Goal: Task Accomplishment & Management: Manage account settings

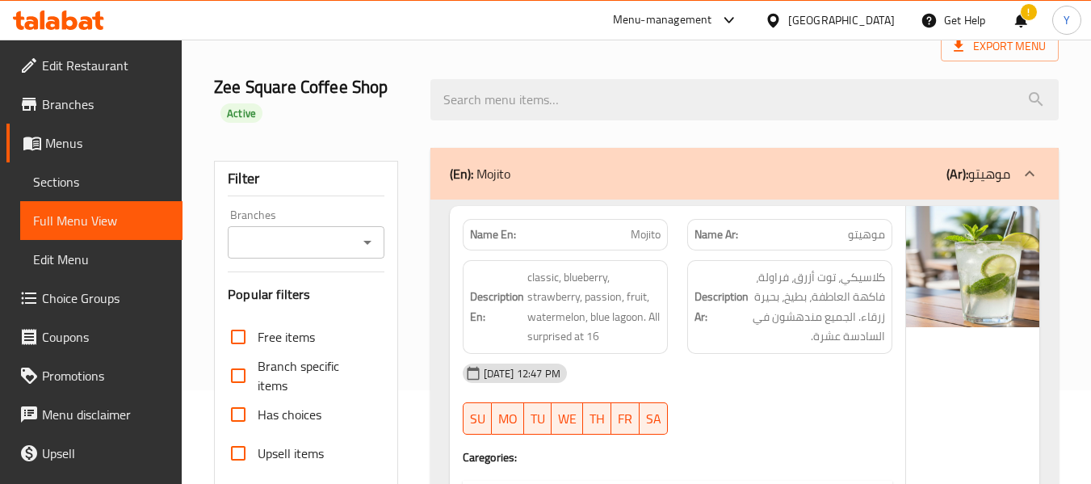
scroll to position [97, 0]
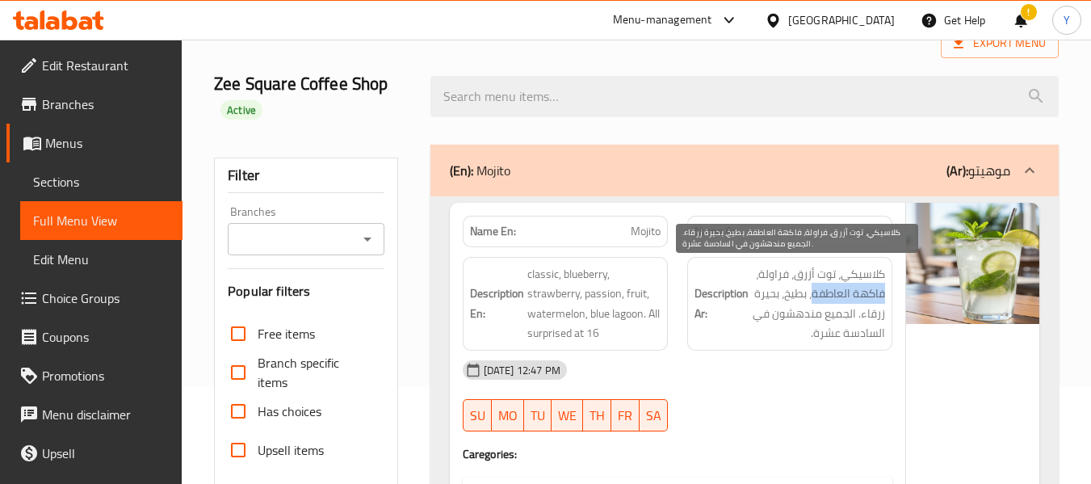
drag, startPoint x: 822, startPoint y: 292, endPoint x: 749, endPoint y: 298, distance: 73.8
click at [752, 298] on span "كلاسيكي، توت أزرق، فراولة، فاكهة العاطفة، بطيخ، بحيرة زرقاء. الجميع مندهشون في …" at bounding box center [818, 303] width 133 height 79
copy span "فاكهة العاطفة"
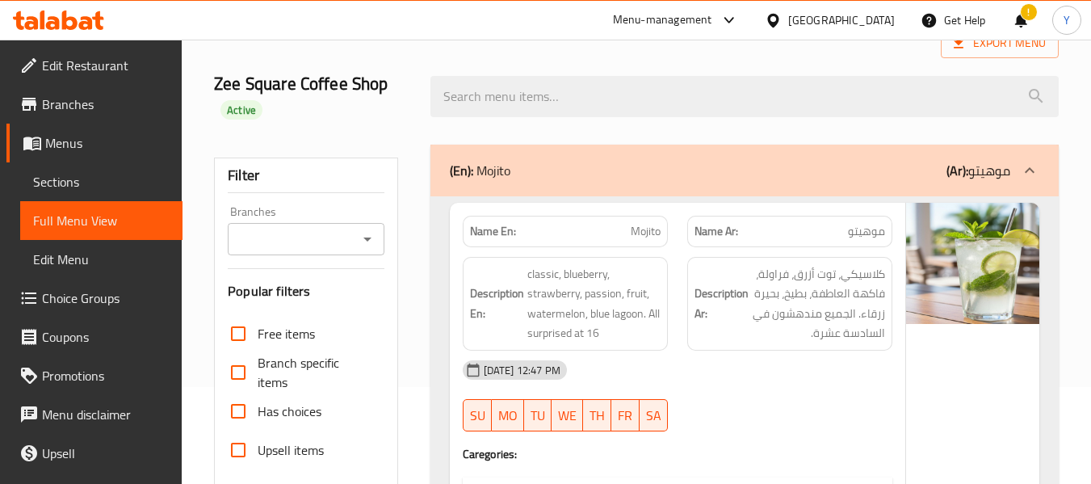
click at [661, 285] on div "Description En: classic, blueberry, strawberry, passion, fruit, watermelon, blu…" at bounding box center [565, 303] width 225 height 113
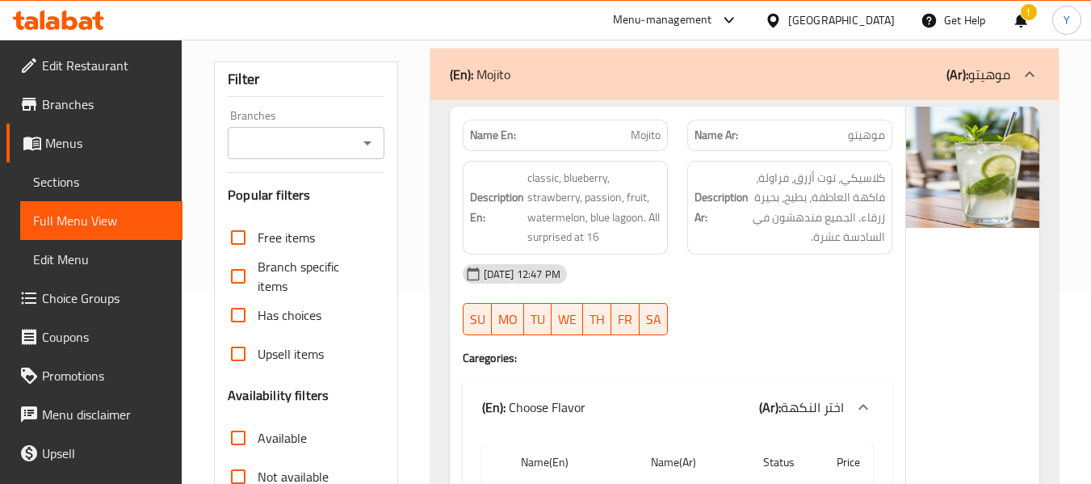
scroll to position [129, 0]
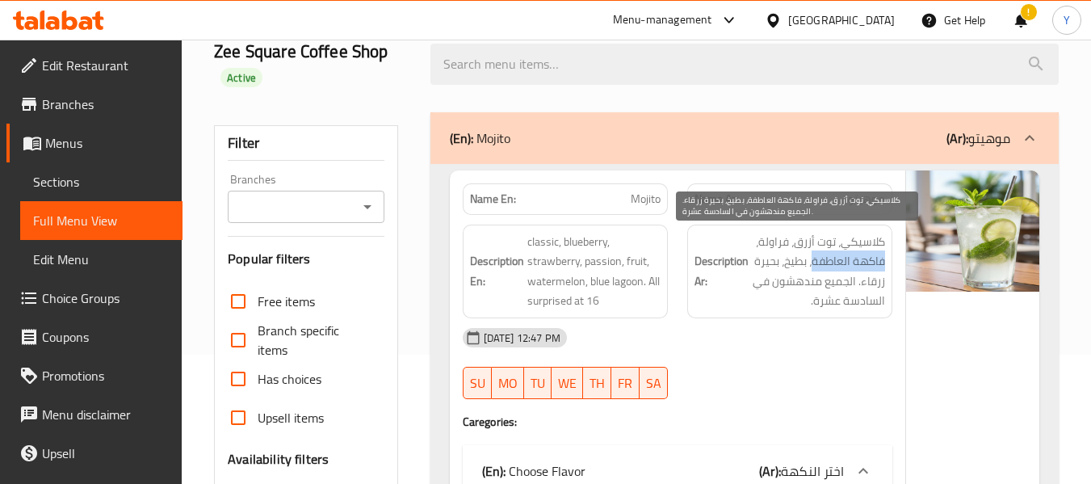
drag, startPoint x: 821, startPoint y: 258, endPoint x: 749, endPoint y: 260, distance: 71.9
click at [752, 260] on span "كلاسيكي، توت أزرق، فراولة، فاكهة العاطفة، بطيخ، بحيرة زرقاء. الجميع مندهشون في …" at bounding box center [818, 271] width 133 height 79
copy span "فاكهة العاطفة"
click at [850, 254] on span "كلاسيكي، توت أزرق، فراولة، فاكهة العاطفة، بطيخ، بحيرة زرقاء. الجميع مندهشون في …" at bounding box center [818, 271] width 133 height 79
drag, startPoint x: 826, startPoint y: 281, endPoint x: 783, endPoint y: 280, distance: 43.6
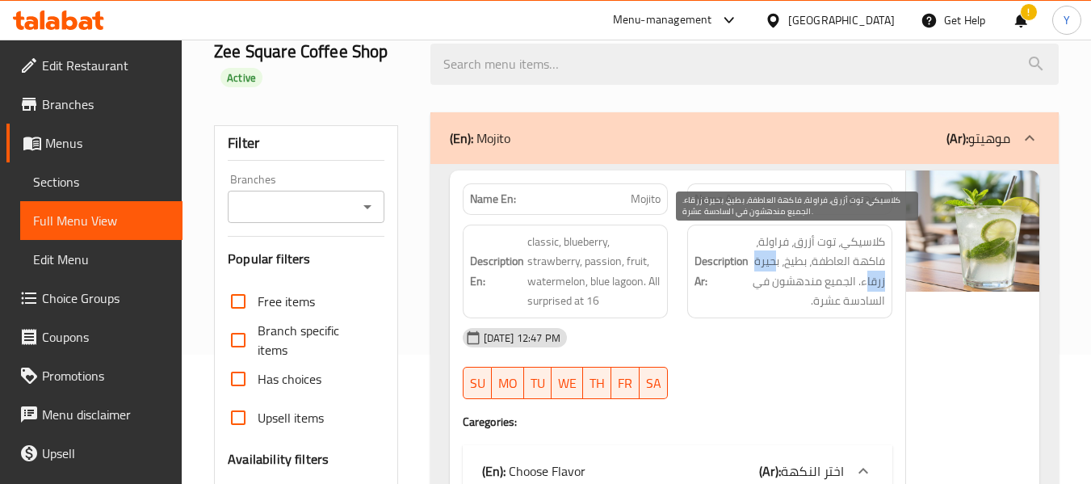
click at [783, 280] on span "كلاسيكي، توت أزرق، فراولة، فاكهة العاطفة، بطيخ، بحيرة زرقاء. الجميع مندهشون في …" at bounding box center [818, 271] width 133 height 79
drag, startPoint x: 780, startPoint y: 280, endPoint x: 827, endPoint y: 280, distance: 46.8
click at [827, 280] on span "كلاسيكي، توت أزرق، فراولة، فاكهة العاطفة، بطيخ، بحيرة زرقاء. الجميع مندهشون في …" at bounding box center [818, 271] width 133 height 79
copy span "بحيرة زرقاء"
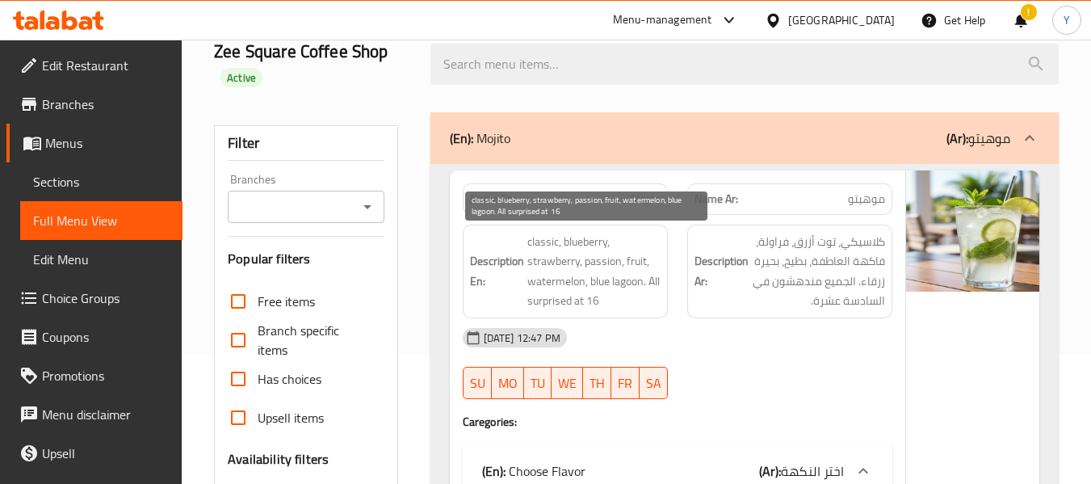
click at [616, 274] on span "classic, blueberry, strawberry, passion, fruit, watermelon, blue lagoon. All su…" at bounding box center [593, 271] width 133 height 79
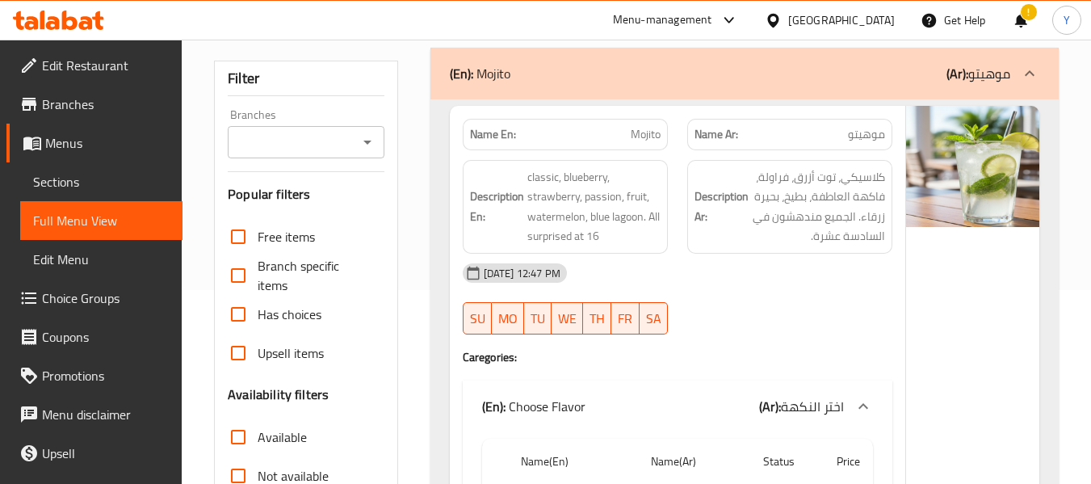
scroll to position [226, 0]
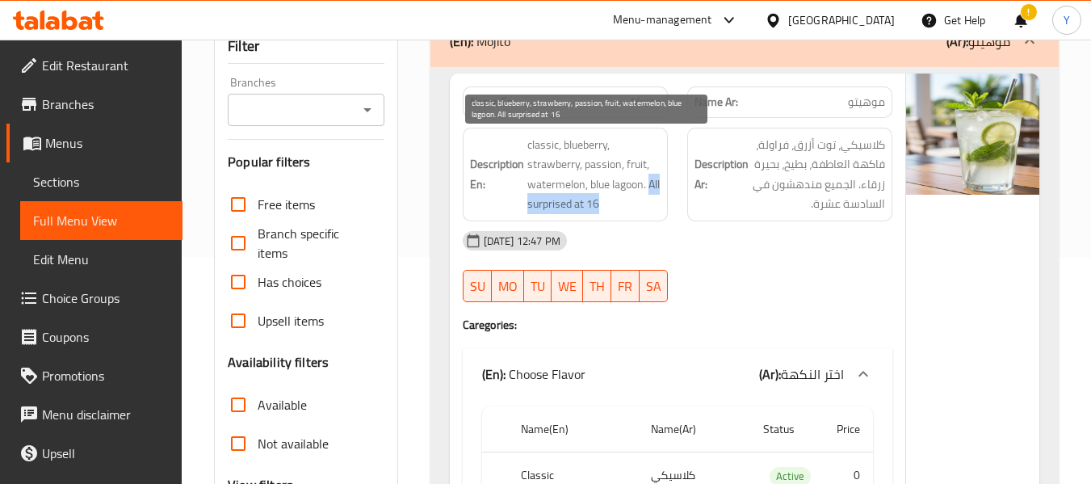
drag, startPoint x: 565, startPoint y: 209, endPoint x: 632, endPoint y: 219, distance: 66.9
click at [632, 214] on span "classic, blueberry, strawberry, passion, fruit, watermelon, blue lagoon. All su…" at bounding box center [593, 174] width 133 height 79
copy span "All surprised at 16"
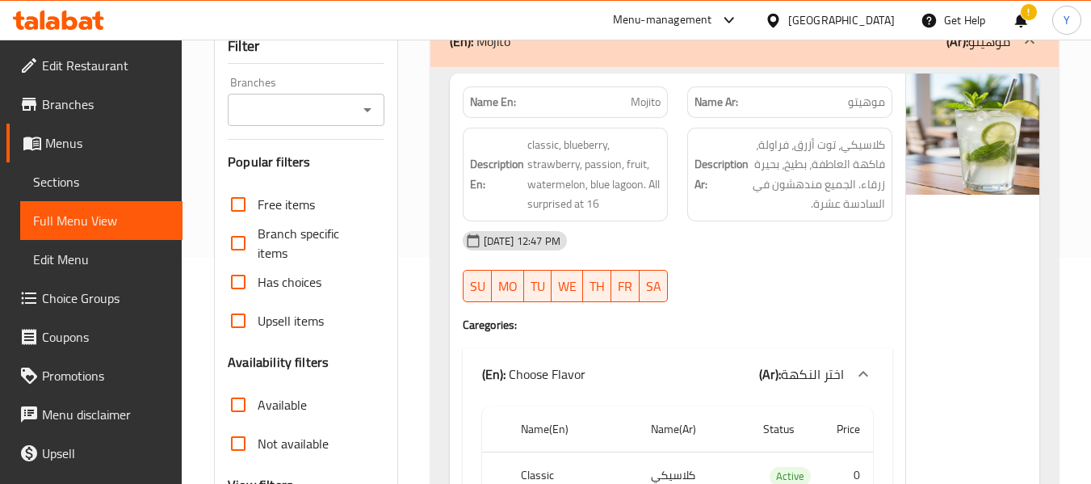
click at [695, 214] on h6 "Description Ar: كلاسيكي، توت أزرق، فراولة، فاكهة العاطفة، بطيخ، بحيرة زرقاء. ال…" at bounding box center [790, 174] width 191 height 79
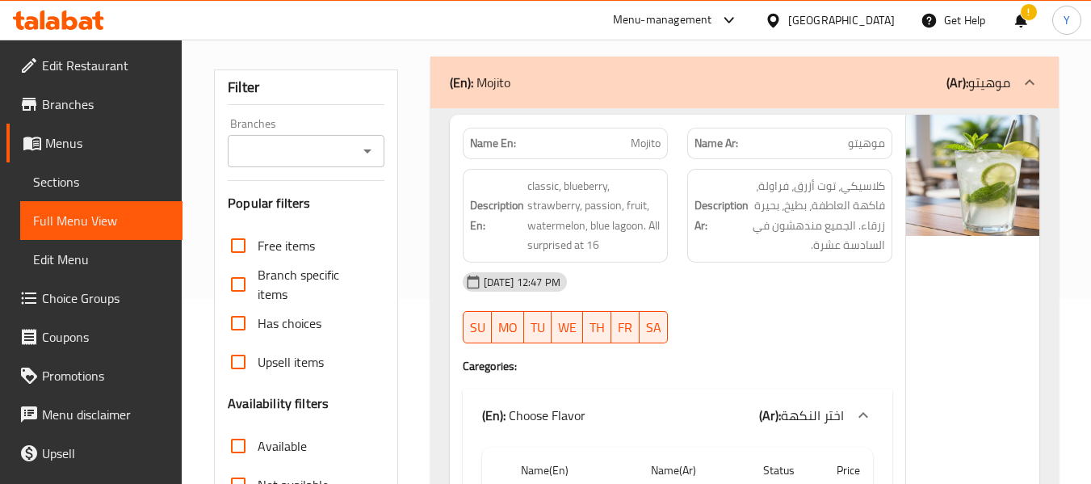
scroll to position [162, 0]
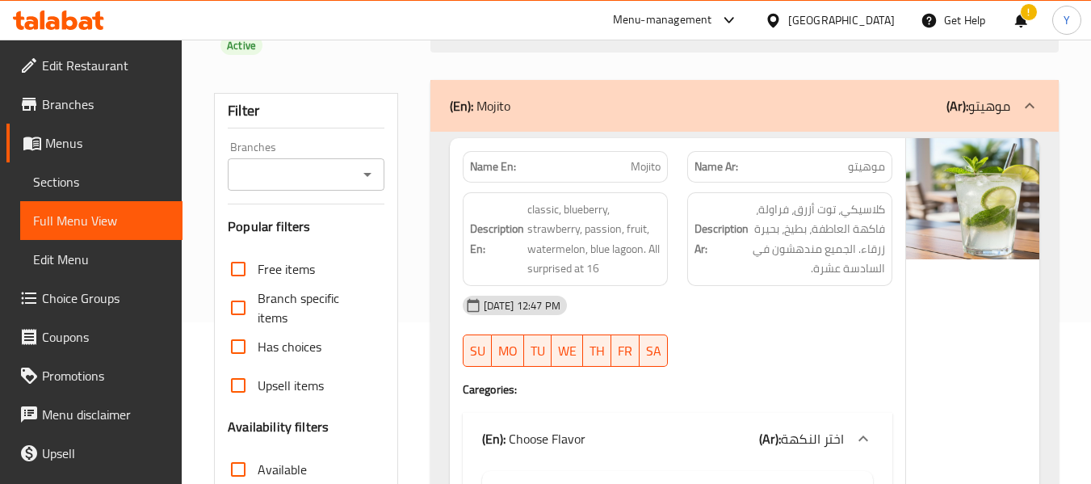
click at [634, 170] on span "Mojito" at bounding box center [646, 166] width 30 height 17
copy span "Mojito"
click at [634, 170] on span "Mojito" at bounding box center [646, 166] width 30 height 17
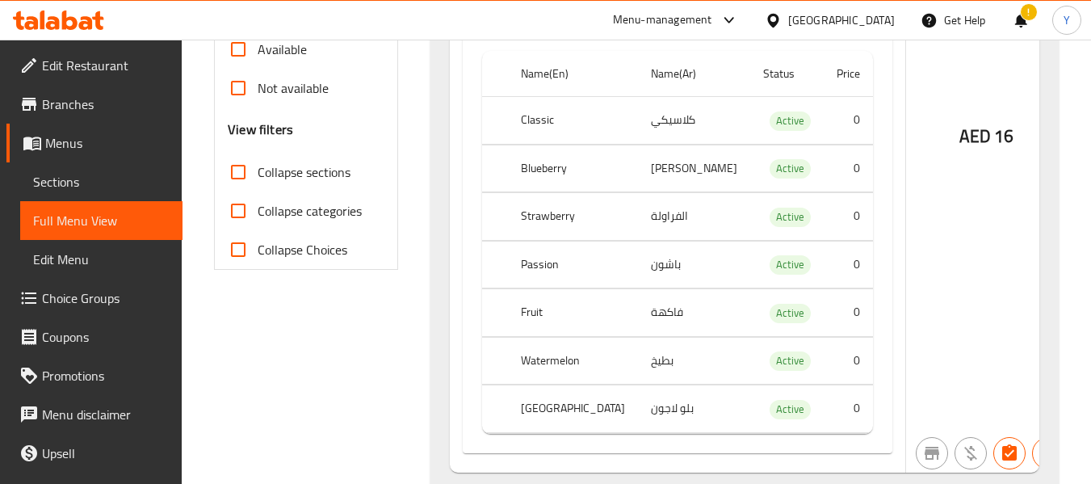
scroll to position [614, 0]
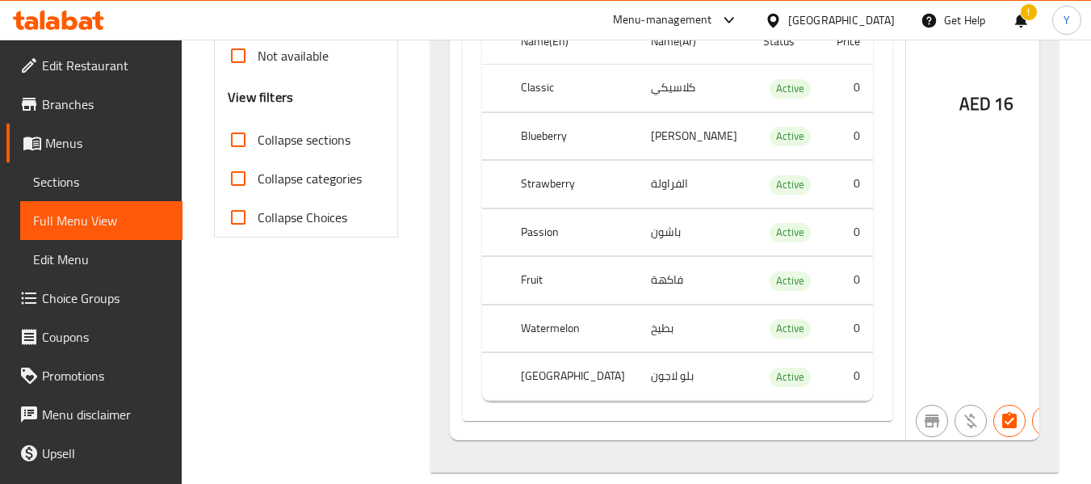
click at [535, 256] on th "Passion" at bounding box center [573, 232] width 130 height 48
copy th "Passion"
click at [437, 384] on div "Name En: Mojito Name Ar: موهيتو Description En: classic, blueberry, strawberry,…" at bounding box center [744, 75] width 628 height 793
click at [531, 296] on th "Fruit" at bounding box center [573, 281] width 130 height 48
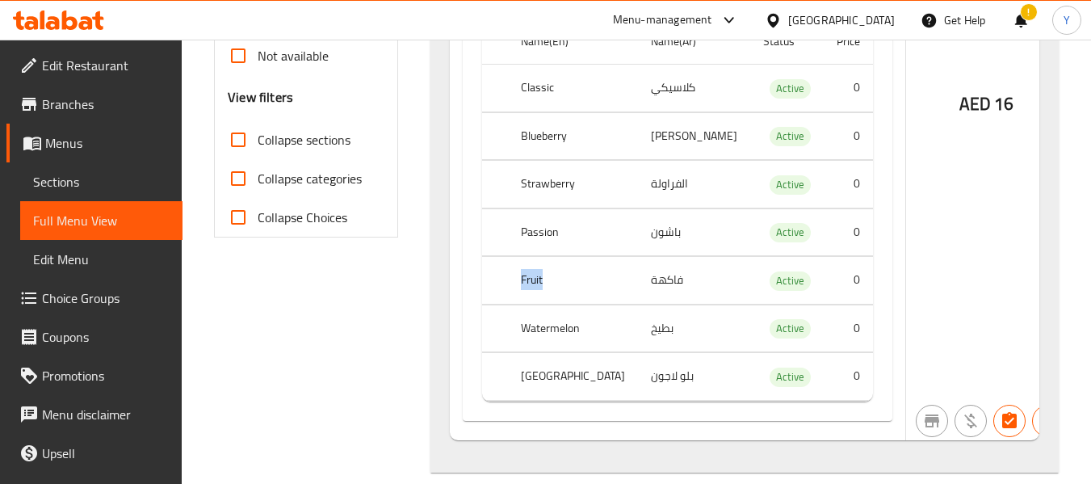
click at [531, 296] on th "Fruit" at bounding box center [573, 281] width 130 height 48
copy th "Fruit"
click at [638, 256] on td "باشون" at bounding box center [694, 232] width 112 height 48
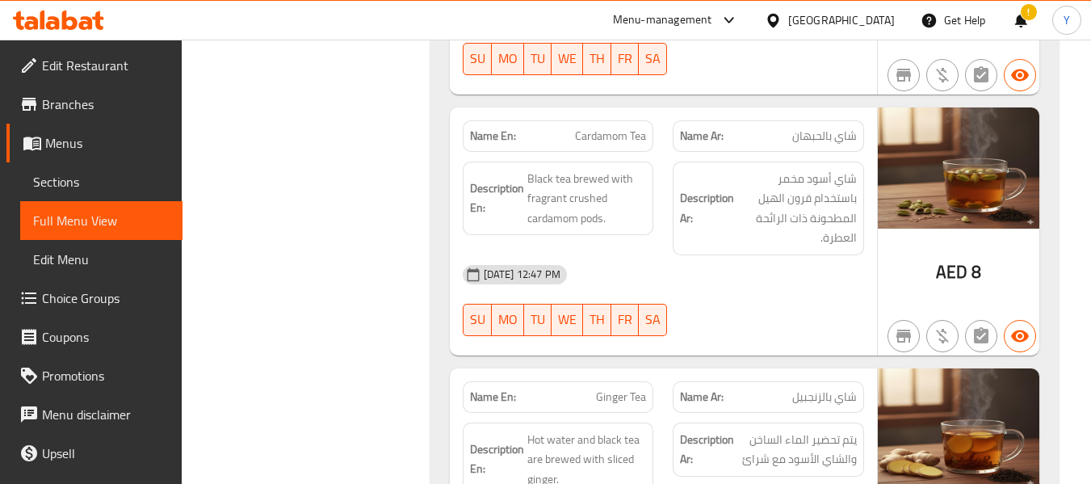
scroll to position [4426, 0]
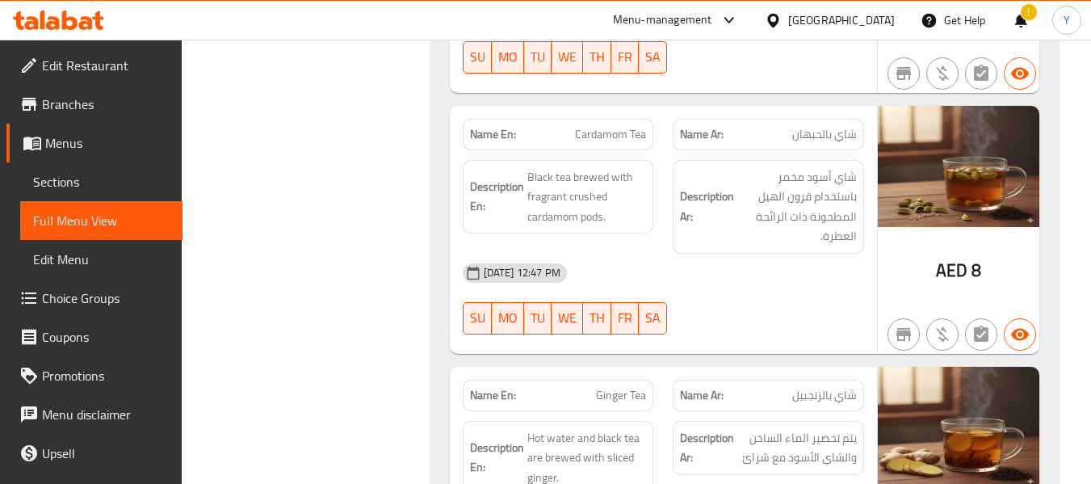
click at [607, 128] on span "Cardamom Tea" at bounding box center [610, 134] width 71 height 17
copy span "Cardamom"
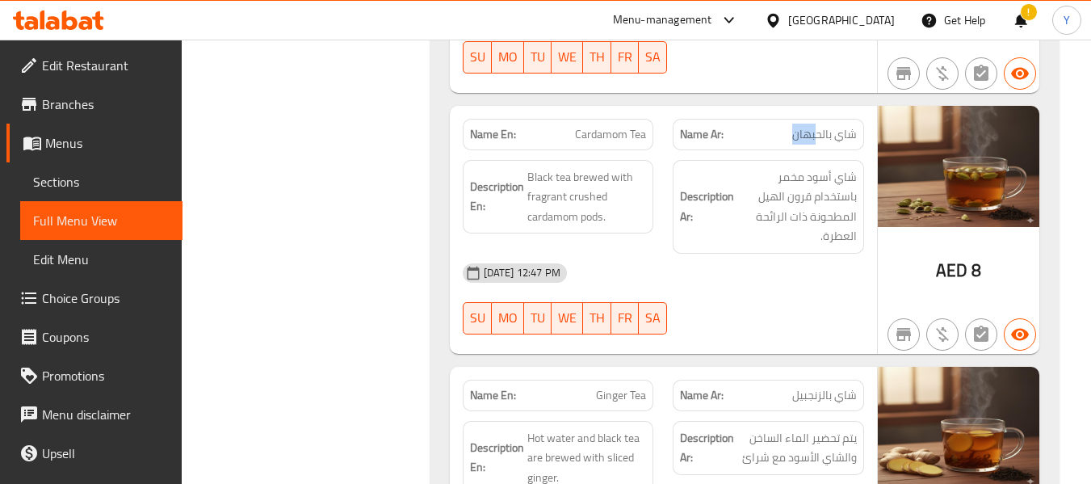
drag, startPoint x: 819, startPoint y: 132, endPoint x: 793, endPoint y: 134, distance: 26.0
click at [793, 134] on span "شاي بالحبهان" at bounding box center [824, 134] width 65 height 17
drag, startPoint x: 823, startPoint y: 132, endPoint x: 791, endPoint y: 135, distance: 31.7
click at [791, 135] on p "Name Ar: شاي بالحبهان" at bounding box center [768, 134] width 177 height 17
copy span "حبهان"
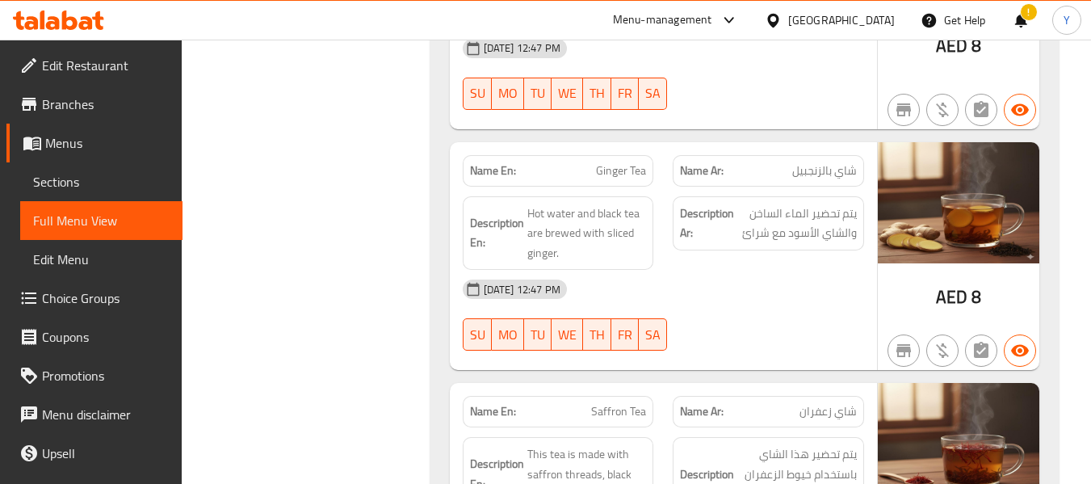
scroll to position [4652, 0]
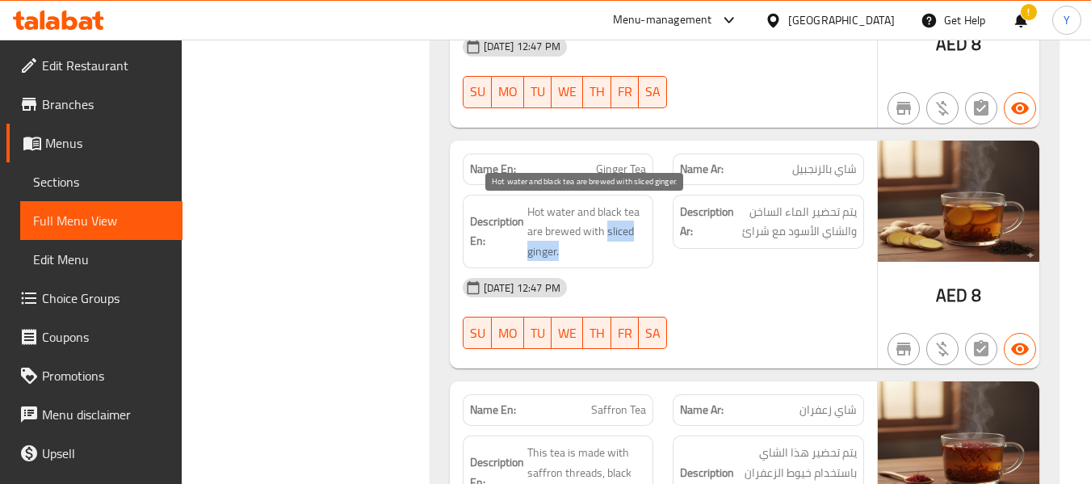
drag, startPoint x: 605, startPoint y: 226, endPoint x: 615, endPoint y: 259, distance: 34.5
click at [615, 259] on span "Hot water and black tea are brewed with sliced ginger." at bounding box center [587, 232] width 120 height 60
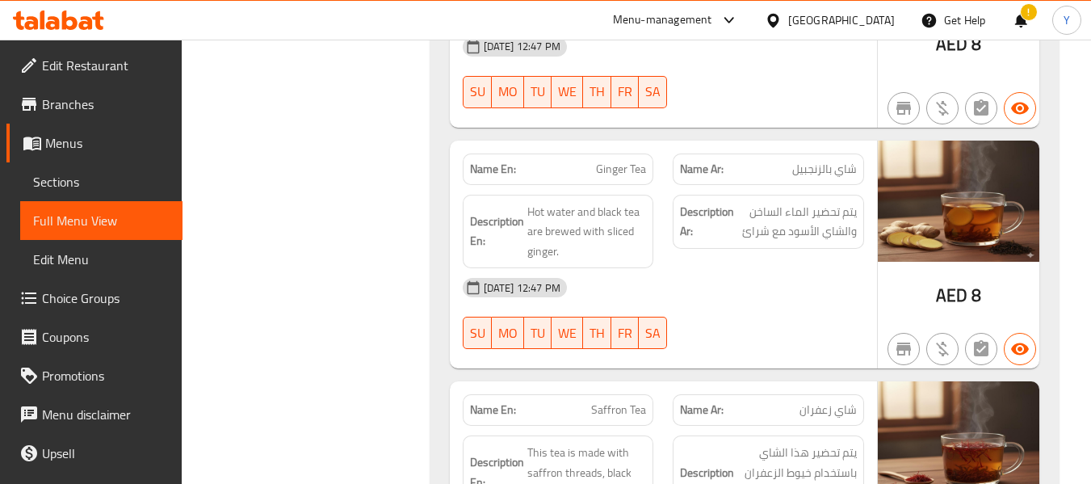
click at [620, 178] on span "Ginger Tea" at bounding box center [621, 169] width 50 height 17
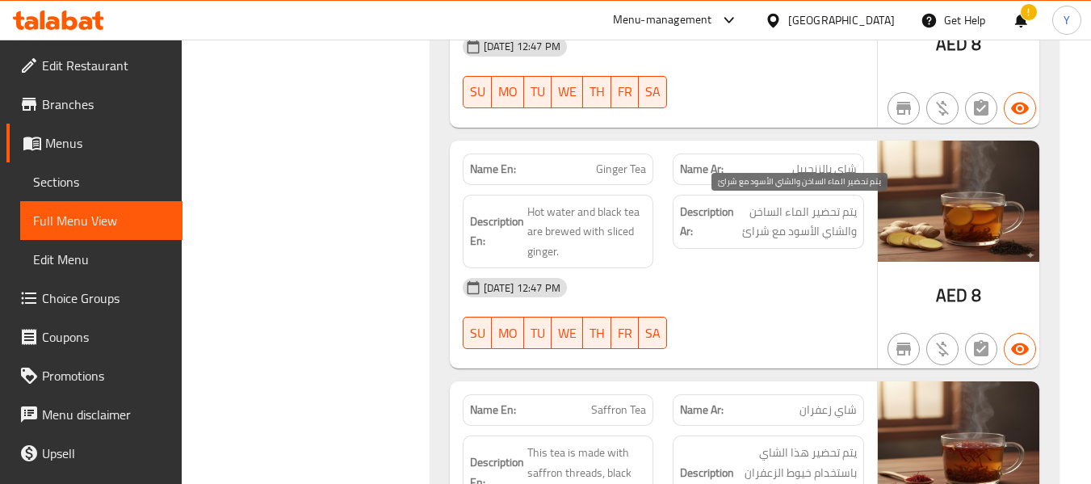
click at [763, 231] on span "يتم تحضير الماء الساخن والشاي الأسود مع شرائ" at bounding box center [797, 222] width 120 height 40
click at [633, 262] on div "Description En: Hot water and black tea are brewed with sliced ginger." at bounding box center [558, 232] width 191 height 74
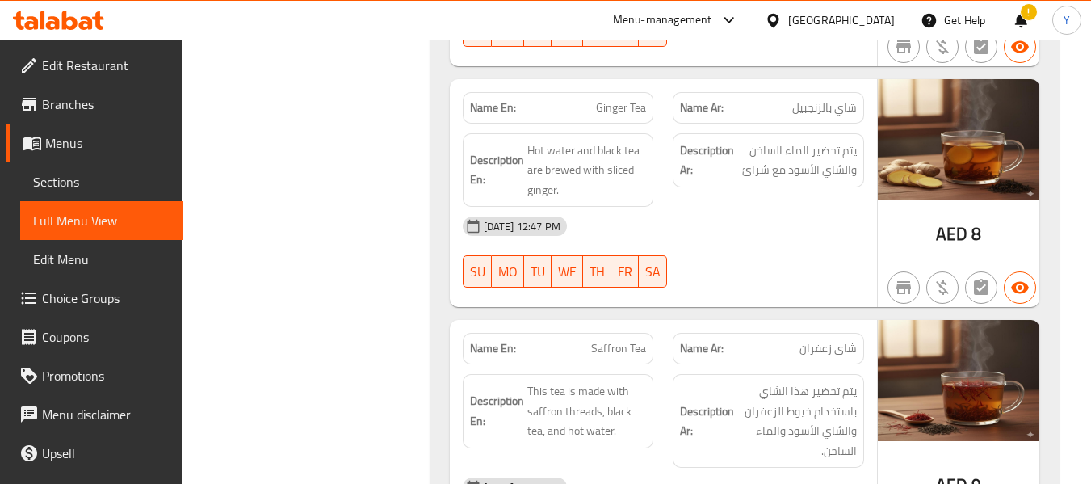
scroll to position [4717, 0]
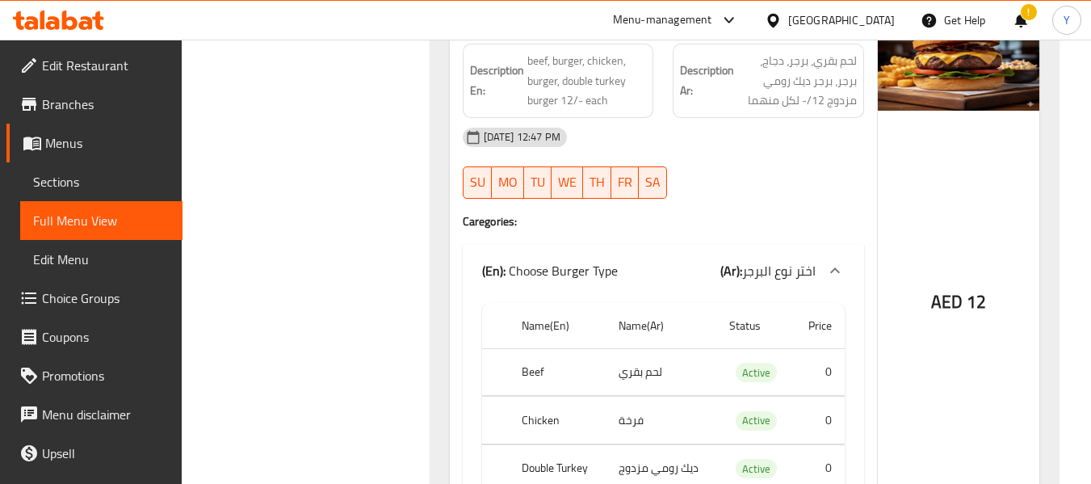
scroll to position [5363, 0]
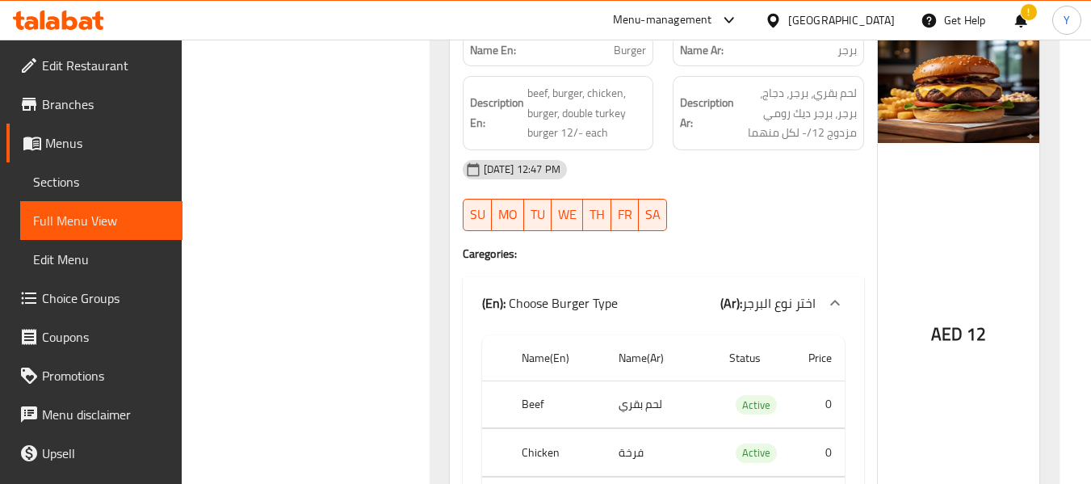
click at [630, 56] on span "Burger" at bounding box center [630, 50] width 32 height 17
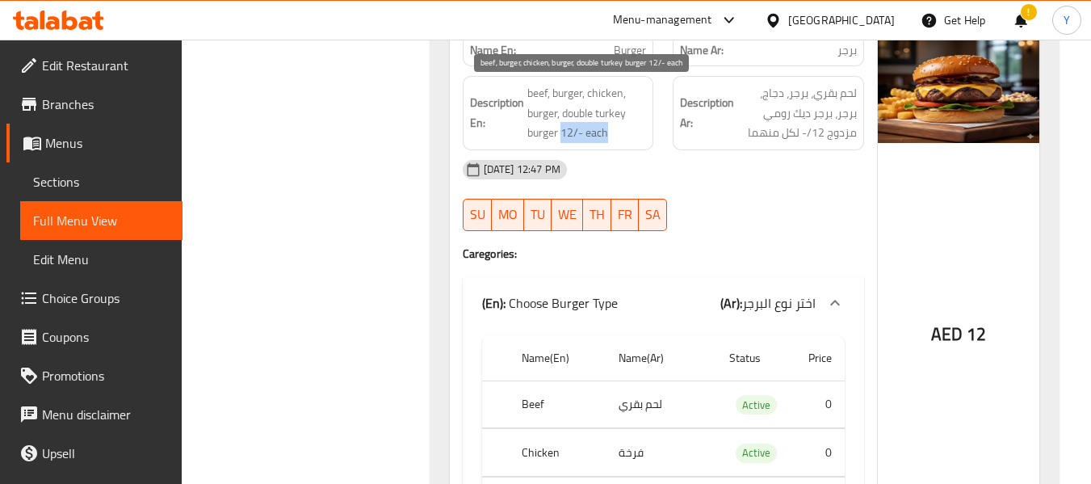
drag, startPoint x: 609, startPoint y: 132, endPoint x: 561, endPoint y: 135, distance: 48.5
click at [561, 135] on span "beef, burger, chicken, burger, double turkey burger 12/- each" at bounding box center [587, 113] width 120 height 60
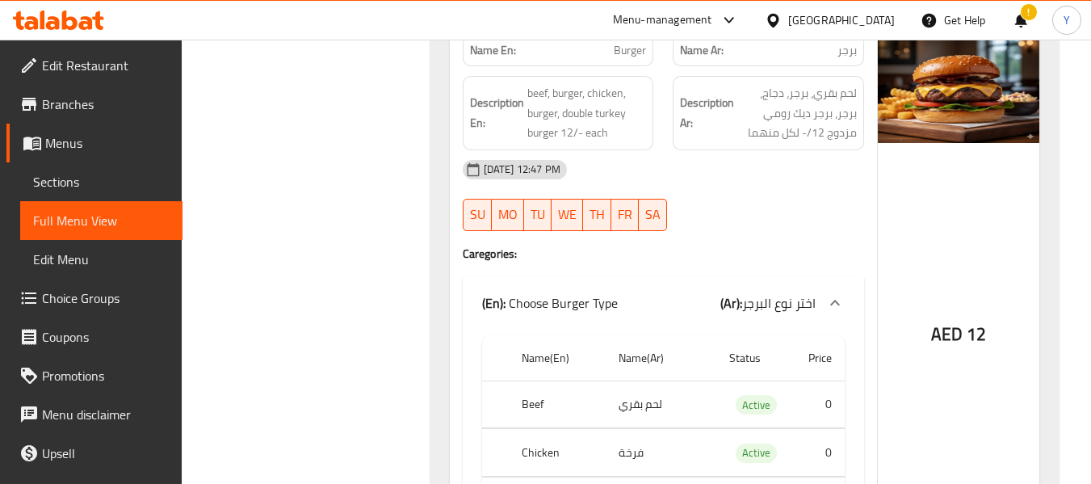
click at [542, 449] on th "Chicken" at bounding box center [557, 453] width 96 height 48
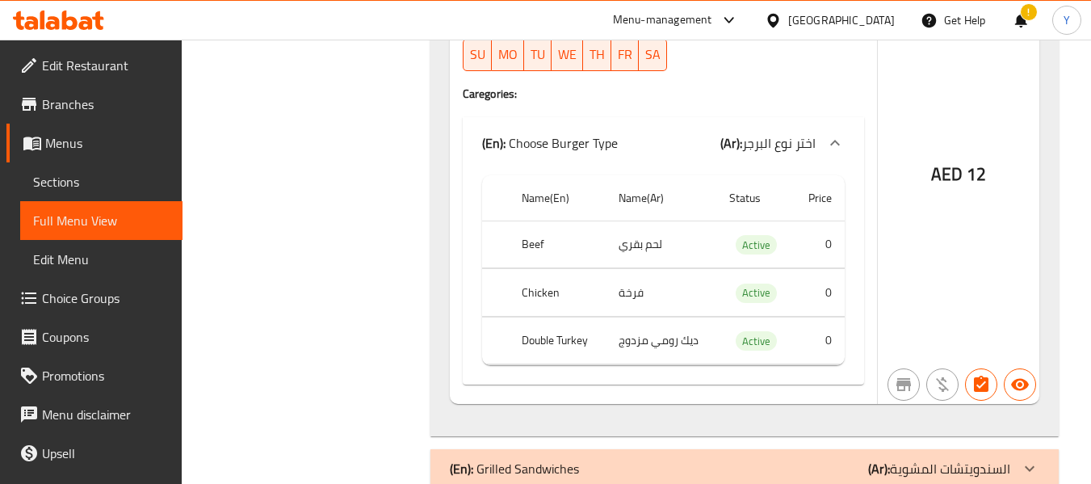
scroll to position [5460, 0]
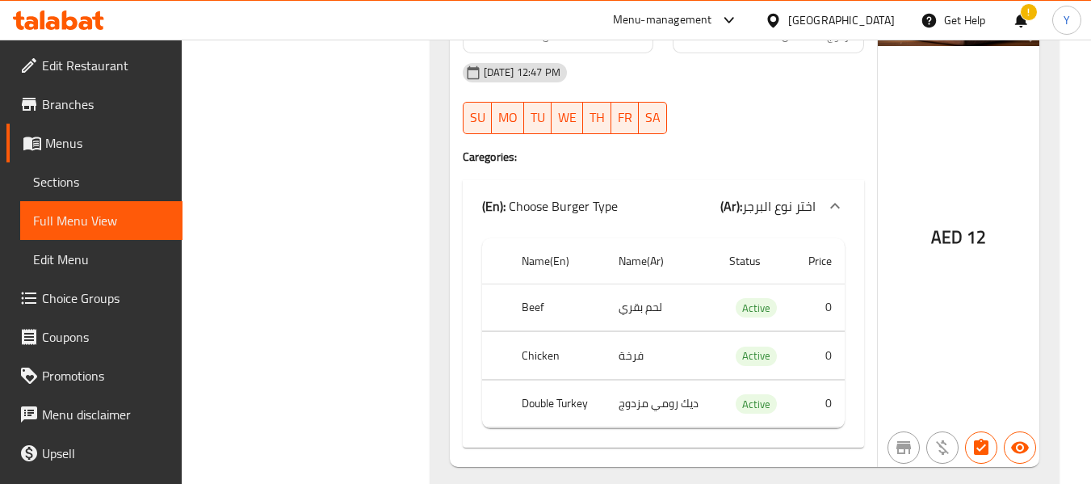
click at [963, 329] on div "AED 12" at bounding box center [959, 196] width 162 height 542
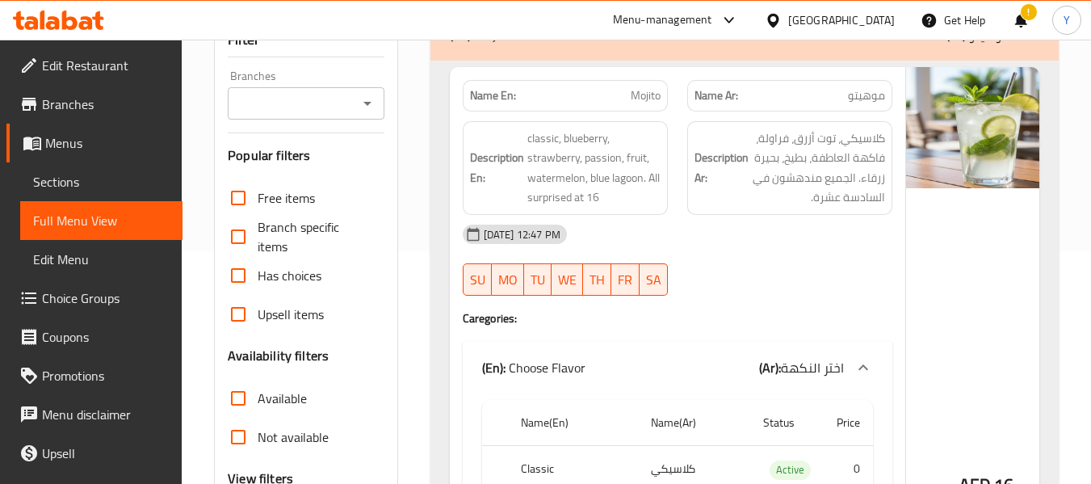
scroll to position [178, 0]
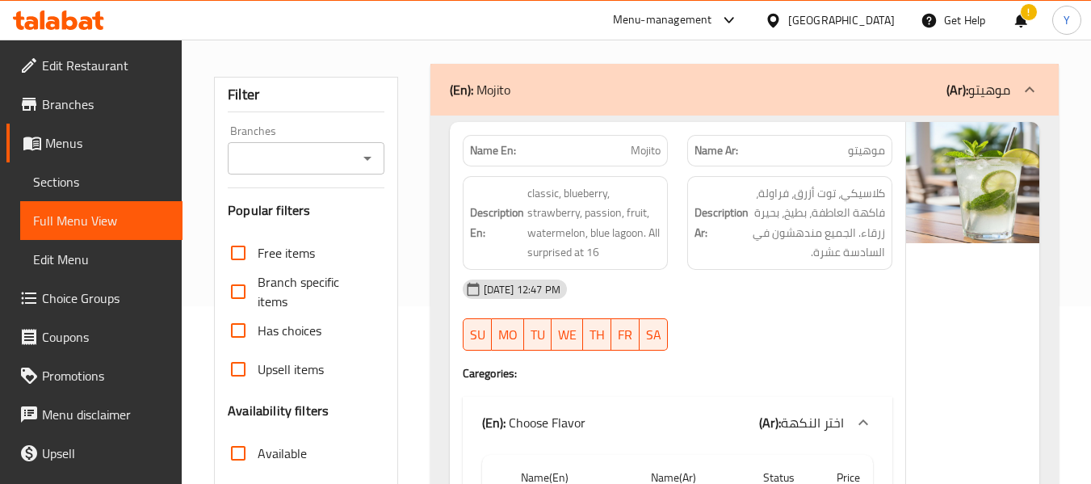
click at [703, 242] on strong "Description Ar:" at bounding box center [722, 223] width 54 height 40
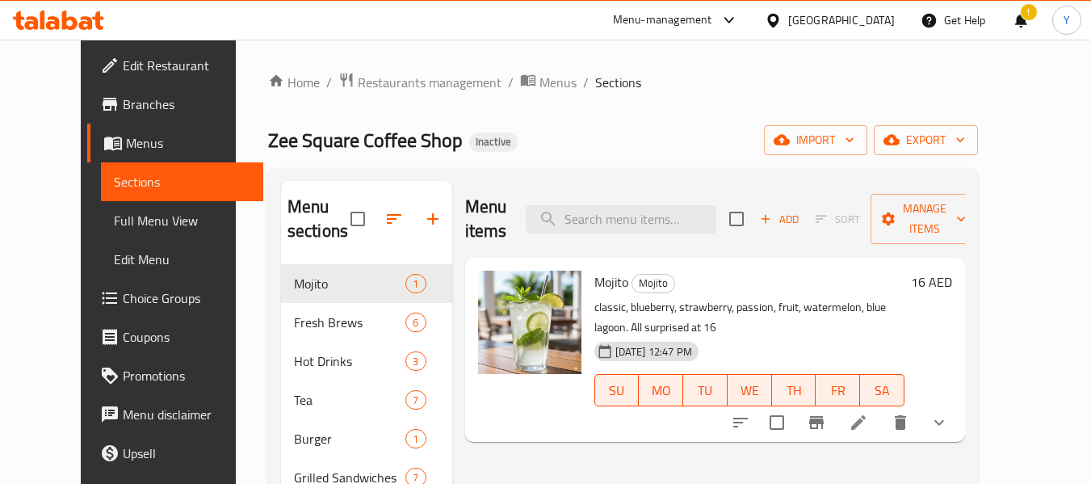
scroll to position [201, 0]
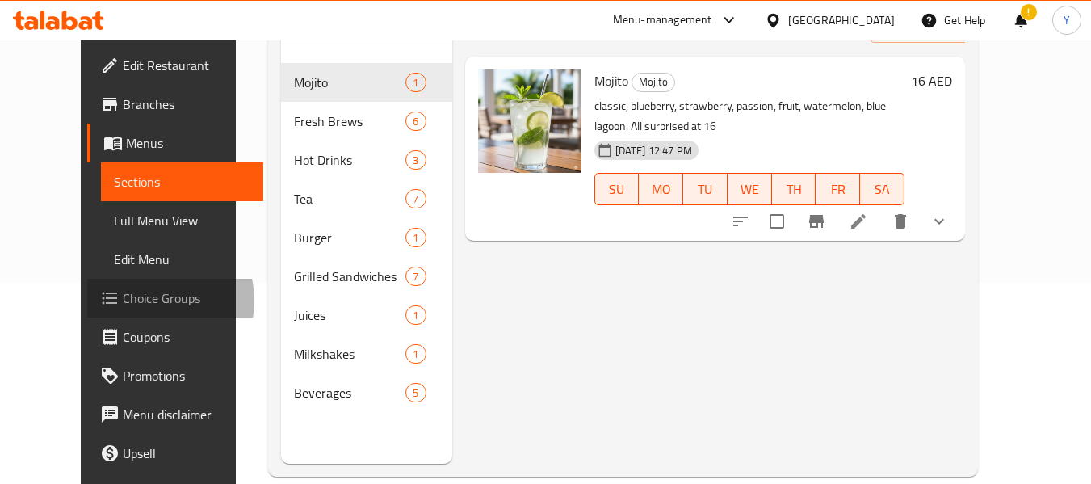
click at [123, 300] on span "Choice Groups" at bounding box center [187, 297] width 128 height 19
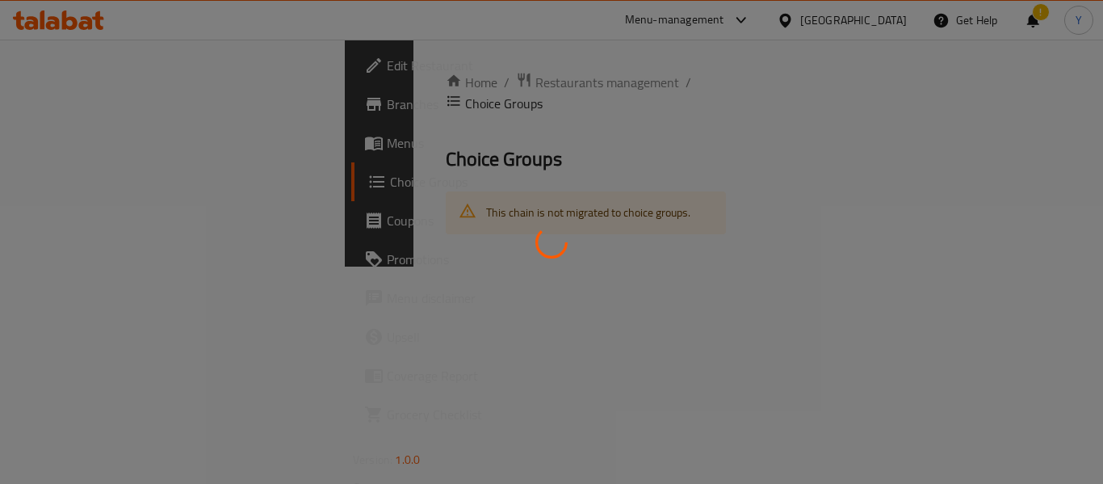
click at [73, 300] on div at bounding box center [551, 242] width 1103 height 484
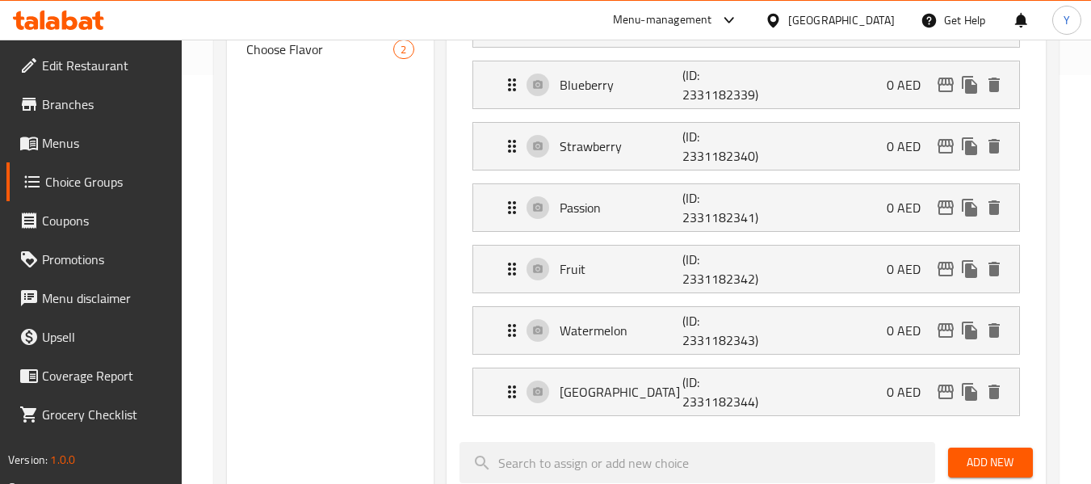
scroll to position [414, 0]
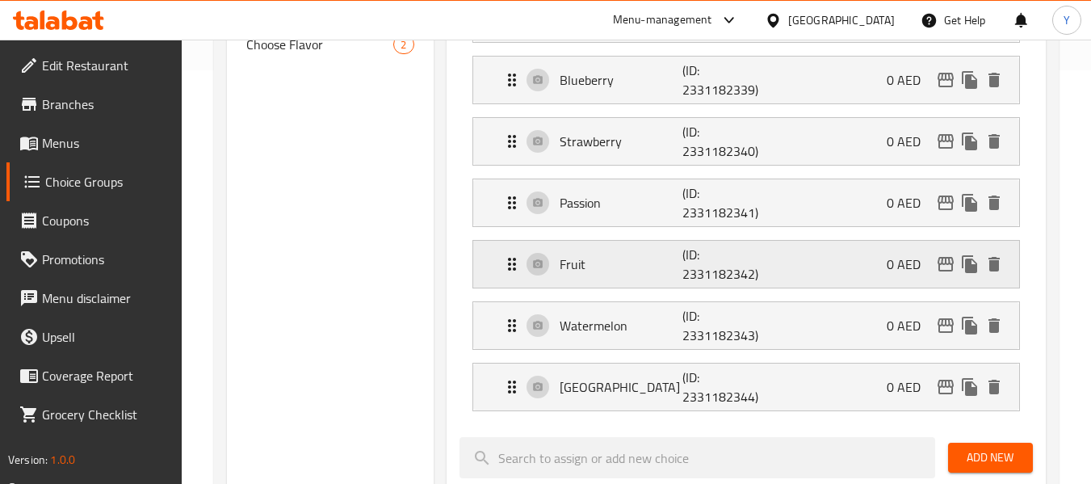
click at [640, 260] on p "Fruit" at bounding box center [622, 263] width 124 height 19
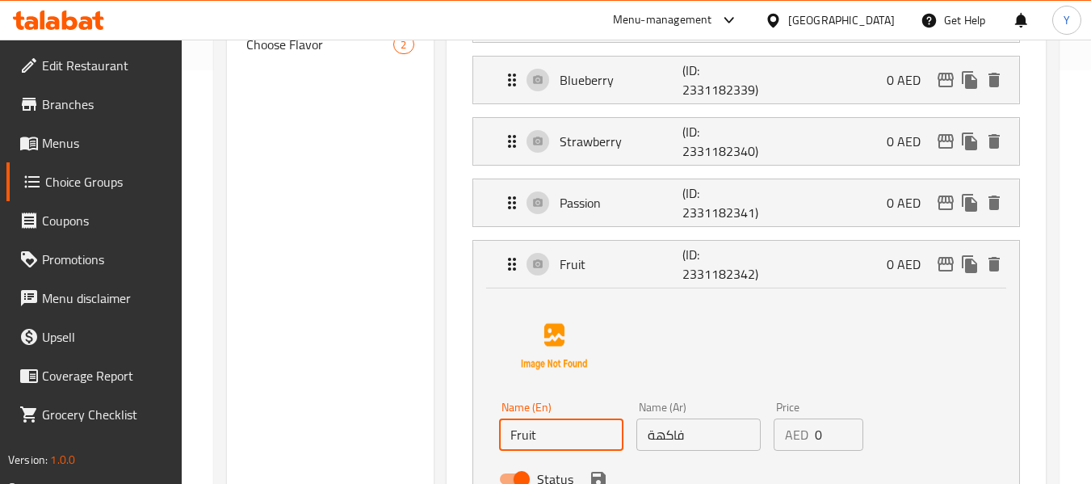
drag, startPoint x: 552, startPoint y: 443, endPoint x: 489, endPoint y: 428, distance: 65.4
click at [489, 428] on div "Name (En) Fruit Name (En) Name (Ar) فاكهة Name (Ar) Price AED 0 Price Status" at bounding box center [746, 396] width 546 height 216
click at [606, 208] on p "Passion" at bounding box center [622, 202] width 124 height 19
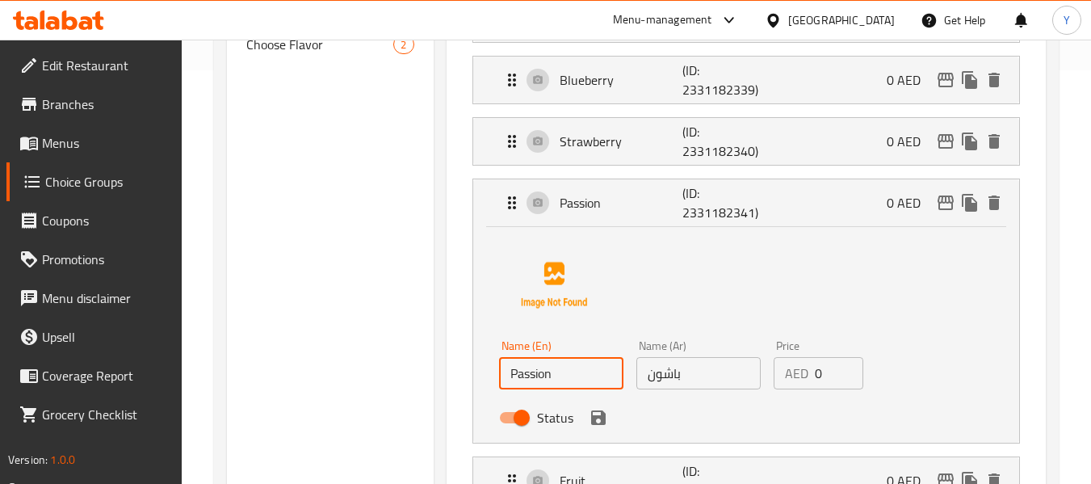
click at [513, 377] on input "Passion" at bounding box center [561, 373] width 124 height 32
click at [586, 366] on input "Passion" at bounding box center [561, 373] width 124 height 32
paste input "Fruit"
type input "Passion Fruit"
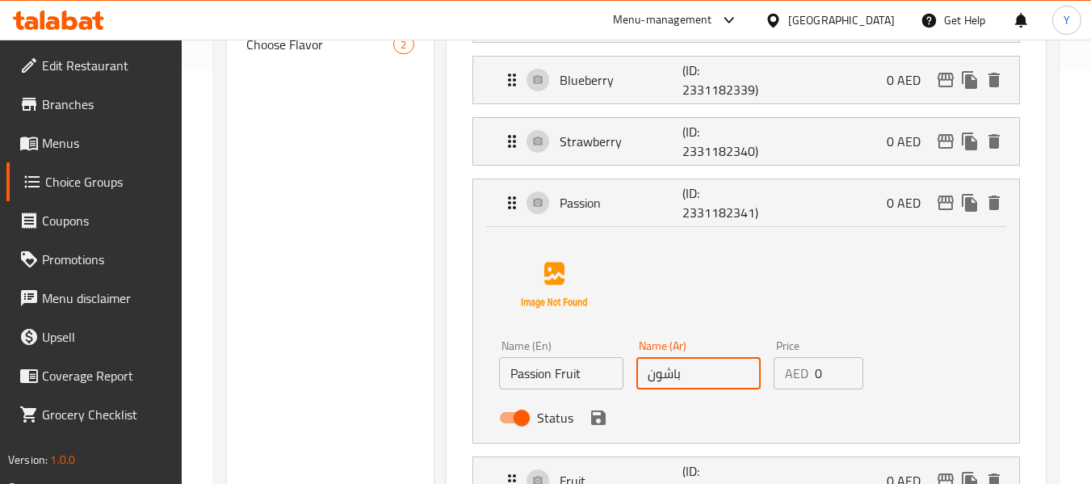
click at [716, 372] on input "باشون" at bounding box center [698, 373] width 124 height 32
type input "باشون فروت"
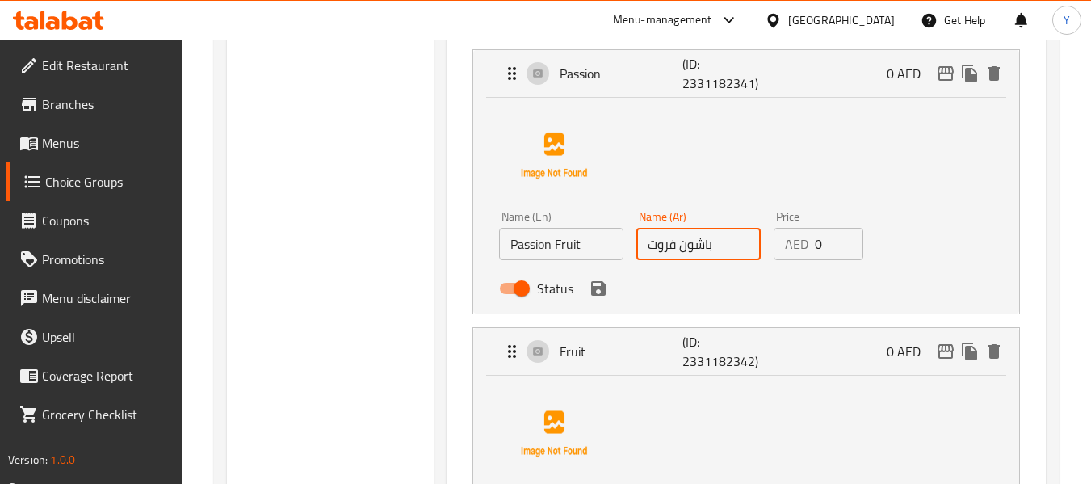
scroll to position [552, 0]
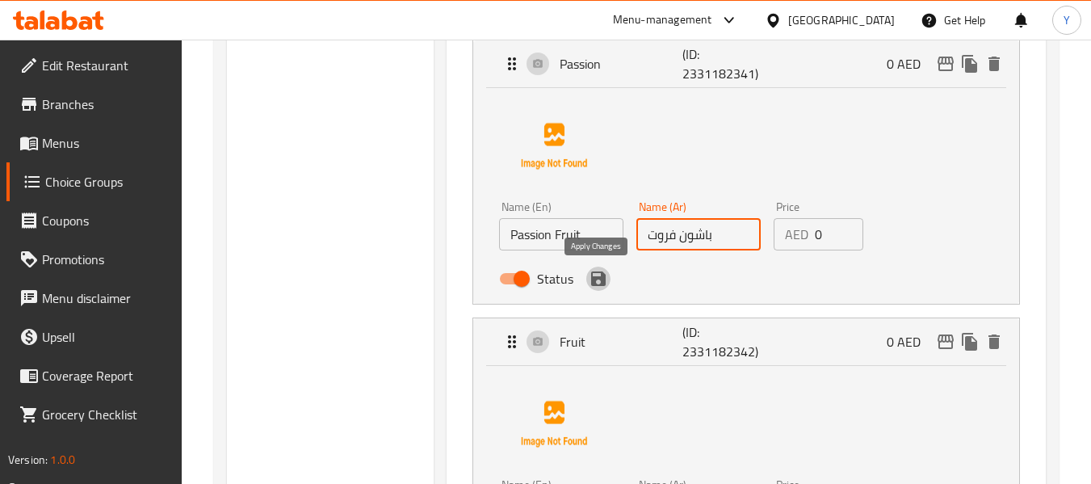
click at [594, 283] on icon "save" at bounding box center [598, 278] width 15 height 15
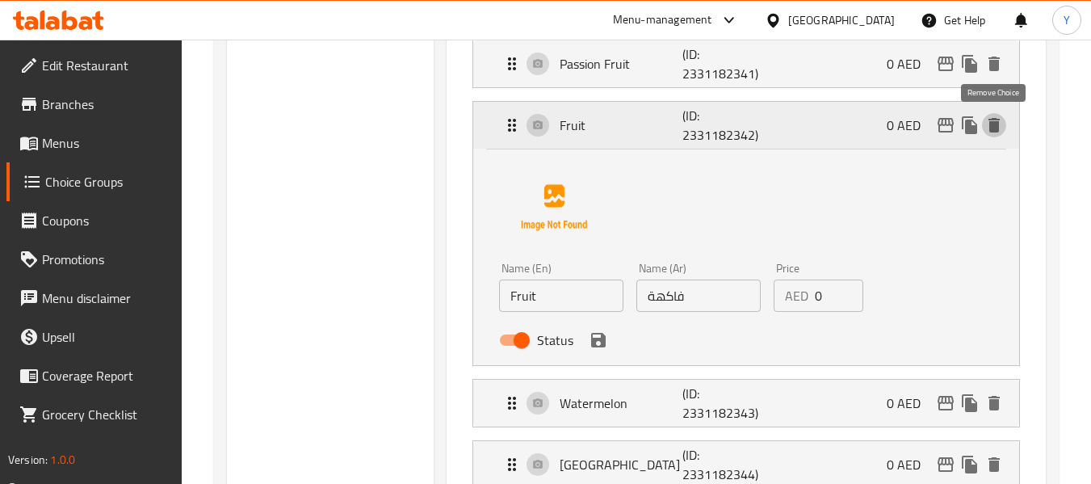
click at [994, 128] on icon "delete" at bounding box center [994, 125] width 11 height 15
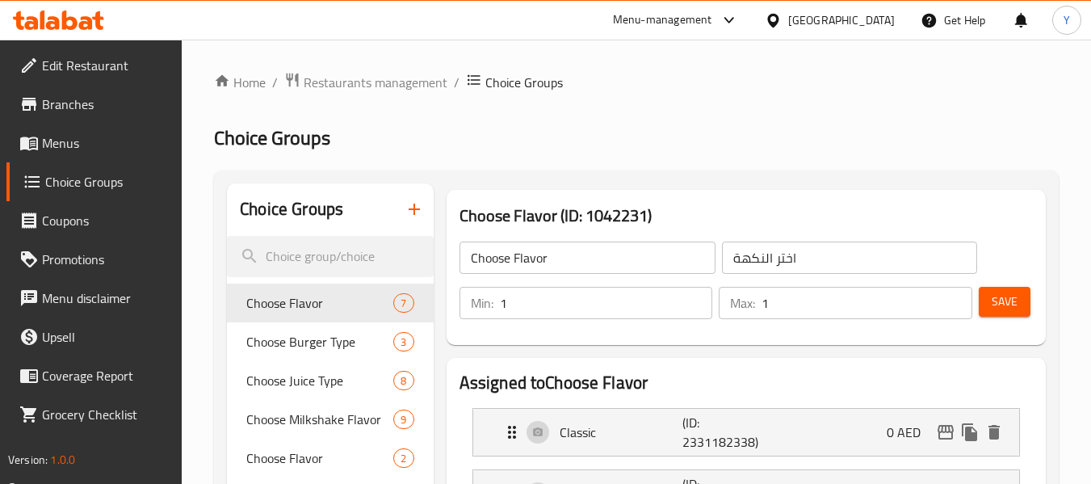
scroll to position [60, 0]
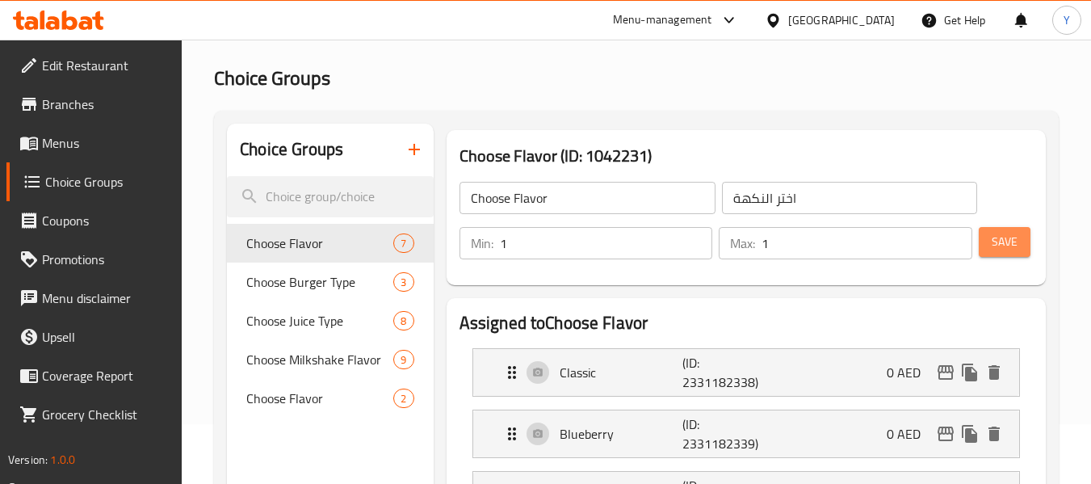
click at [1013, 244] on span "Save" at bounding box center [1005, 242] width 26 height 20
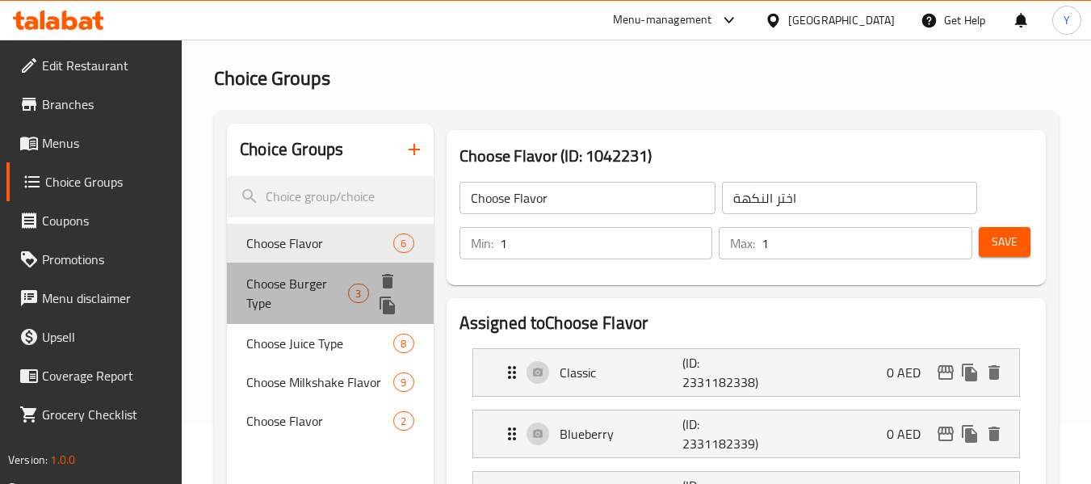
click at [313, 294] on span "Choose Burger Type" at bounding box center [297, 293] width 102 height 39
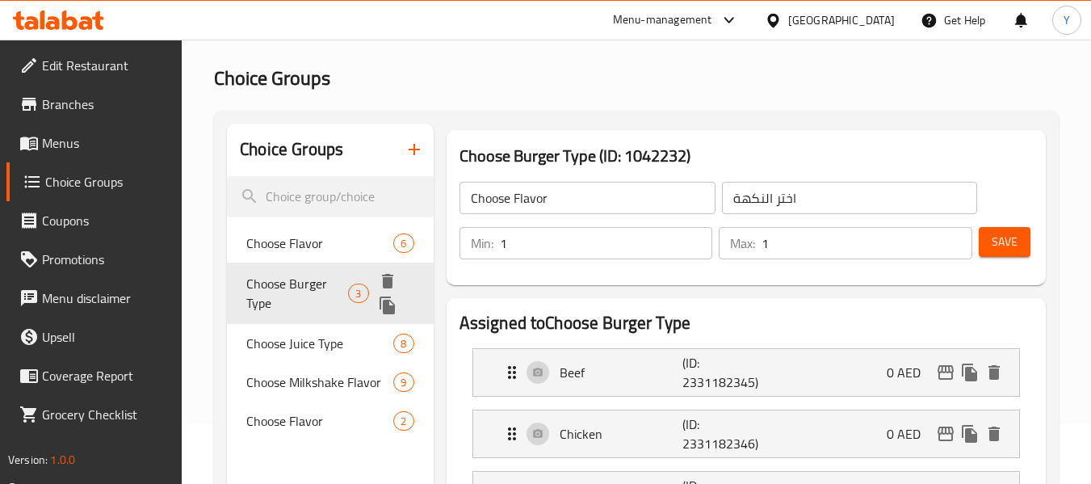
type input "Choose Burger Type"
type input "اختر نوع البرجر"
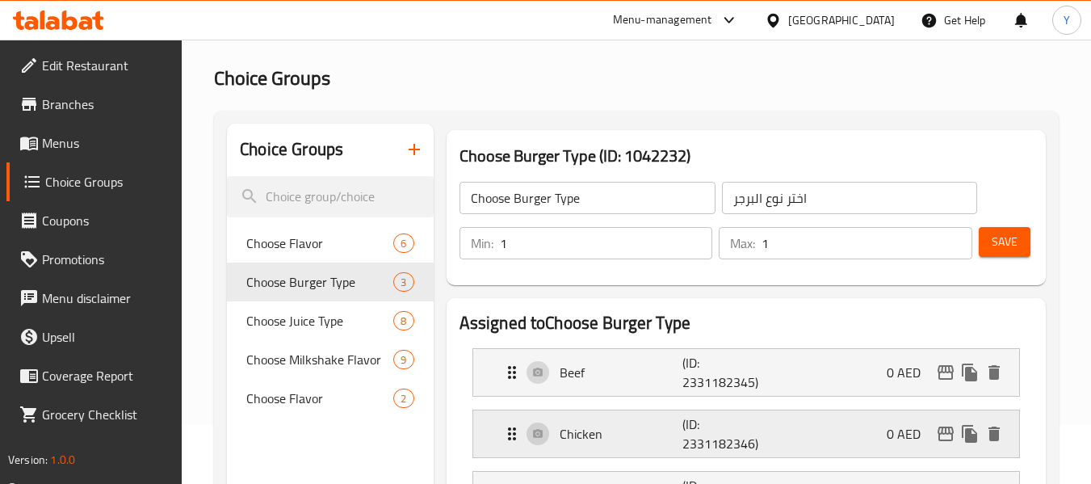
click at [740, 431] on p "(ID: 2331182346)" at bounding box center [723, 433] width 82 height 39
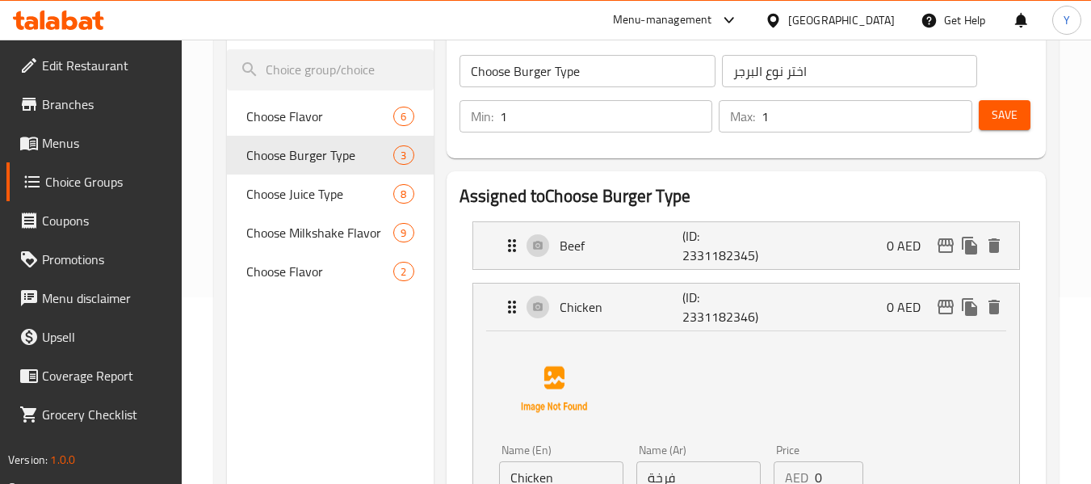
scroll to position [219, 0]
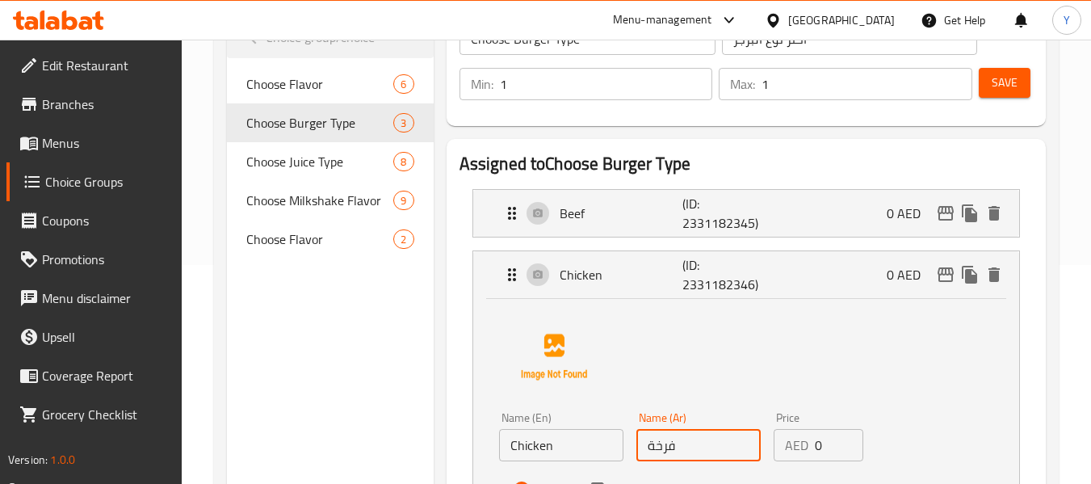
drag, startPoint x: 678, startPoint y: 442, endPoint x: 533, endPoint y: 476, distance: 148.5
click at [533, 476] on div "Name (En) Chicken Name (En) Name (Ar) فرخة Name (Ar) Price AED 0 Price Status" at bounding box center [699, 458] width 412 height 106
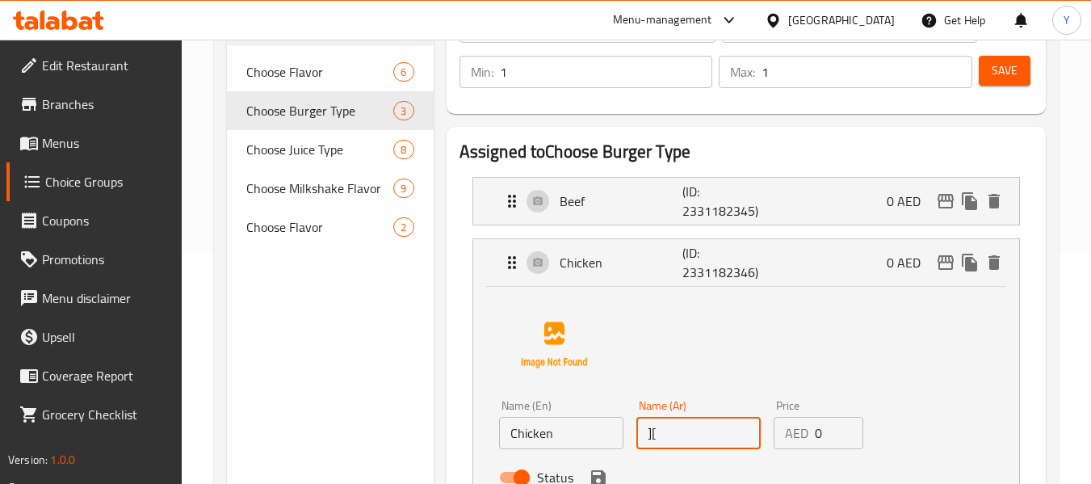
type input "]"
click at [598, 474] on icon "save" at bounding box center [598, 477] width 19 height 19
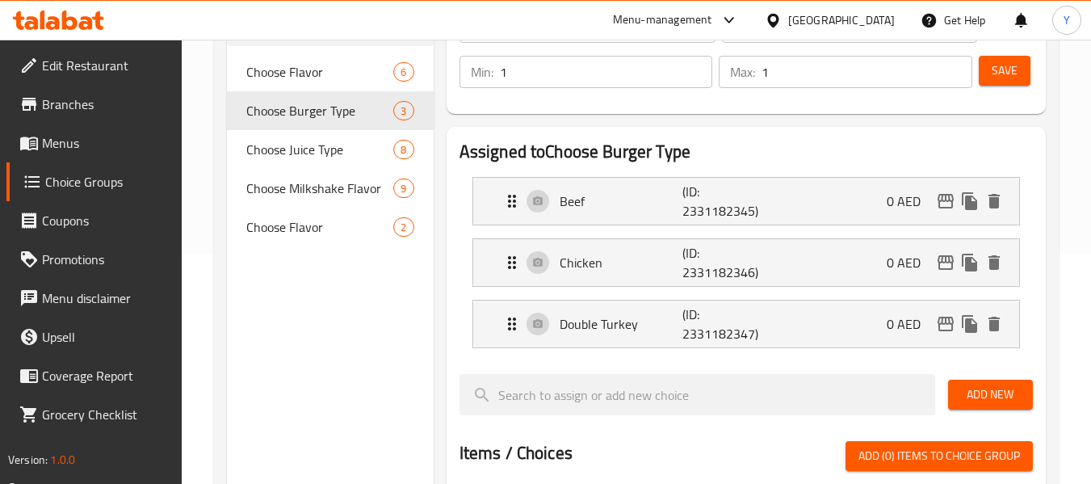
type input "دجاج"
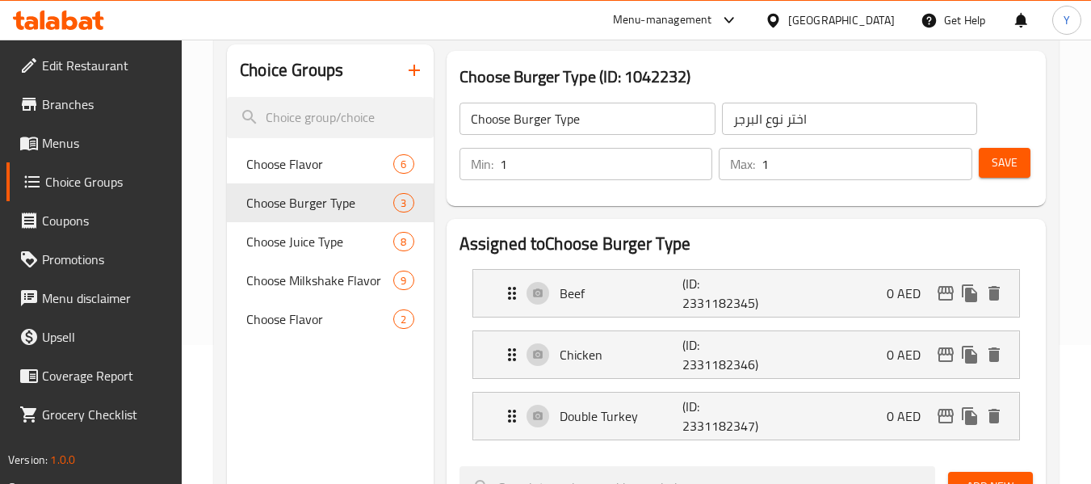
scroll to position [141, 0]
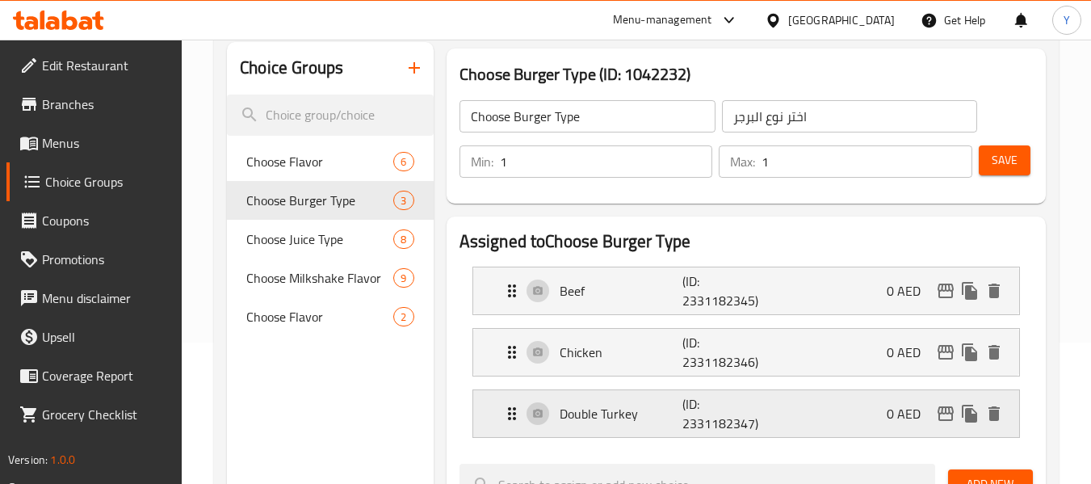
click at [697, 417] on p "(ID: 2331182347)" at bounding box center [723, 413] width 82 height 39
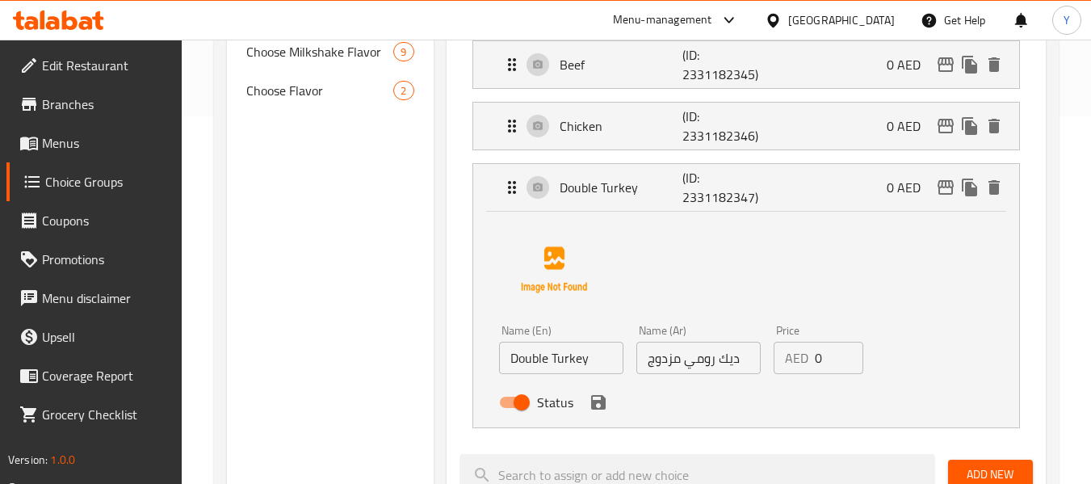
scroll to position [370, 0]
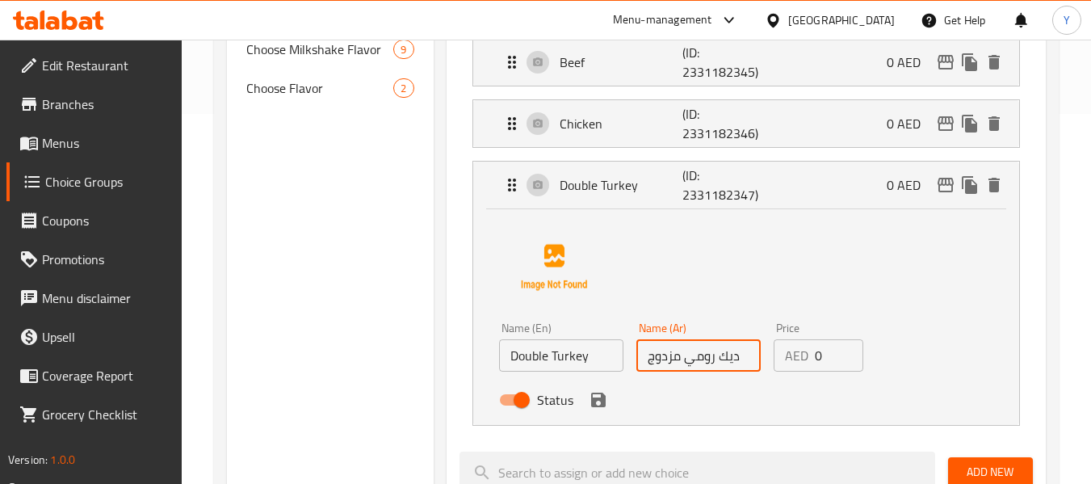
click at [691, 356] on input "ديك رومي مزدوج" at bounding box center [698, 355] width 124 height 32
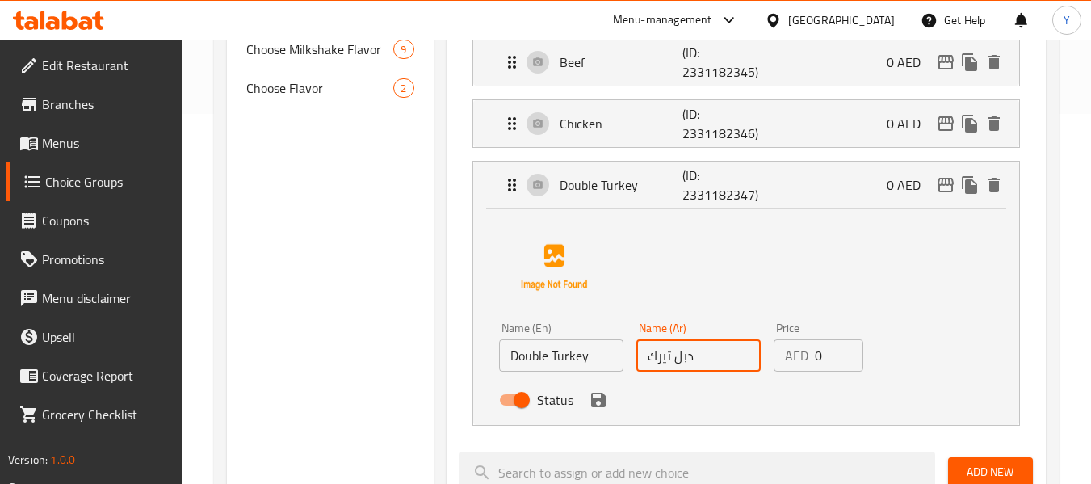
type input "ديك رومي مزدوج"
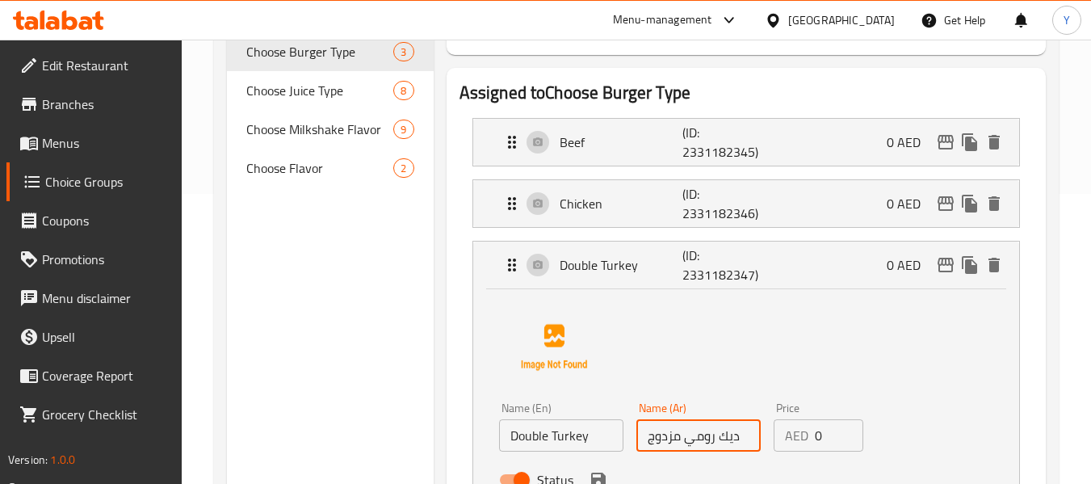
scroll to position [280, 0]
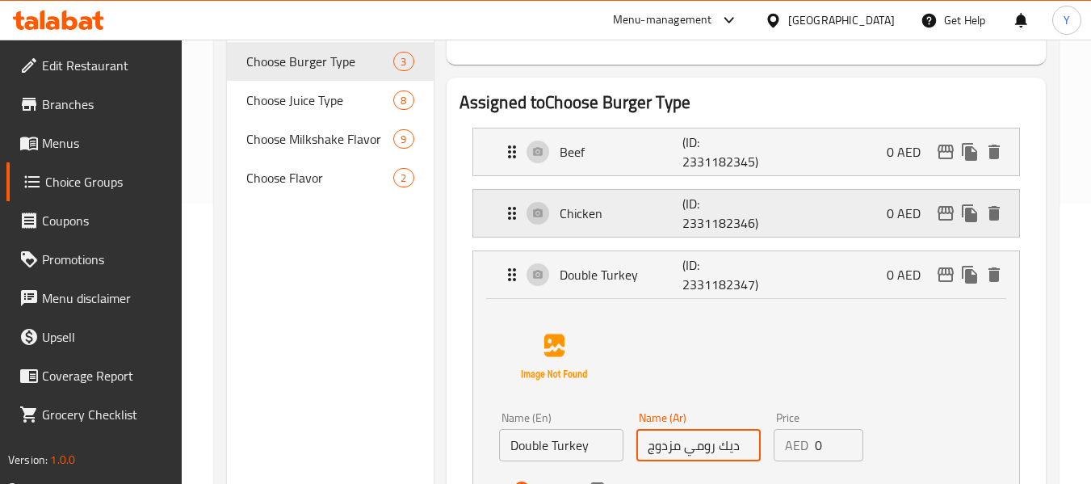
click at [833, 229] on div "Chicken (ID: 2331182346) 0 AED" at bounding box center [751, 213] width 498 height 47
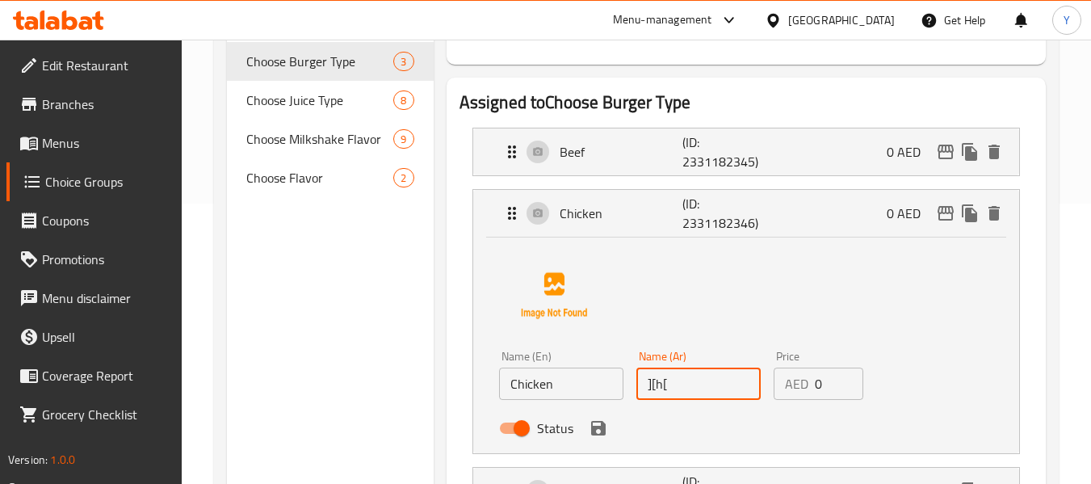
drag, startPoint x: 689, startPoint y: 388, endPoint x: 561, endPoint y: 405, distance: 128.6
click at [561, 405] on div "Name (En) Chicken Name (En) Name (Ar) ][h[ Name (Ar) Price AED 0 Price Status" at bounding box center [699, 397] width 412 height 106
type input "دجاج"
click at [596, 435] on icon "save" at bounding box center [598, 428] width 15 height 15
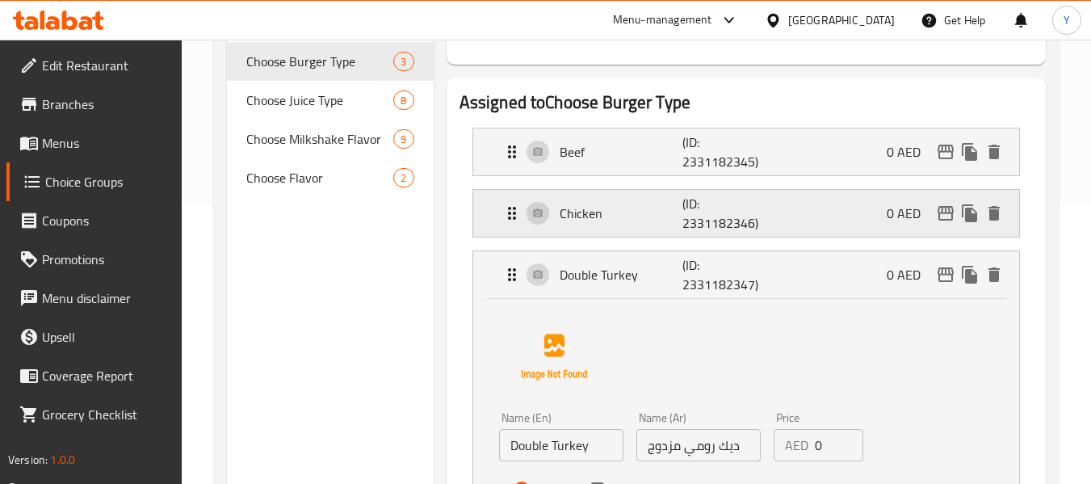
click at [760, 216] on p "(ID: 2331182346)" at bounding box center [723, 213] width 82 height 39
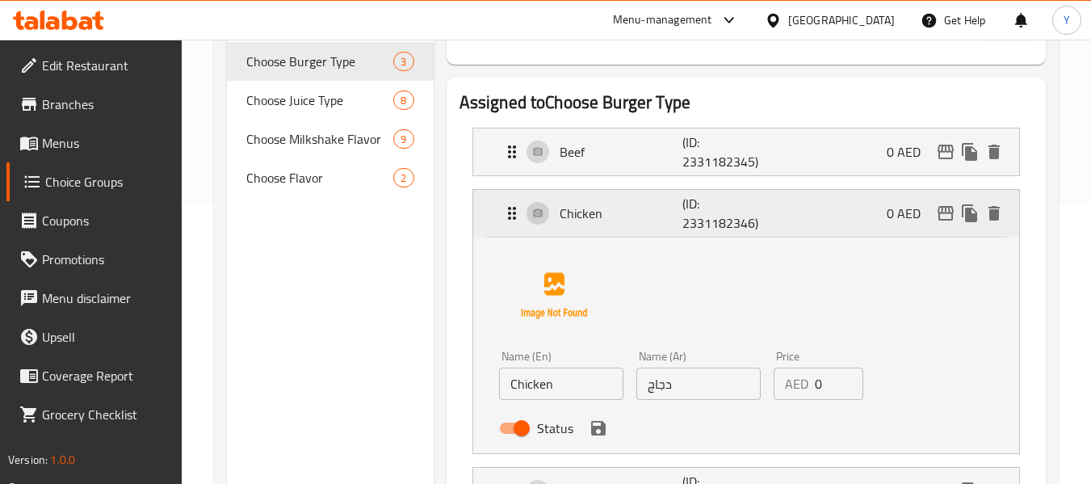
click at [760, 216] on p "(ID: 2331182346)" at bounding box center [723, 213] width 82 height 39
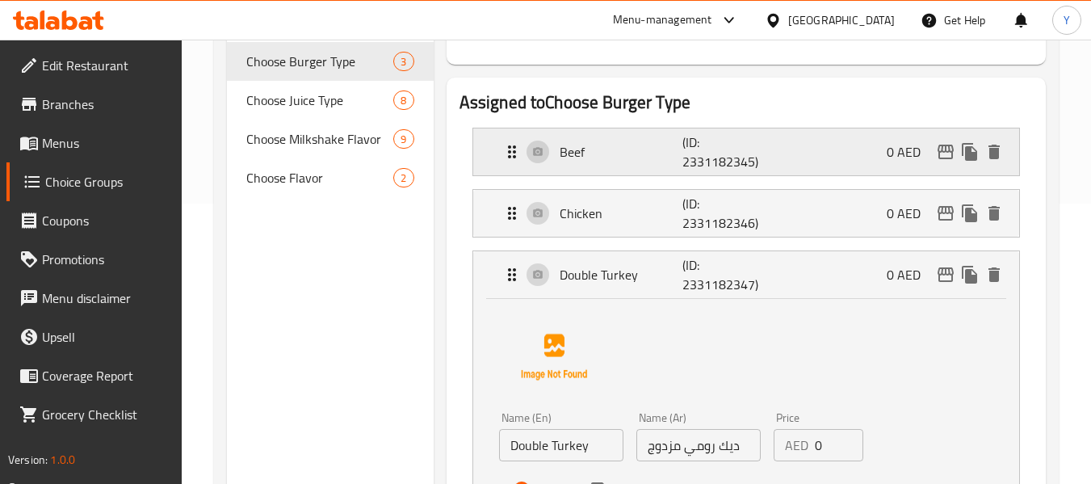
click at [741, 157] on p "(ID: 2331182345)" at bounding box center [723, 151] width 82 height 39
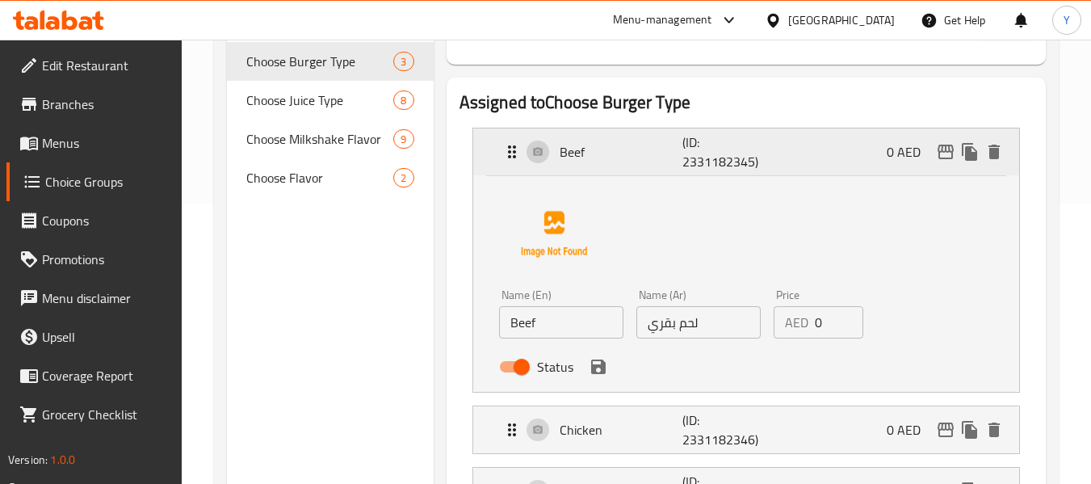
click at [741, 157] on p "(ID: 2331182345)" at bounding box center [723, 151] width 82 height 39
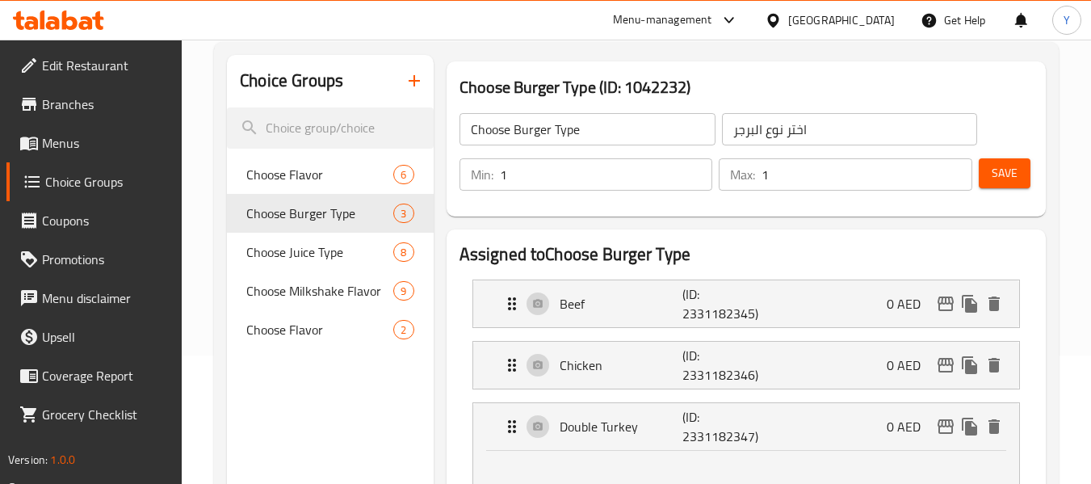
scroll to position [131, 0]
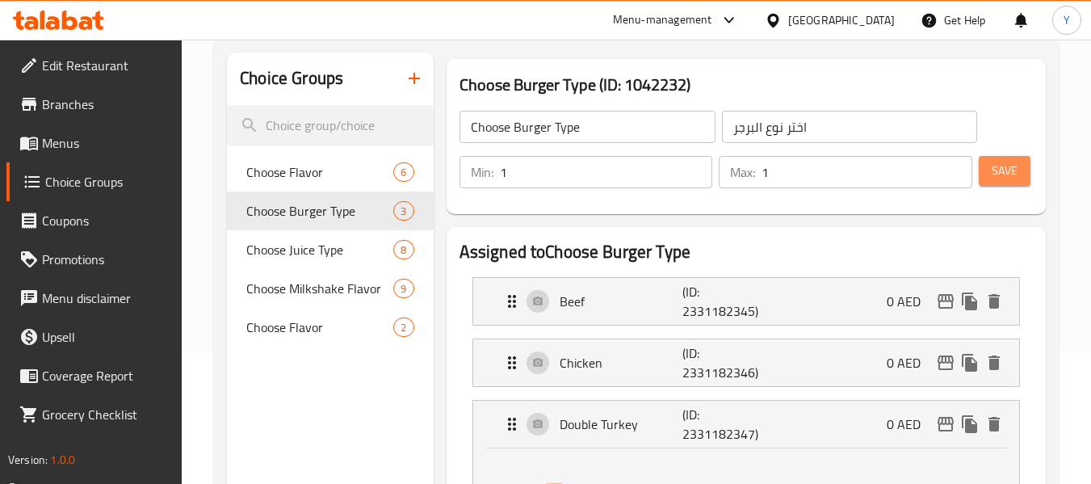
click at [1009, 166] on span "Save" at bounding box center [1005, 171] width 26 height 20
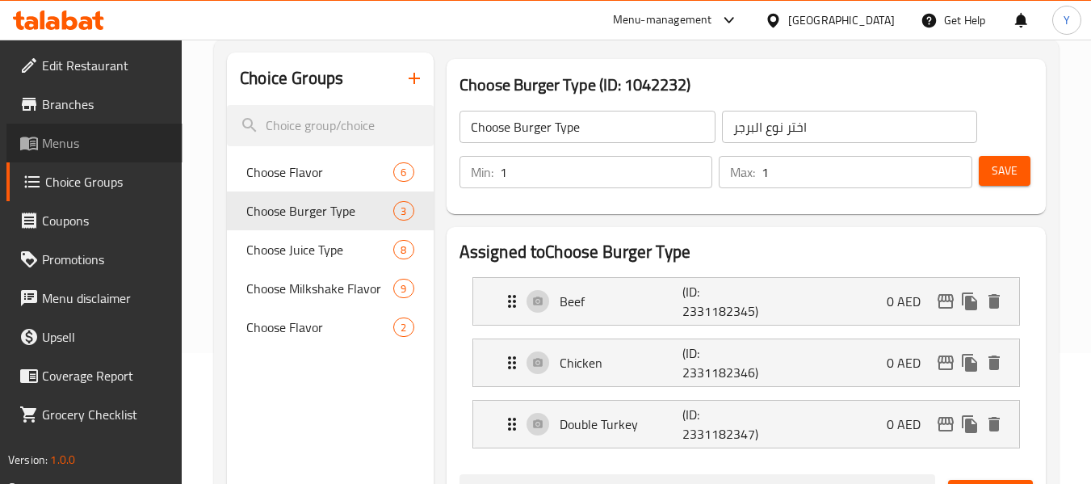
click at [70, 144] on span "Menus" at bounding box center [106, 142] width 128 height 19
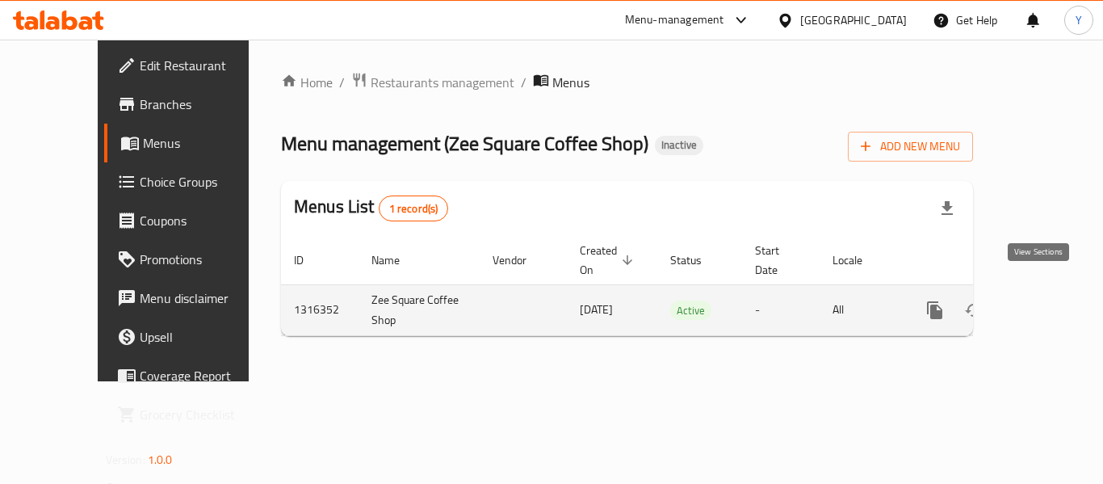
click at [1042, 300] on icon "enhanced table" at bounding box center [1051, 309] width 19 height 19
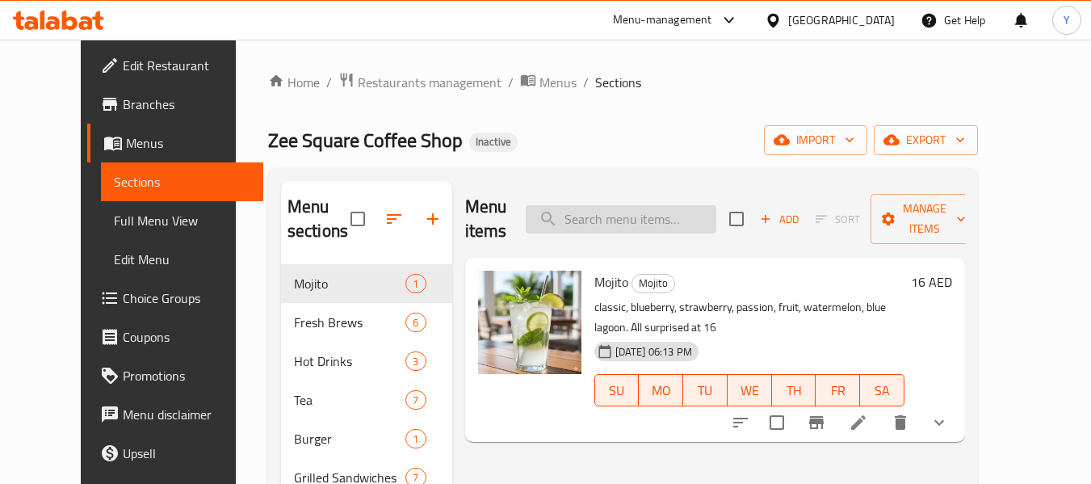
click at [649, 212] on input "search" at bounding box center [621, 219] width 191 height 28
paste input "Ginger Tea"
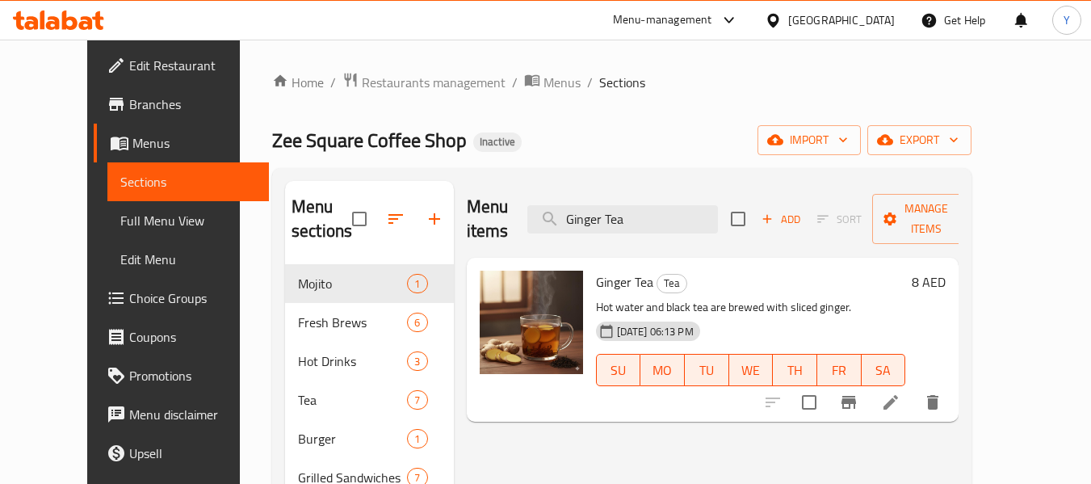
type input "Ginger Tea"
click at [901, 393] on icon at bounding box center [890, 402] width 19 height 19
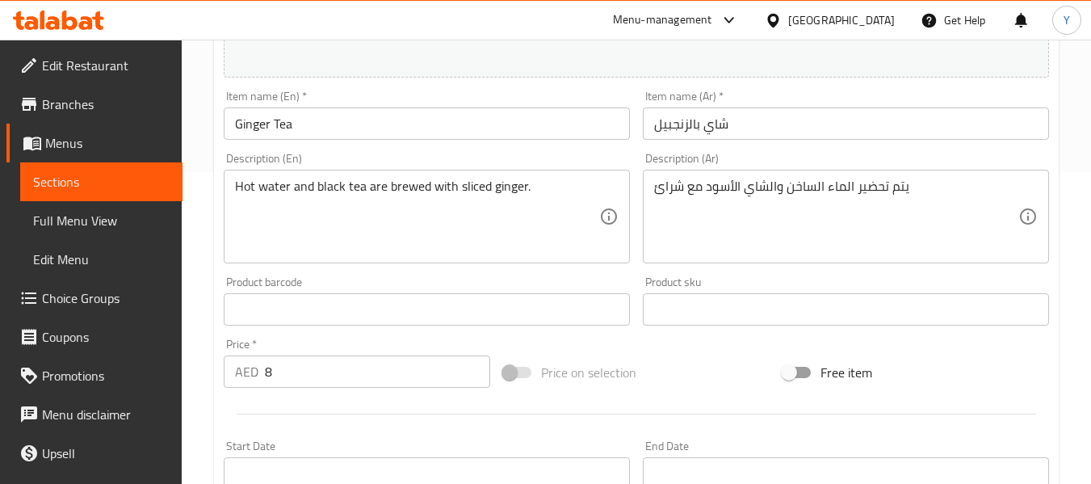
scroll to position [313, 0]
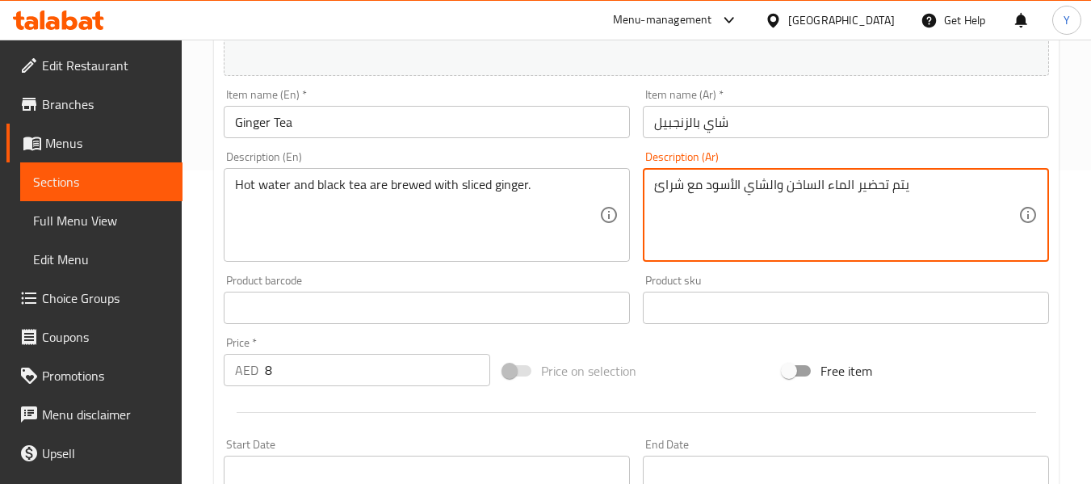
drag, startPoint x: 683, startPoint y: 182, endPoint x: 653, endPoint y: 182, distance: 29.9
paste textarea "ح زنجبيل"
type textarea "يتم تحضير الماء الساخن والشاي الأسود مع شرائح زنجبيل"
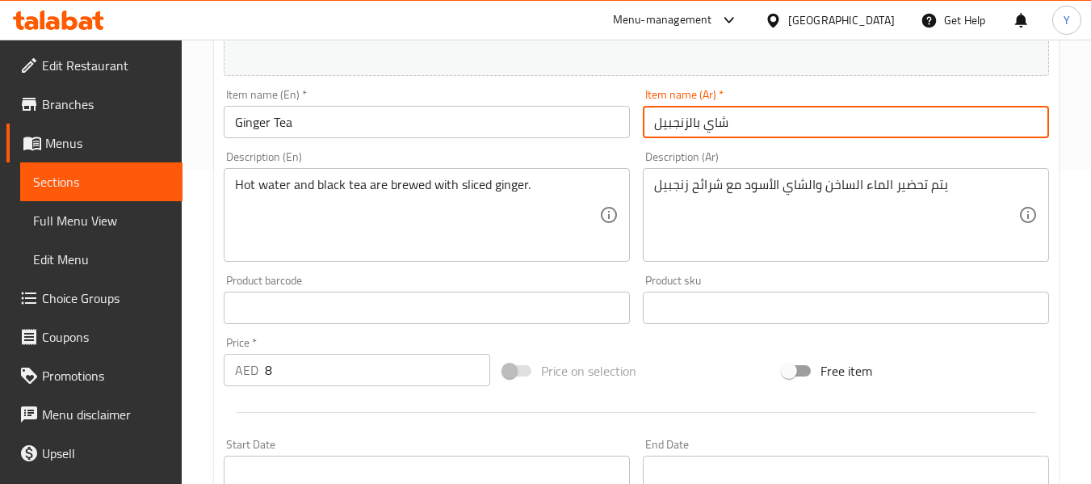
click at [710, 124] on input "شاي بالزنجبيل" at bounding box center [846, 122] width 406 height 32
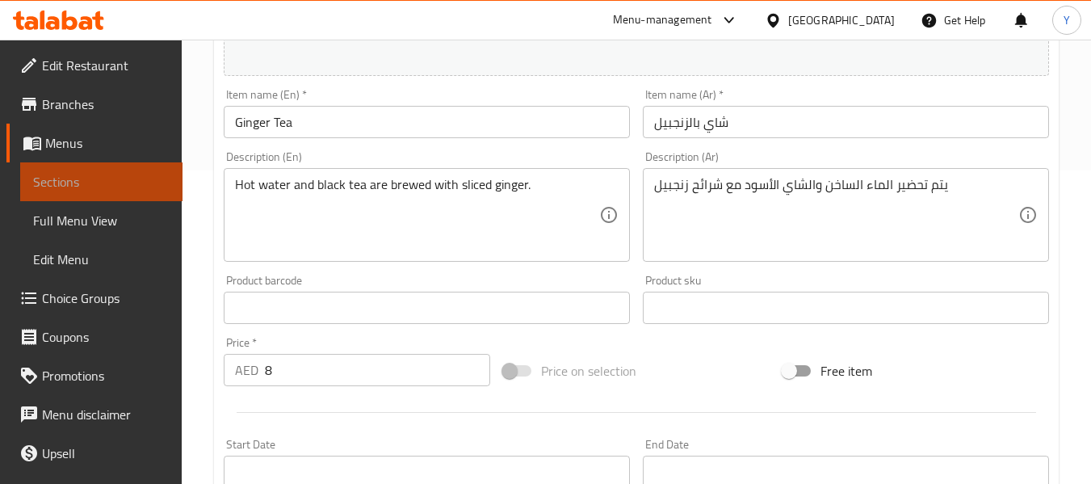
click at [111, 183] on span "Sections" at bounding box center [101, 181] width 136 height 19
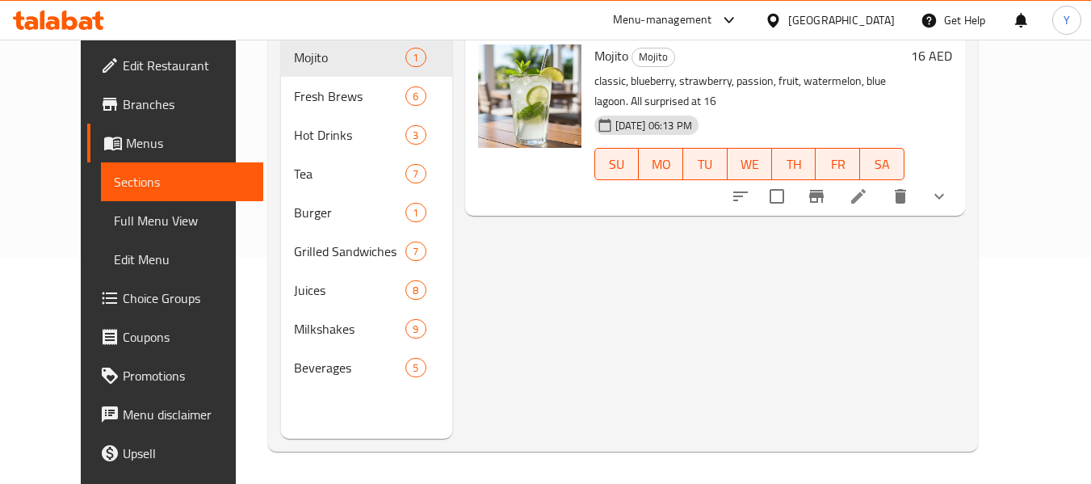
scroll to position [226, 0]
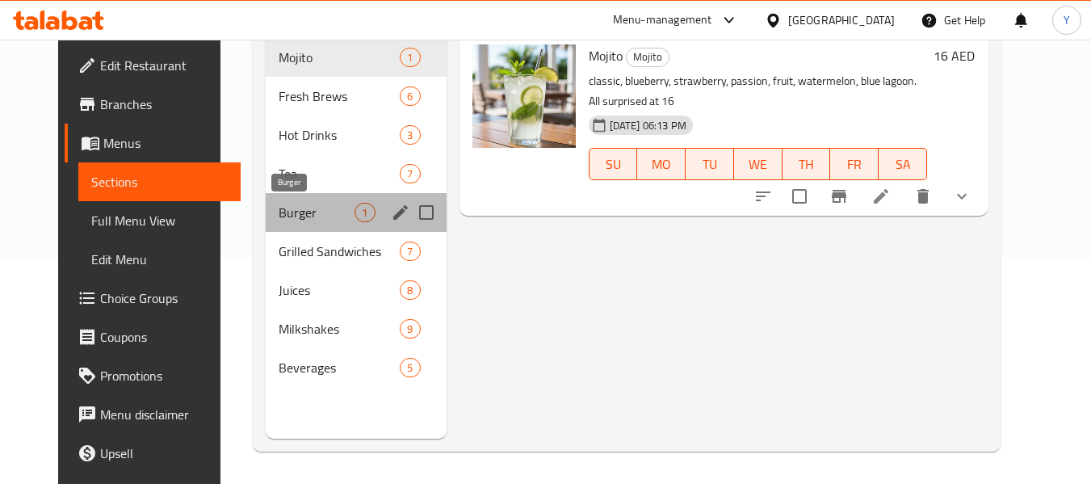
click at [279, 212] on span "Burger" at bounding box center [317, 212] width 76 height 19
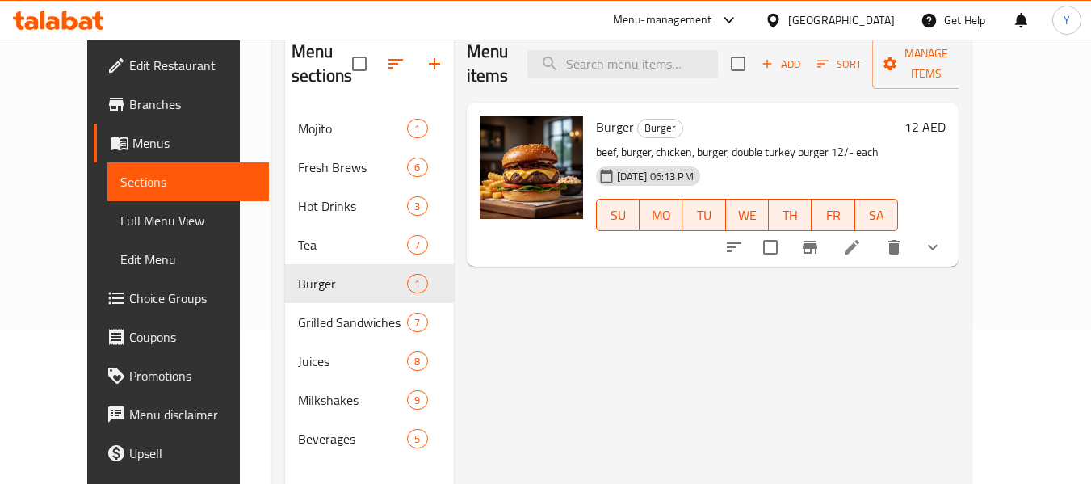
scroll to position [154, 0]
click at [862, 238] on icon at bounding box center [851, 247] width 19 height 19
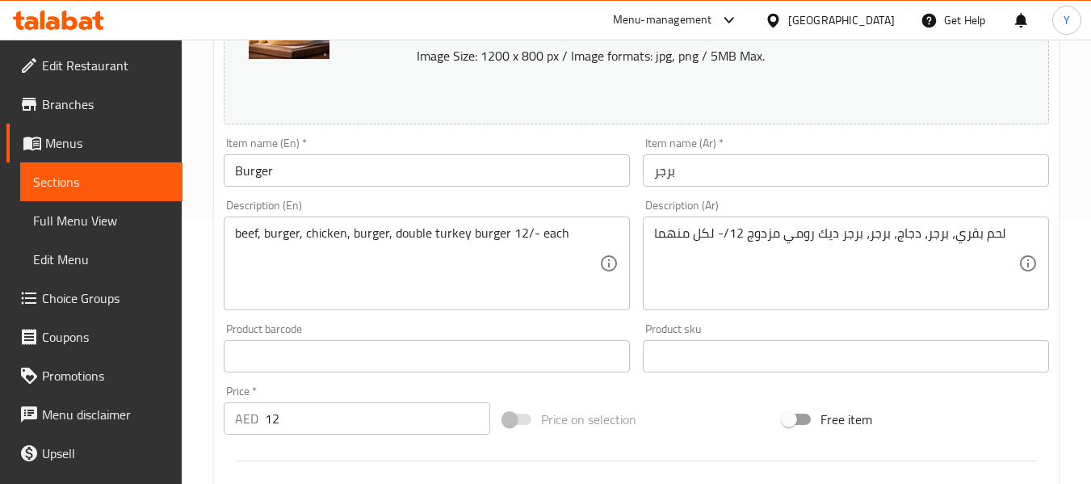
scroll to position [279, 0]
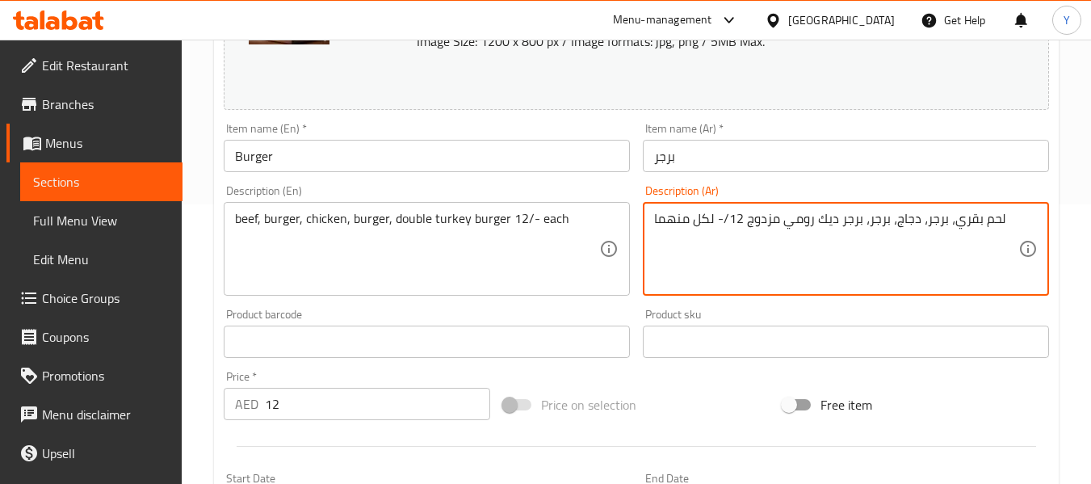
drag, startPoint x: 740, startPoint y: 220, endPoint x: 657, endPoint y: 211, distance: 83.7
click at [717, 220] on textarea "لحم بقري، برجر، دجاج، برجر، برجر ديك رومي مزدوج 12/- لكل منهما" at bounding box center [836, 249] width 364 height 77
drag, startPoint x: 741, startPoint y: 219, endPoint x: 662, endPoint y: 213, distance: 79.4
click at [662, 213] on textarea "لحم بقري، برجر، دجاج، برجر، برجر ديك رومي مزدوج 12/- لكل منهما" at bounding box center [836, 249] width 364 height 77
drag, startPoint x: 660, startPoint y: 220, endPoint x: 669, endPoint y: 221, distance: 8.9
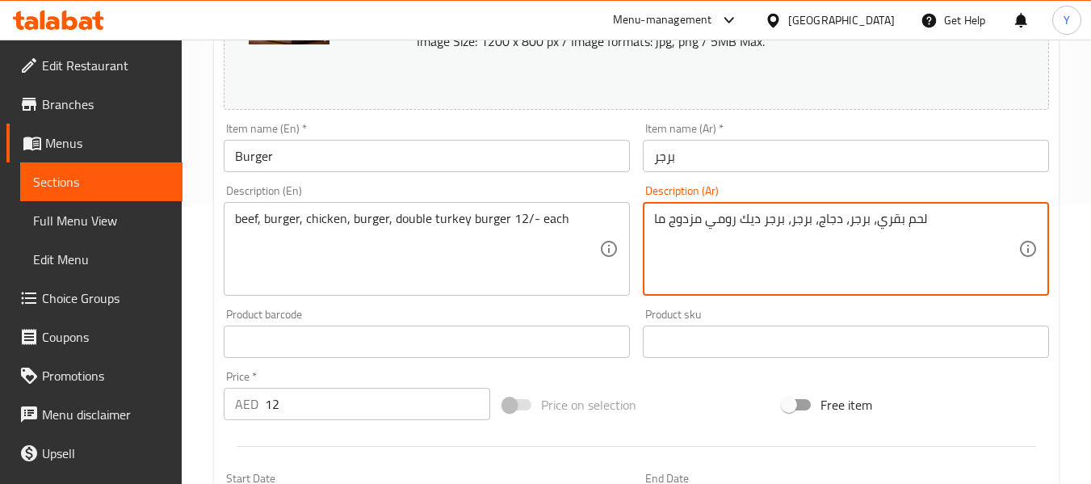
click at [669, 221] on textarea "لحم بقري، برجر، دجاج، برجر، برجر ديك رومي مزدوج ما" at bounding box center [836, 249] width 364 height 77
click at [654, 219] on textarea "لحم بقري، برجر، دجاج، برجر، برجر ديك رومي مزدوجا" at bounding box center [836, 249] width 364 height 77
type textarea "لحم بقري، برجر، دجاج، برجر، برجر ديك رومي مزدوج"
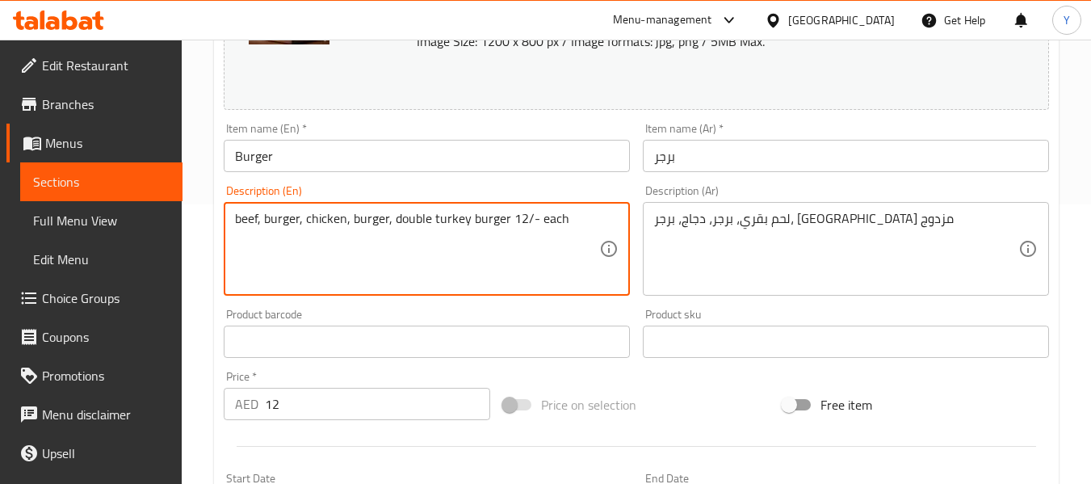
drag, startPoint x: 595, startPoint y: 218, endPoint x: 509, endPoint y: 221, distance: 86.5
type textarea "beef, burger, chicken, burger, double turkey burger"
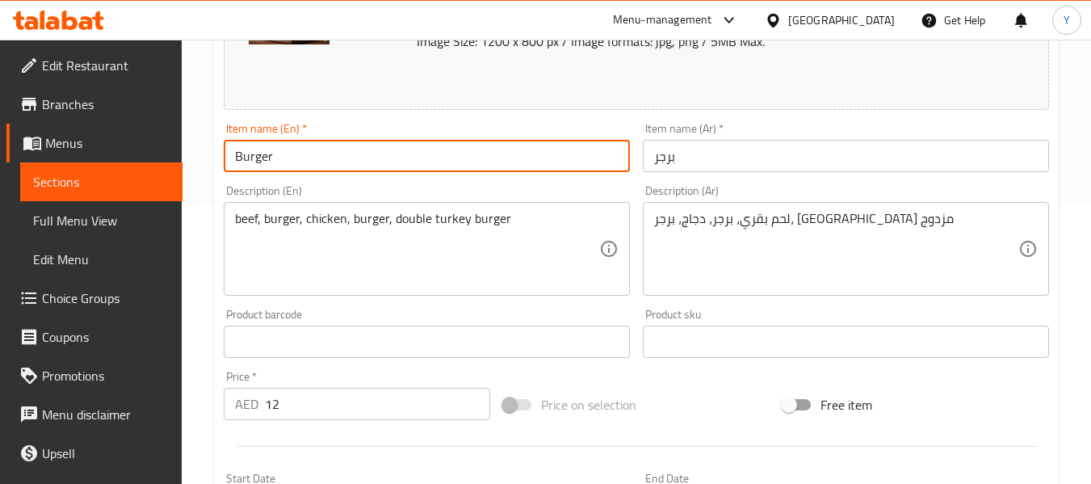
click at [595, 159] on input "Burger" at bounding box center [427, 156] width 406 height 32
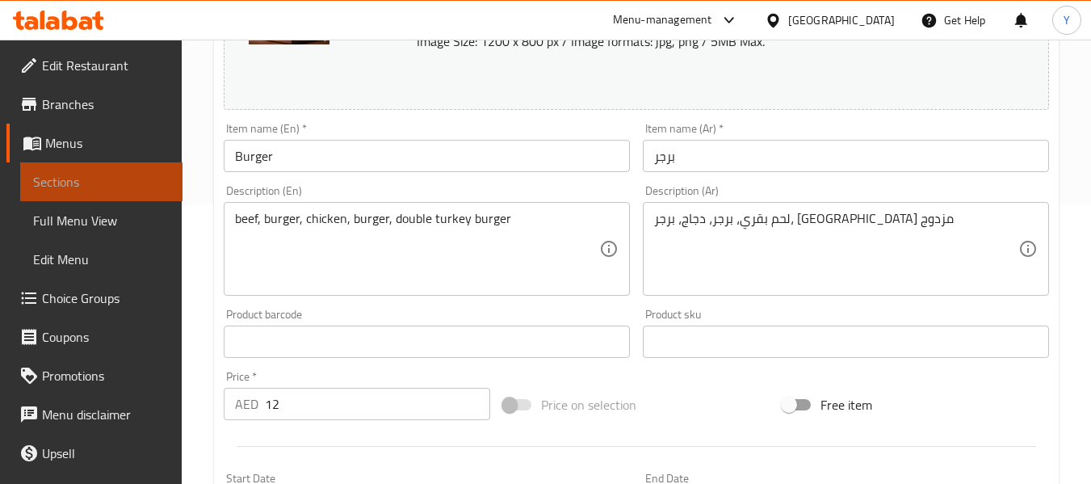
click at [134, 172] on span "Sections" at bounding box center [101, 181] width 136 height 19
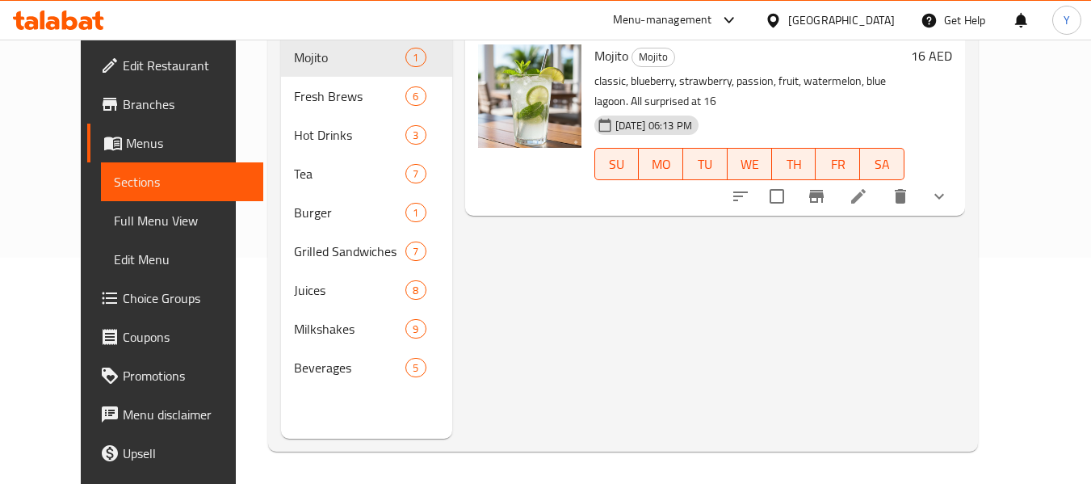
click at [452, 284] on div "Menu items Add Sort Manage items Mojito Mojito classic, blueberry, strawberry, …" at bounding box center [708, 197] width 513 height 484
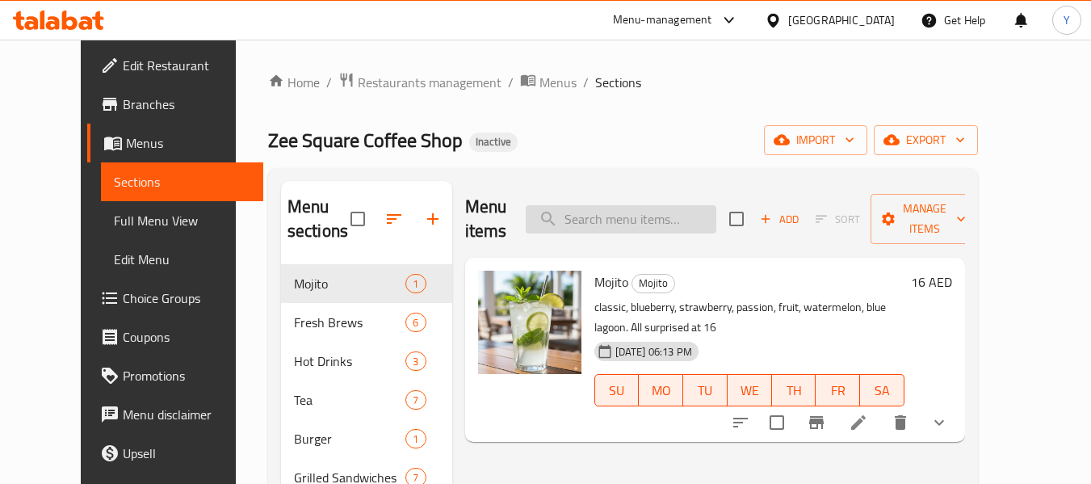
click at [706, 205] on input "search" at bounding box center [621, 219] width 191 height 28
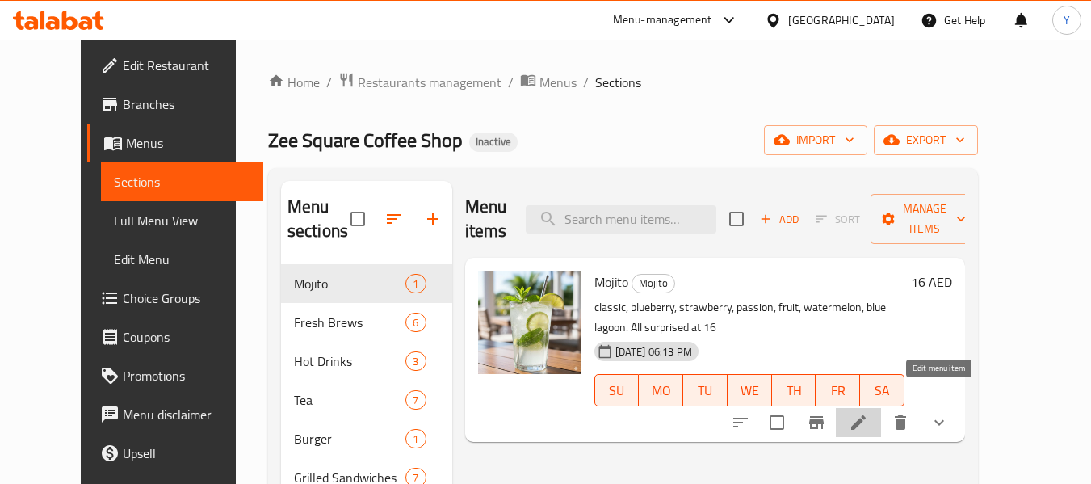
click at [868, 413] on icon at bounding box center [858, 422] width 19 height 19
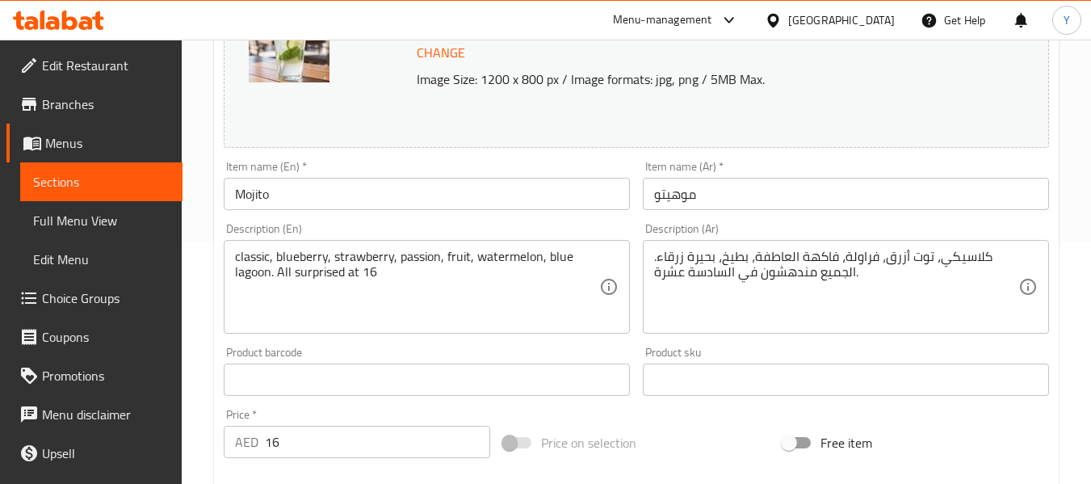
scroll to position [256, 0]
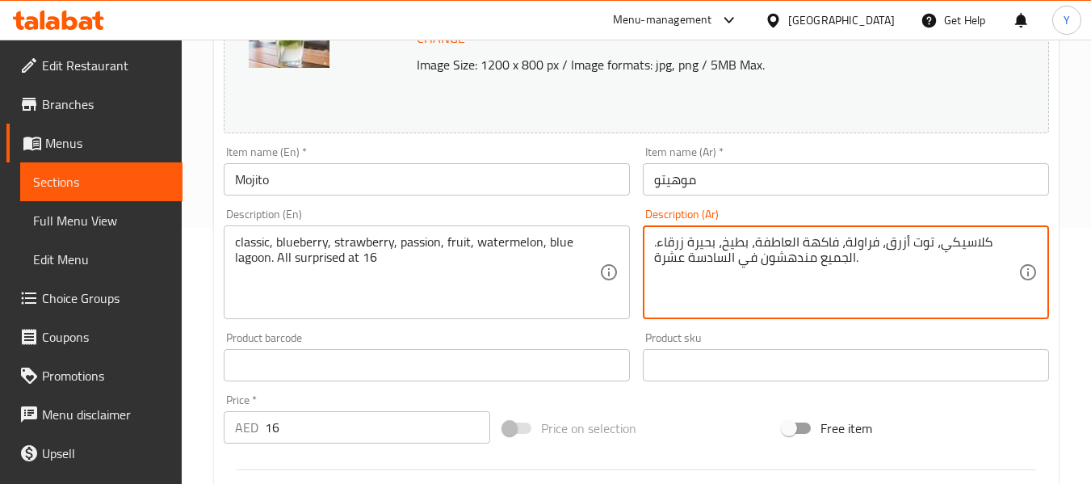
drag, startPoint x: 855, startPoint y: 258, endPoint x: 619, endPoint y: 258, distance: 235.8
drag, startPoint x: 985, startPoint y: 243, endPoint x: 1002, endPoint y: 241, distance: 17.9
click at [1002, 241] on textarea "كلاسيكي، توت أزرق، فراولة، فاكهة العاطفة، بطيخ، بحيرة زرقاء. ." at bounding box center [836, 272] width 364 height 77
type textarea "كلاسيكي، توت أزرق، فراولة، فاكهة العاطفة، بطيخ، بحيرة زرقاء"
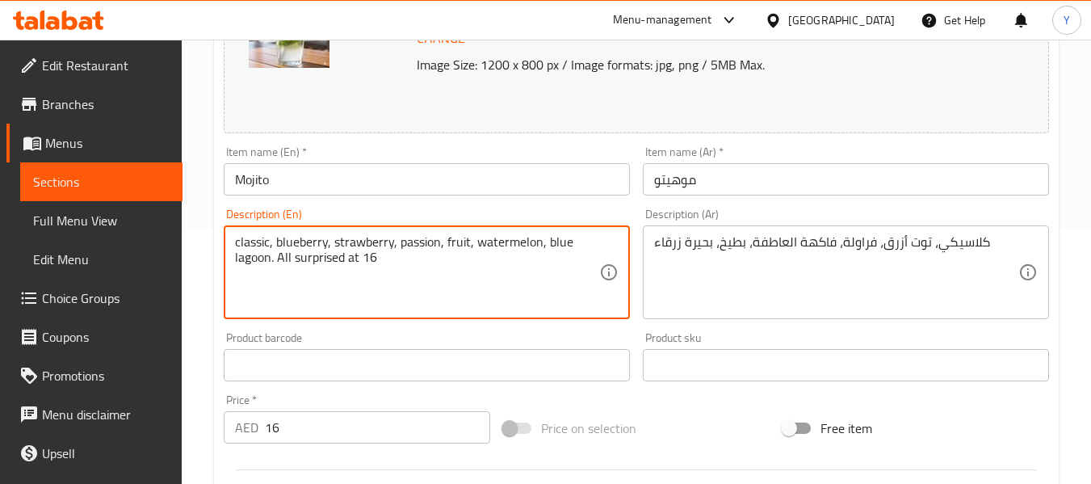
drag, startPoint x: 400, startPoint y: 254, endPoint x: 273, endPoint y: 264, distance: 127.2
type textarea "classic, blueberry, strawberry, passion, fruit, watermelon, blue lagoon"
click at [397, 241] on textarea "classic, blueberry, strawberry, passion, fruit, watermelon, blue lagoon" at bounding box center [417, 272] width 364 height 77
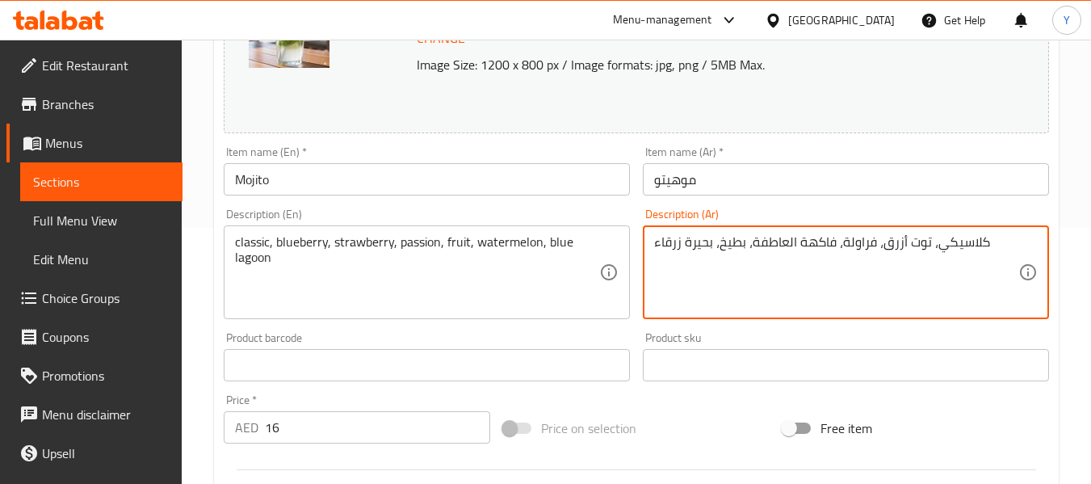
drag, startPoint x: 838, startPoint y: 240, endPoint x: 754, endPoint y: 237, distance: 84.1
paste textarea "بلو لاجون"
click at [798, 241] on textarea "كلاسيكي، توت أزرق، فراولة،بلو لاجون، بطيخ، بحيرة زرقاء" at bounding box center [836, 272] width 364 height 77
click at [717, 246] on textarea "كلاسيكي، توت أزرق، فراولة، فاكهة العاطفة، بطيخ، بحيرة زرقاء" at bounding box center [836, 272] width 364 height 77
click at [714, 241] on textarea "كلاسيكي، توت أزرق، فراولة، فاكهة العاطفة، بطيخ، بحيرة زرقاء" at bounding box center [836, 272] width 364 height 77
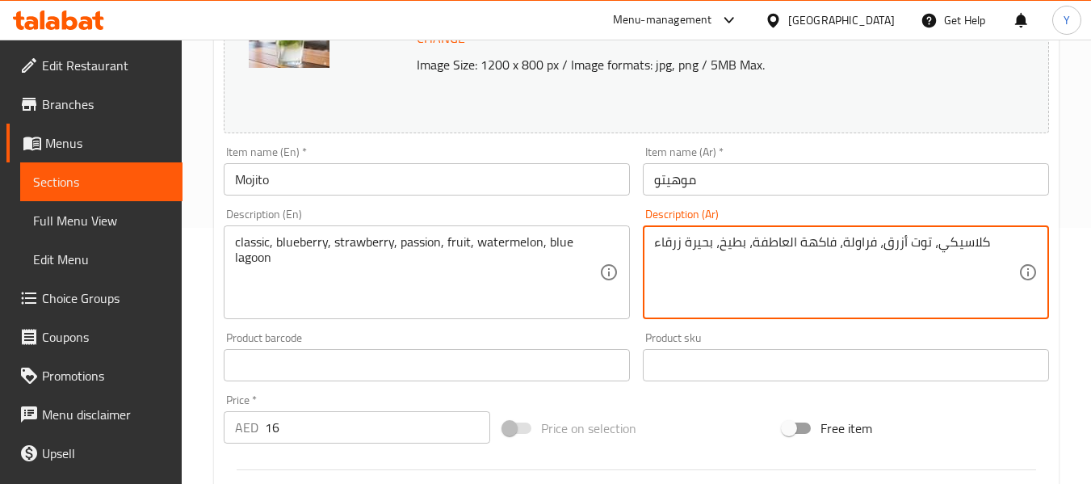
click at [715, 242] on textarea "كلاسيكي، توت أزرق، فراولة، فاكهة العاطفة، بطيخ، بحيرة زرقاء" at bounding box center [836, 272] width 364 height 77
drag, startPoint x: 715, startPoint y: 242, endPoint x: 648, endPoint y: 237, distance: 67.3
click at [648, 237] on div "كلاسيكي، توت أزرق، فراولة، فاكهة العاطفة، بطيخ، بحيرة زرقاء Description (Ar)" at bounding box center [846, 272] width 406 height 94
paste textarea "بلو لاجون"
click at [701, 242] on textarea "كلاسيكي، توت أزرق، فراولة، فاكهة العاطفة، بطيخ،بلو لاجون" at bounding box center [836, 272] width 364 height 77
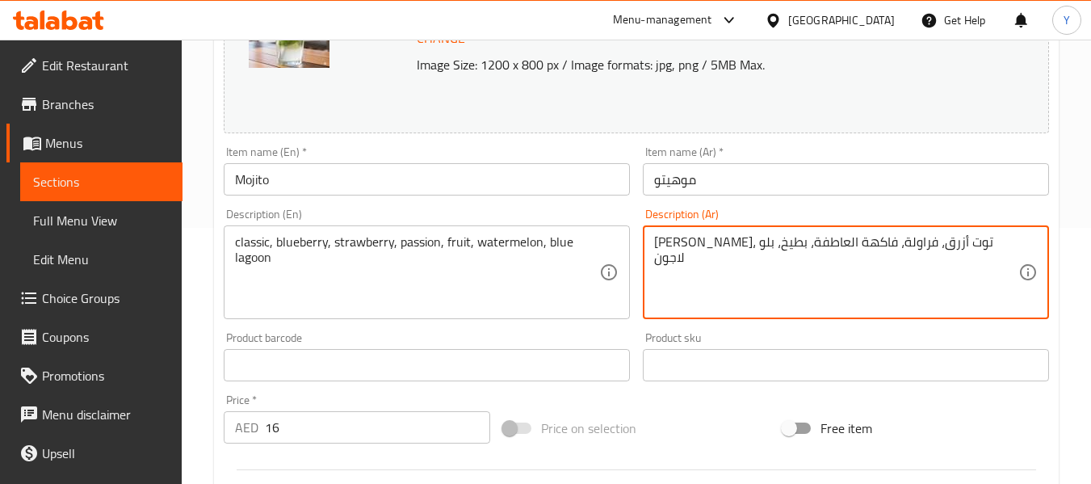
drag, startPoint x: 823, startPoint y: 245, endPoint x: 743, endPoint y: 243, distance: 80.0
click at [743, 243] on textarea "كلاسيكي، توت أزرق، فراولة، فاكهة العاطفة، بطيخ، بلو لاجون" at bounding box center [836, 272] width 364 height 77
type textarea "كلاسيكي، توت أزرق، فراولة، باشون فروت، بطيخ، بلو لاجون"
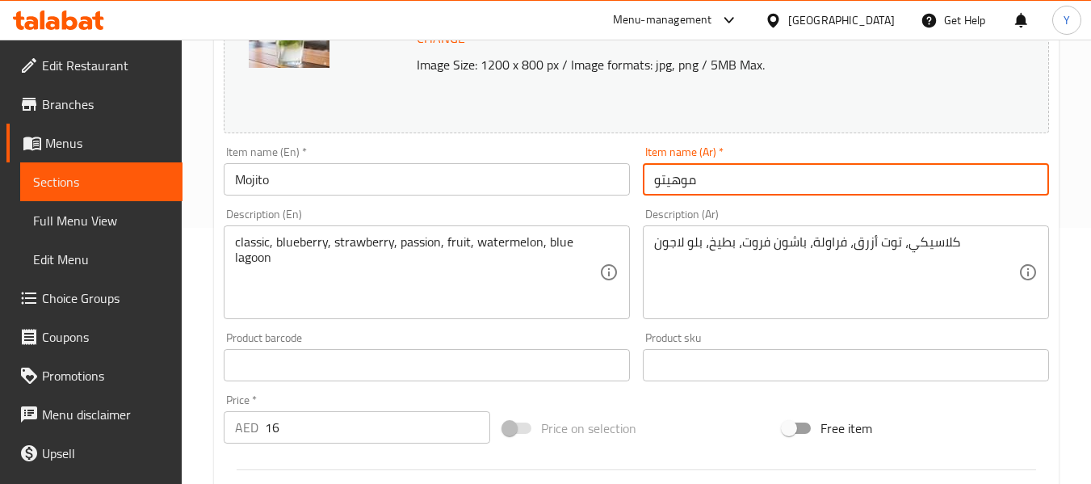
click at [800, 169] on input "موهيتو" at bounding box center [846, 179] width 406 height 32
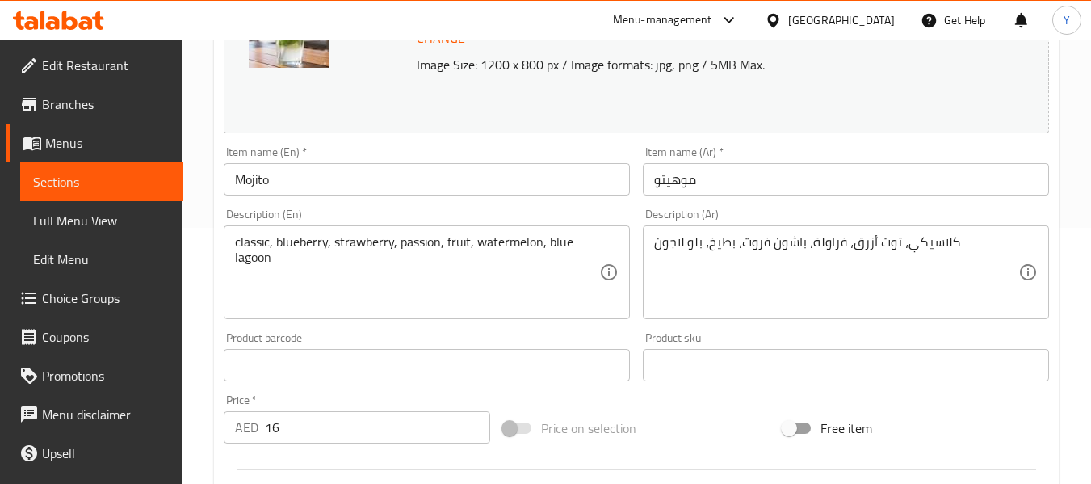
click at [414, 210] on div "Description (En) classic, blueberry, strawberry, passion, fruit, watermelon, bl…" at bounding box center [427, 263] width 406 height 111
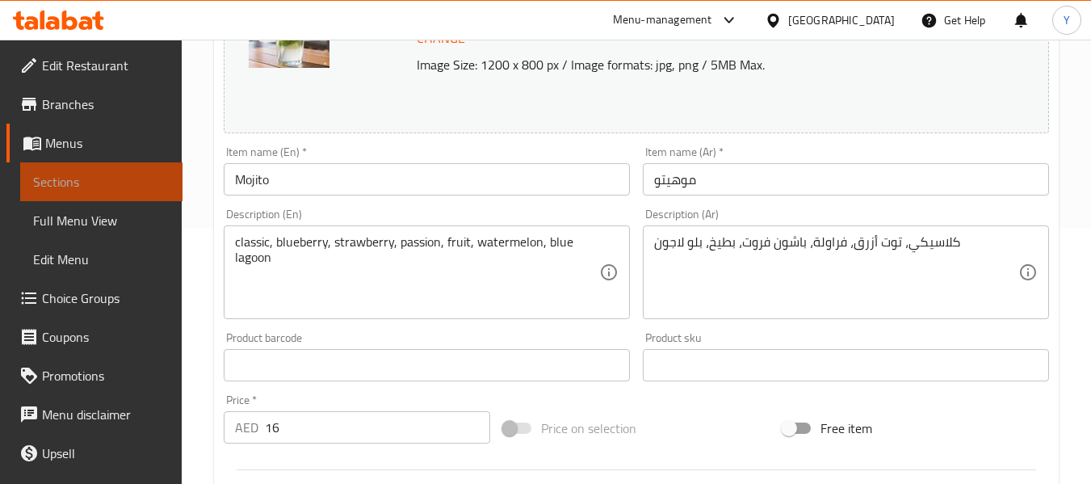
click at [120, 187] on span "Sections" at bounding box center [101, 181] width 136 height 19
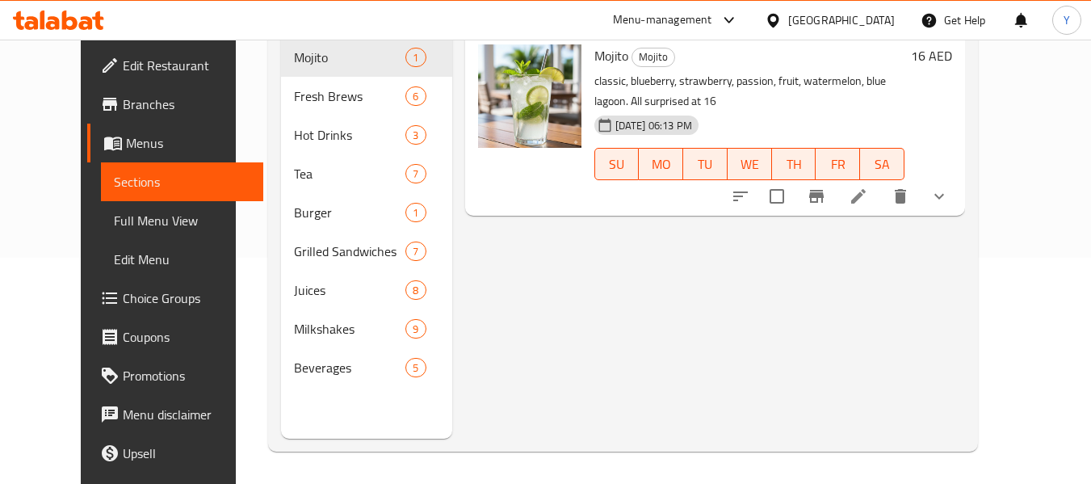
scroll to position [226, 0]
click at [868, 187] on icon at bounding box center [858, 196] width 19 height 19
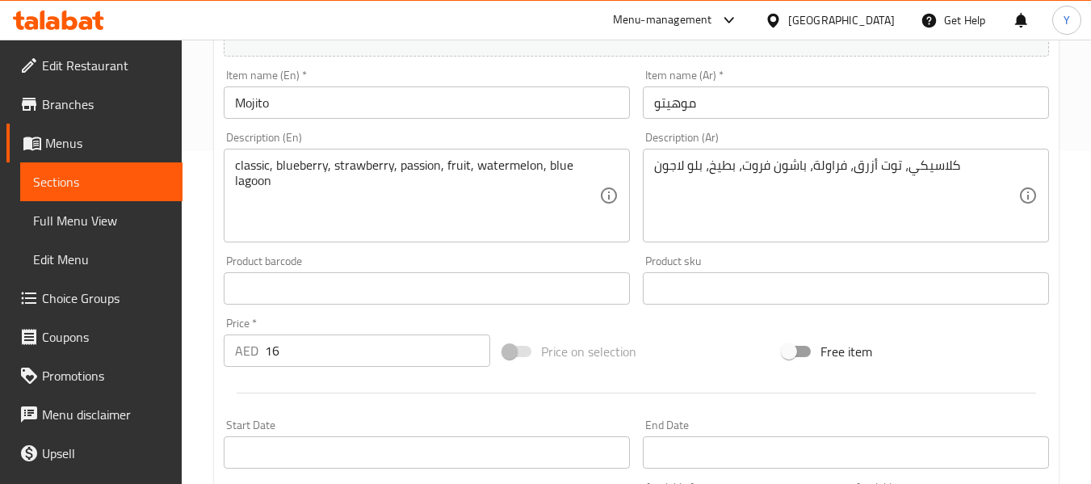
scroll to position [341, 0]
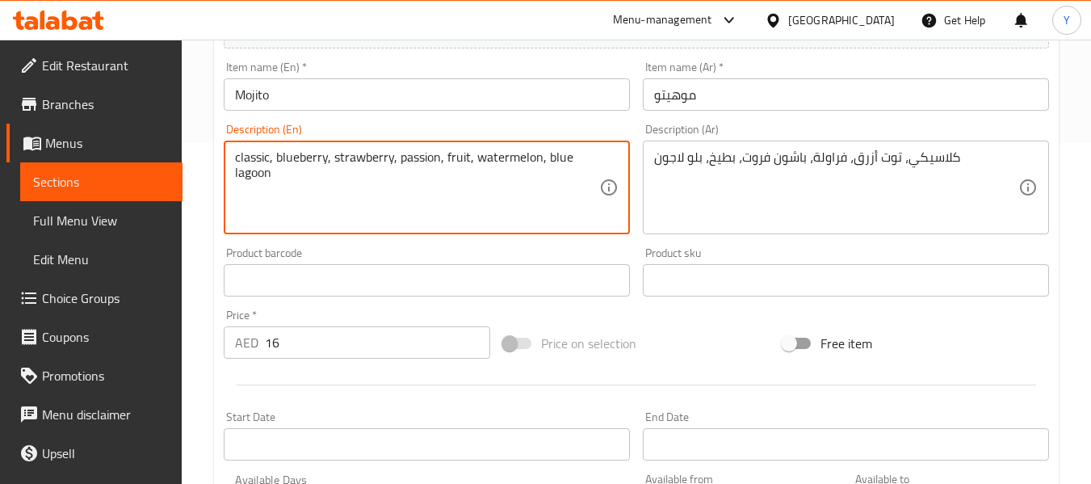
click at [443, 158] on textarea "classic, blueberry, strawberry, passion, fruit, watermelon, blue lagoon" at bounding box center [417, 187] width 364 height 77
type textarea "classic, blueberry, strawberry, passion fruit, watermelon, blue lagoon"
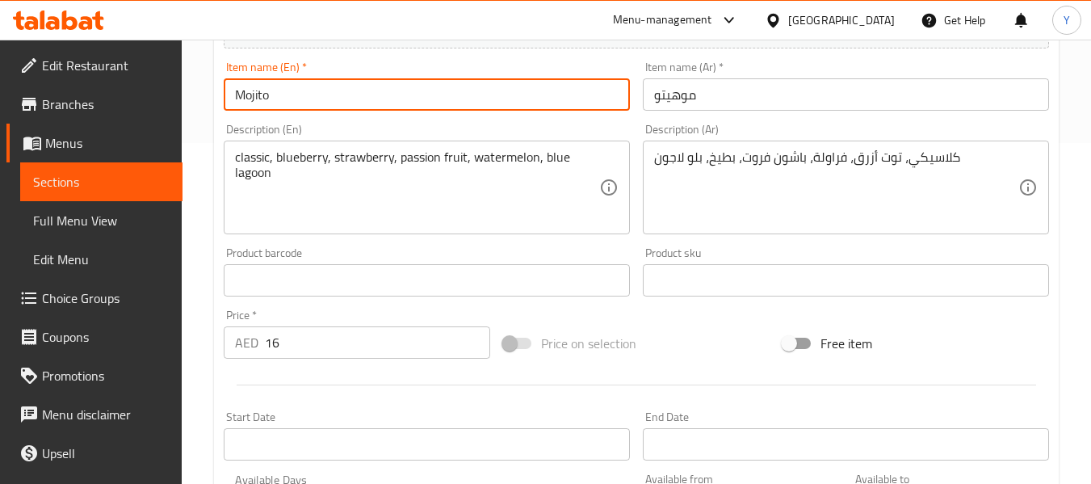
click at [481, 99] on input "Mojito" at bounding box center [427, 94] width 406 height 32
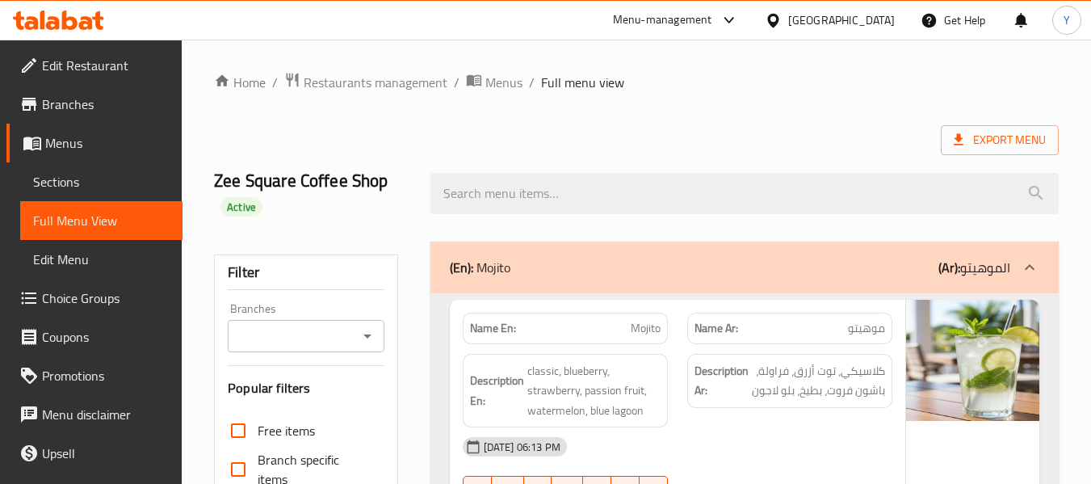
scroll to position [423, 0]
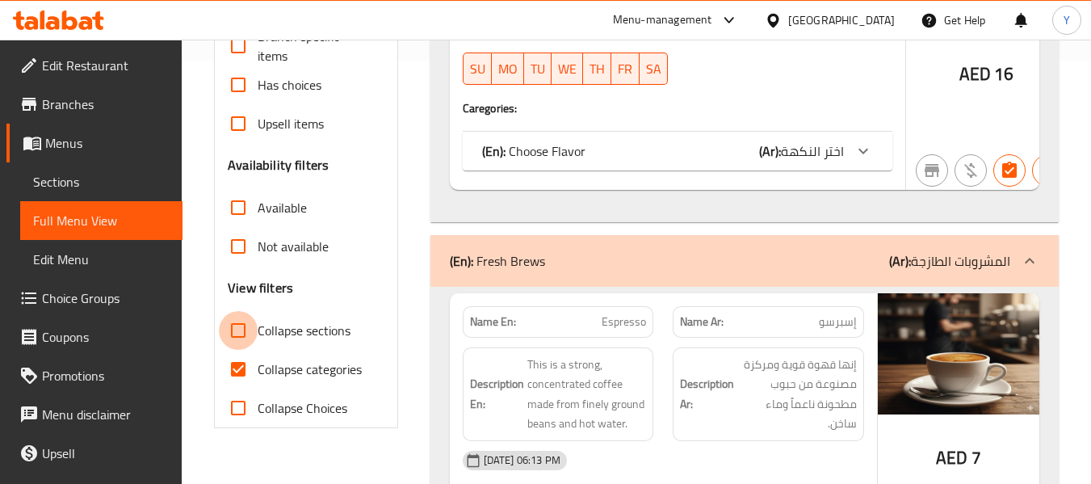
click at [237, 326] on input "Collapse sections" at bounding box center [238, 330] width 39 height 39
checkbox input "true"
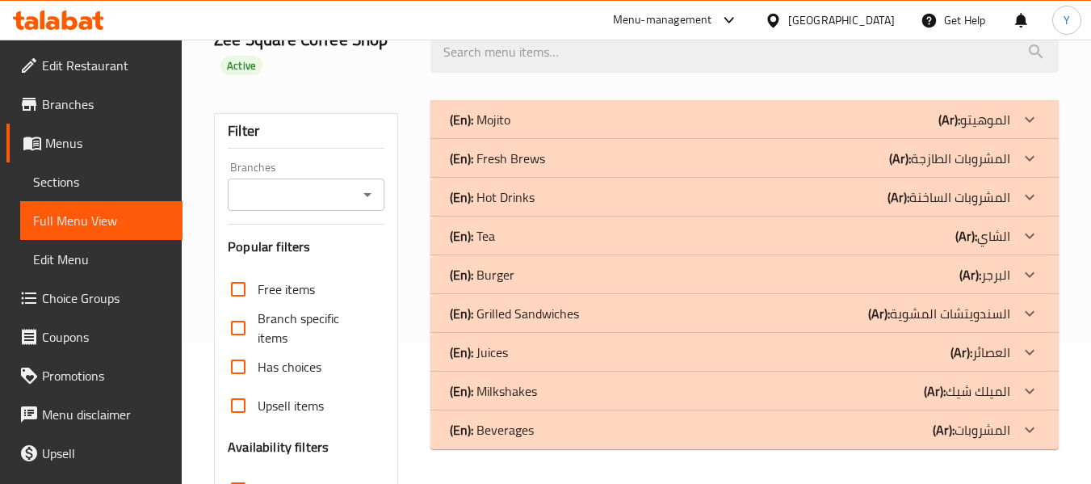
scroll to position [128, 0]
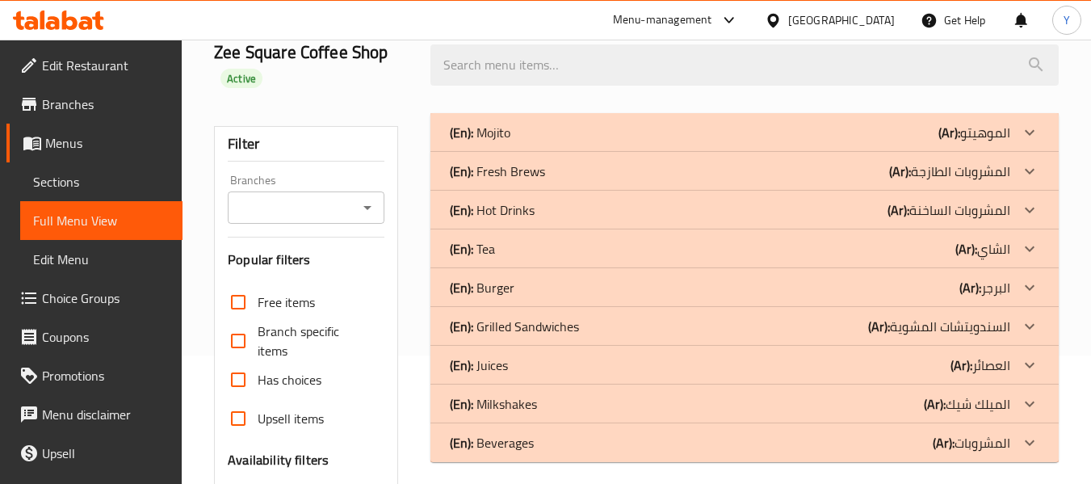
click at [982, 271] on div "(En): Burger (Ar): البرجر" at bounding box center [744, 287] width 628 height 39
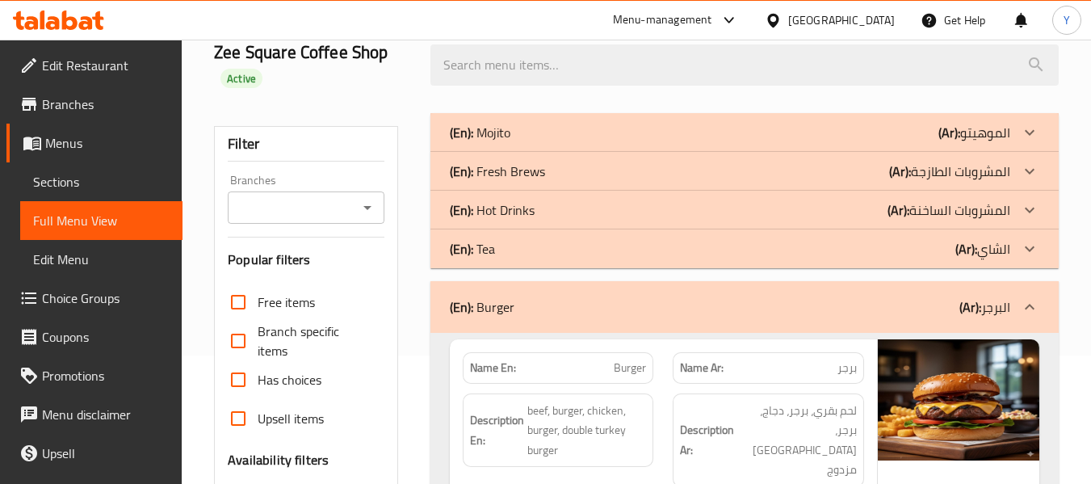
click at [975, 237] on b "(Ar):" at bounding box center [966, 249] width 22 height 24
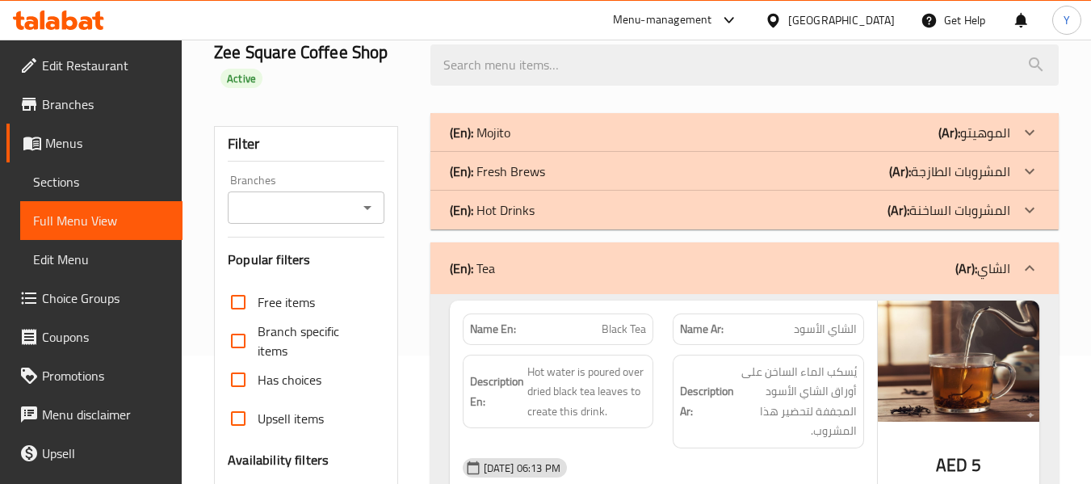
click at [971, 211] on p "(Ar): المشروبات الساخنة" at bounding box center [949, 209] width 123 height 19
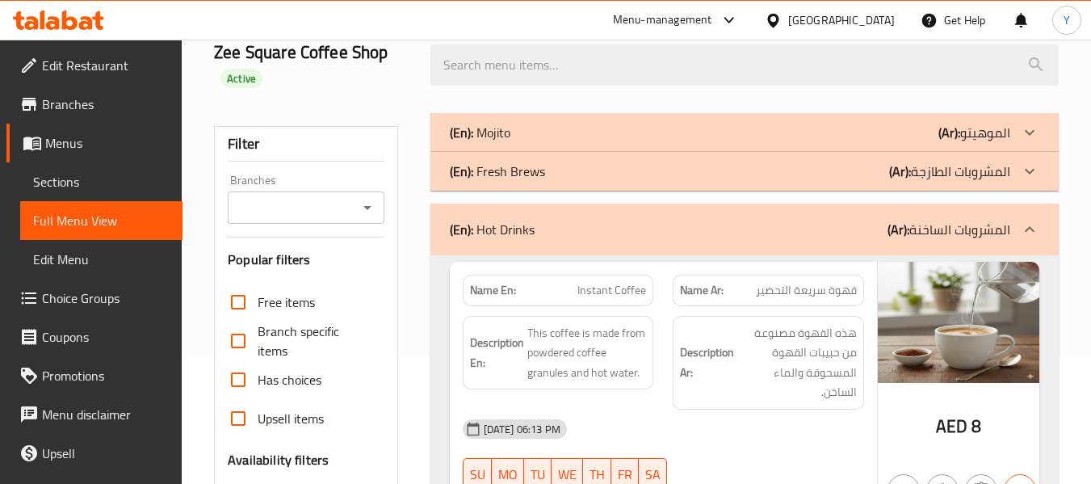
click at [960, 176] on p "(Ar): المشروبات الطازجة" at bounding box center [949, 171] width 121 height 19
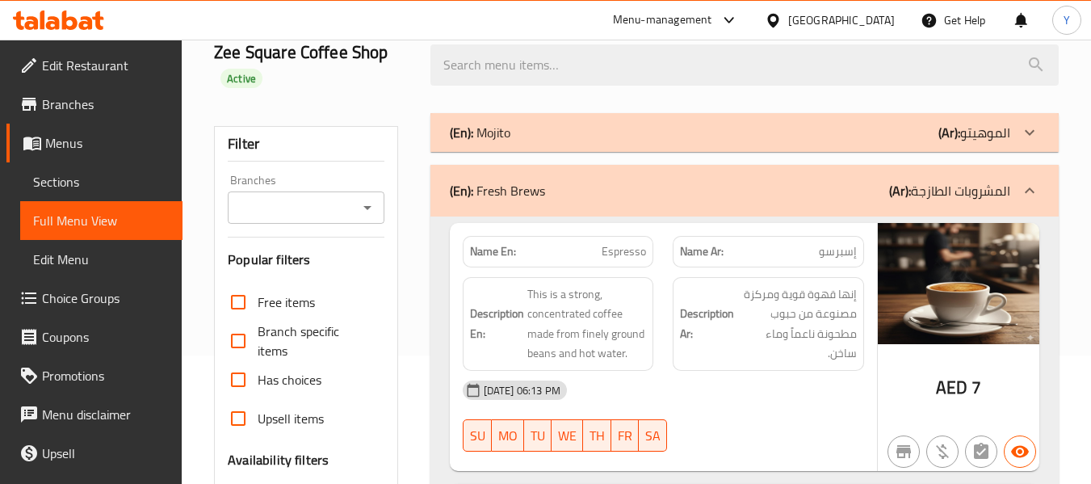
click at [955, 131] on b "(Ar):" at bounding box center [949, 132] width 22 height 24
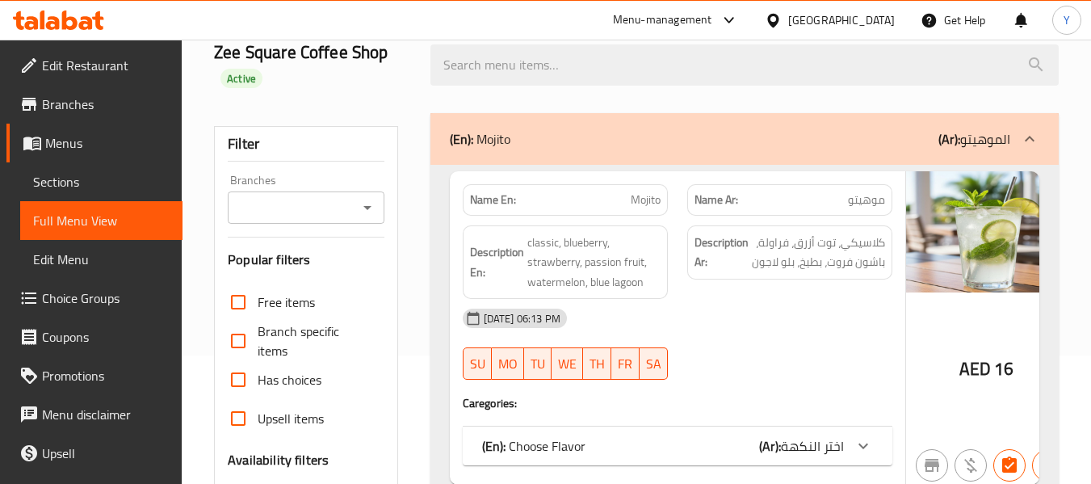
click at [806, 279] on div "Description Ar: كلاسيكي، توت أزرق، فراولة، باشون فروت، بطيخ، بلو لاجون" at bounding box center [789, 252] width 205 height 54
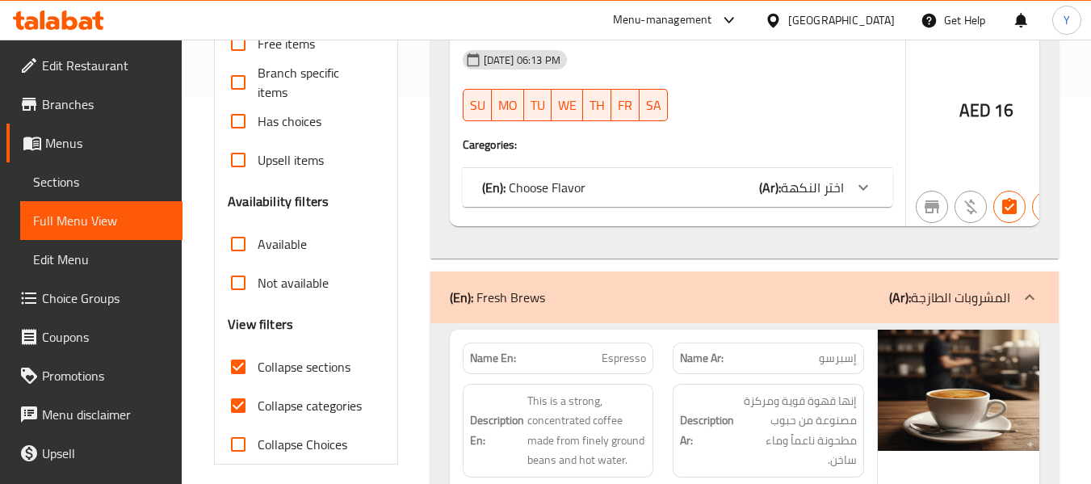
scroll to position [419, 0]
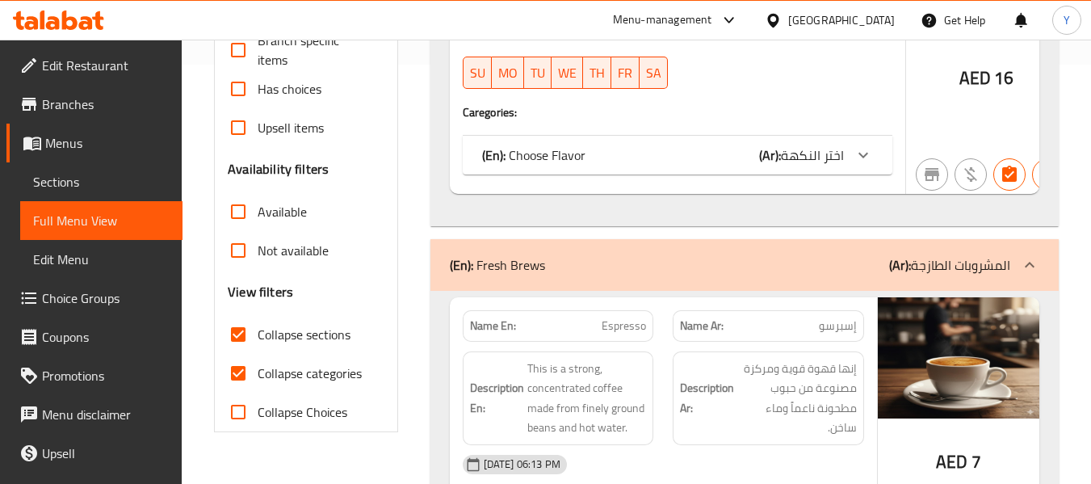
click at [228, 371] on input "Collapse categories" at bounding box center [238, 373] width 39 height 39
checkbox input "false"
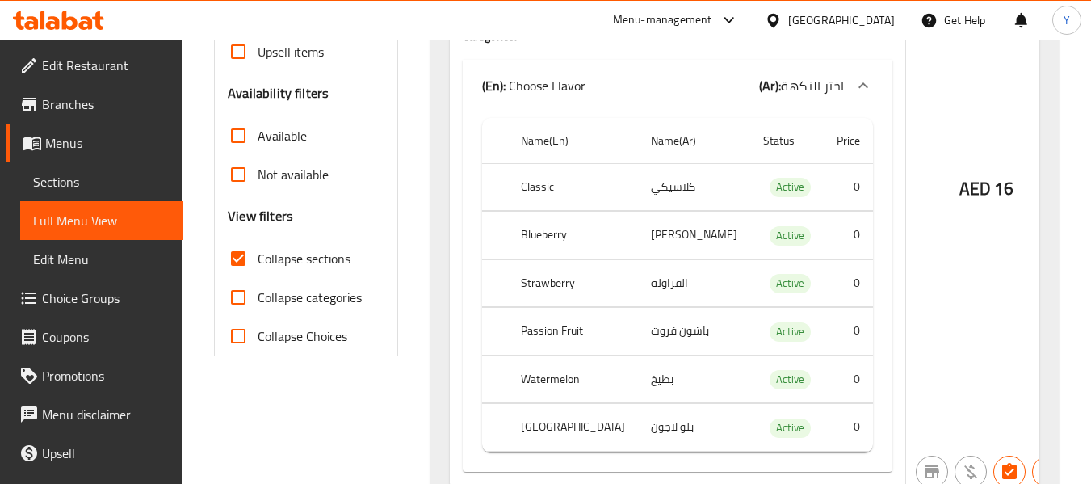
scroll to position [516, 0]
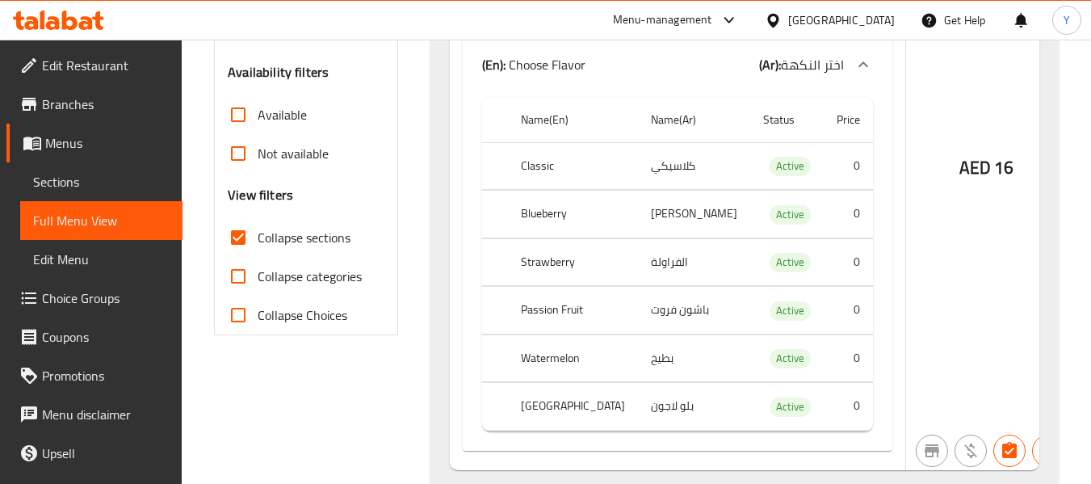
click at [922, 267] on div "AED 16" at bounding box center [987, 127] width 162 height 686
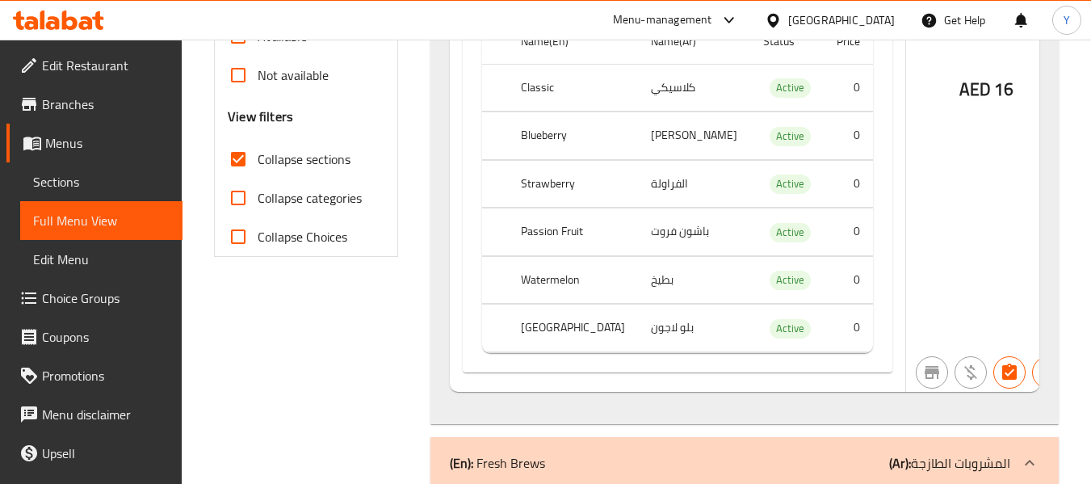
scroll to position [613, 0]
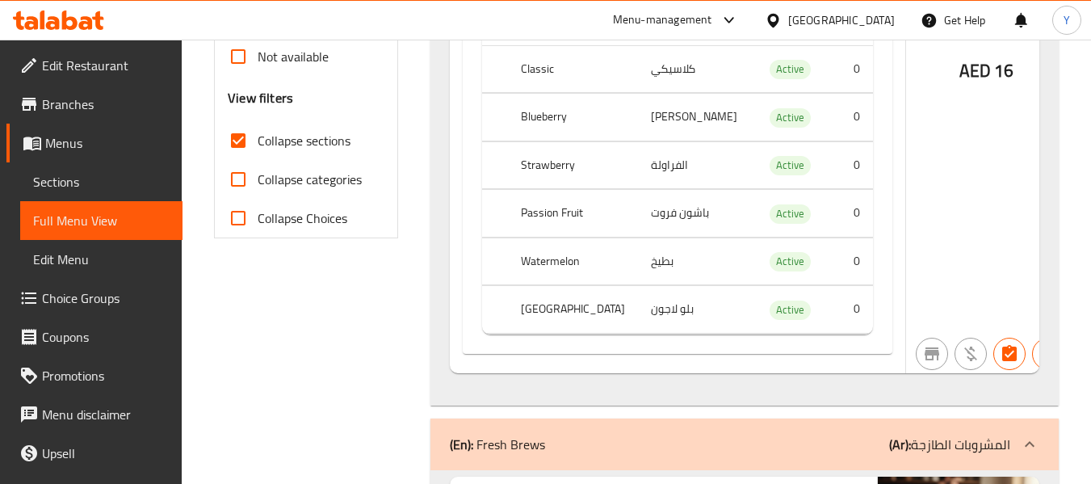
click at [922, 267] on div "AED 16" at bounding box center [987, 30] width 162 height 686
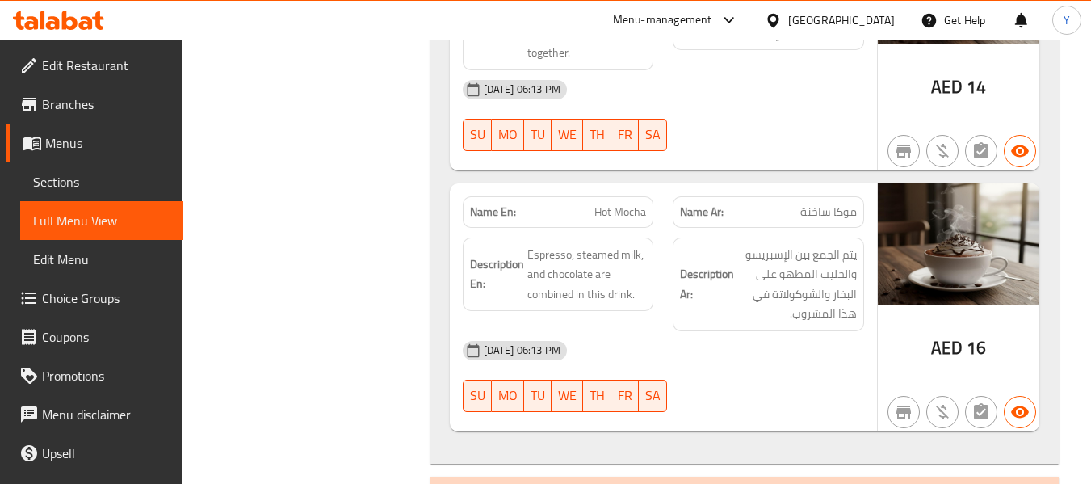
scroll to position [2164, 0]
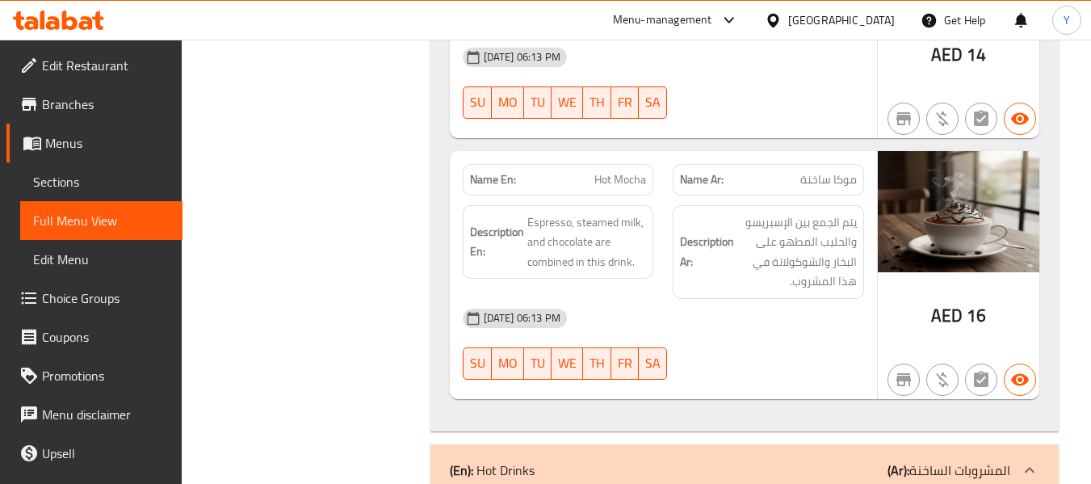
click at [678, 233] on div "Description Ar: يتم الجمع بين الإسبريسو والحليب المطهو على البخار والشوكولاتة ف…" at bounding box center [768, 252] width 191 height 94
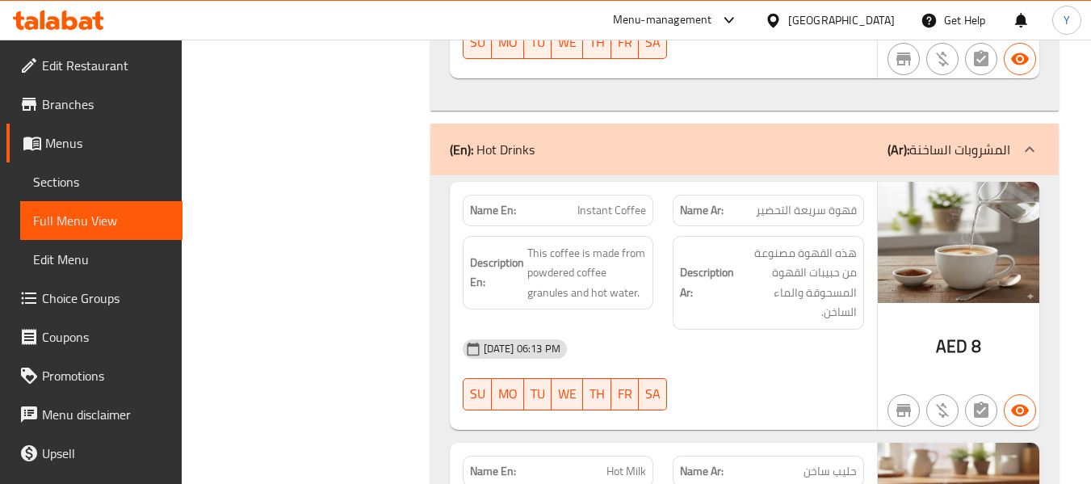
scroll to position [2487, 0]
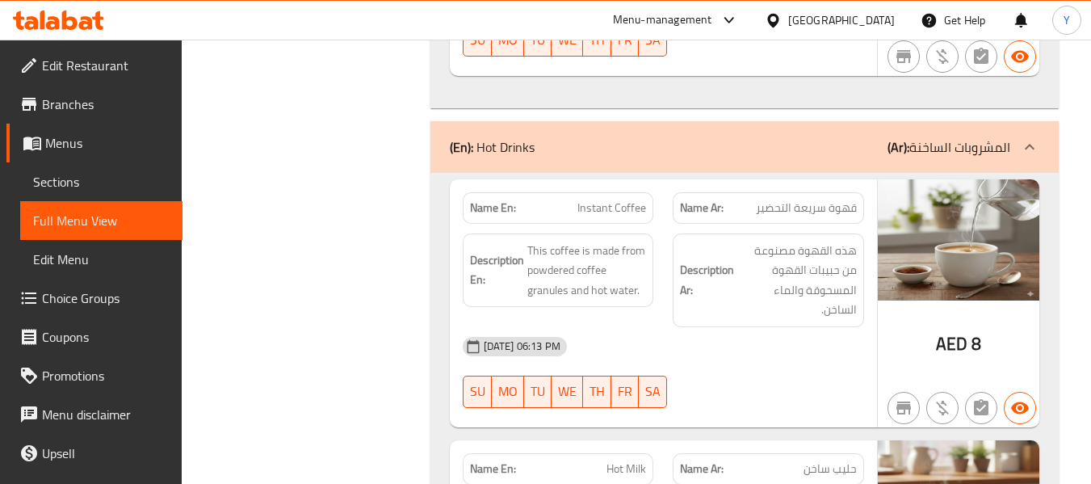
click at [760, 234] on div "Description Ar: هذه القهوة مصنوعة من حبيبات القهوة المسحوقة والماء الساخن." at bounding box center [768, 280] width 191 height 94
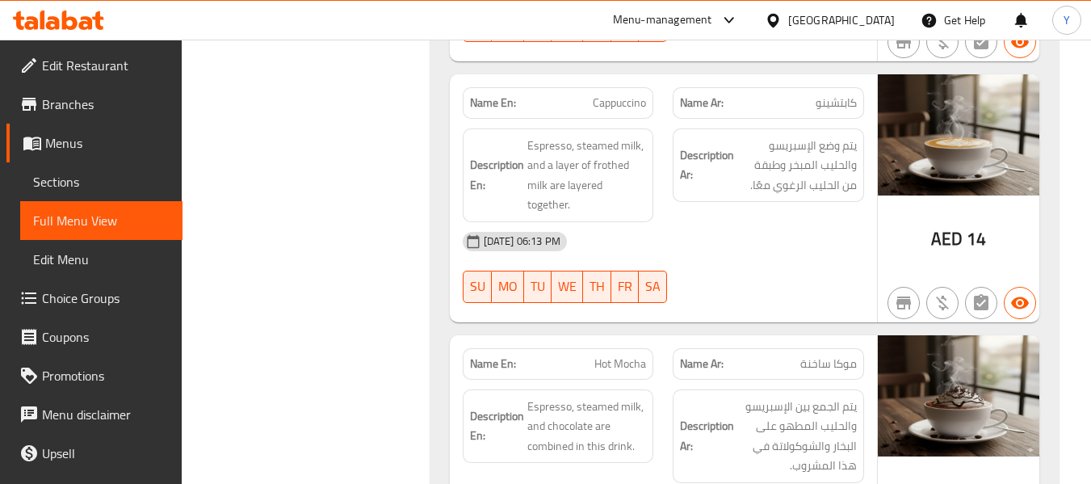
scroll to position [1970, 0]
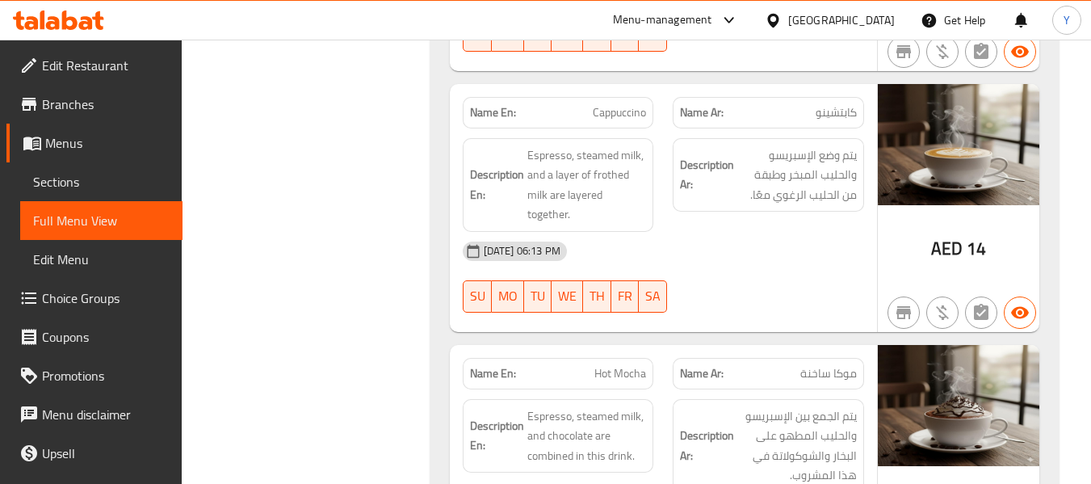
click at [674, 268] on div "[DATE] 06:13 PM" at bounding box center [663, 251] width 421 height 39
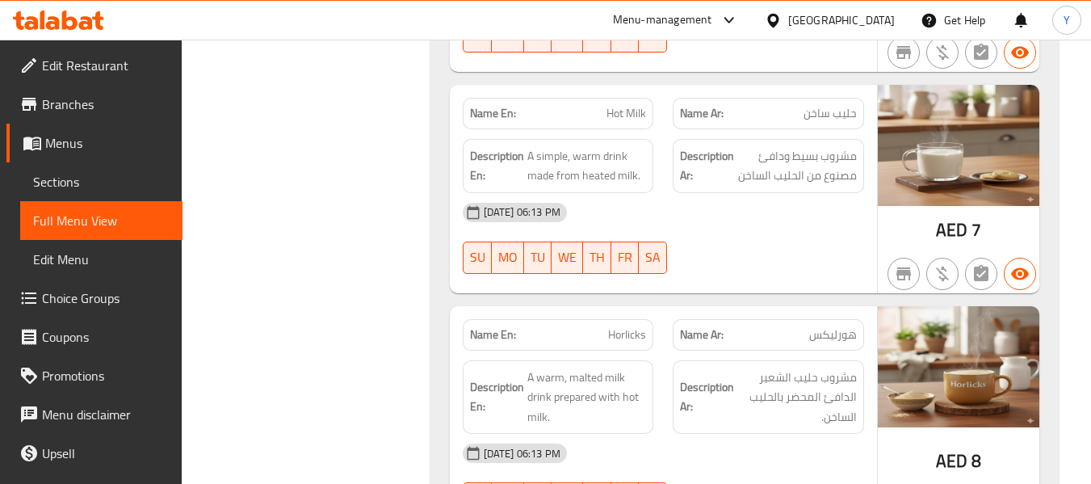
scroll to position [3004, 0]
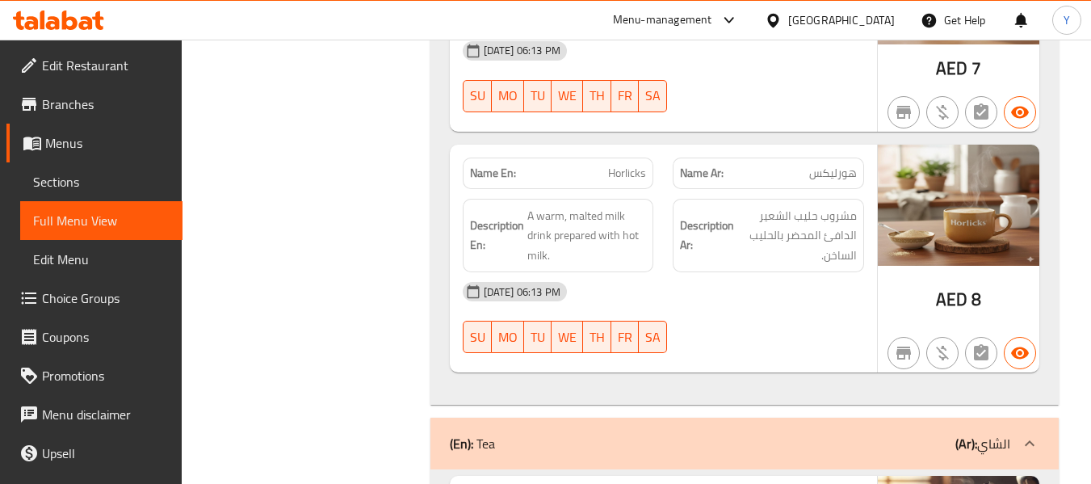
click at [686, 206] on h6 "Description Ar: مشروب حليب الشعير الدافئ المحضر بالحليب الساخن." at bounding box center [768, 236] width 177 height 60
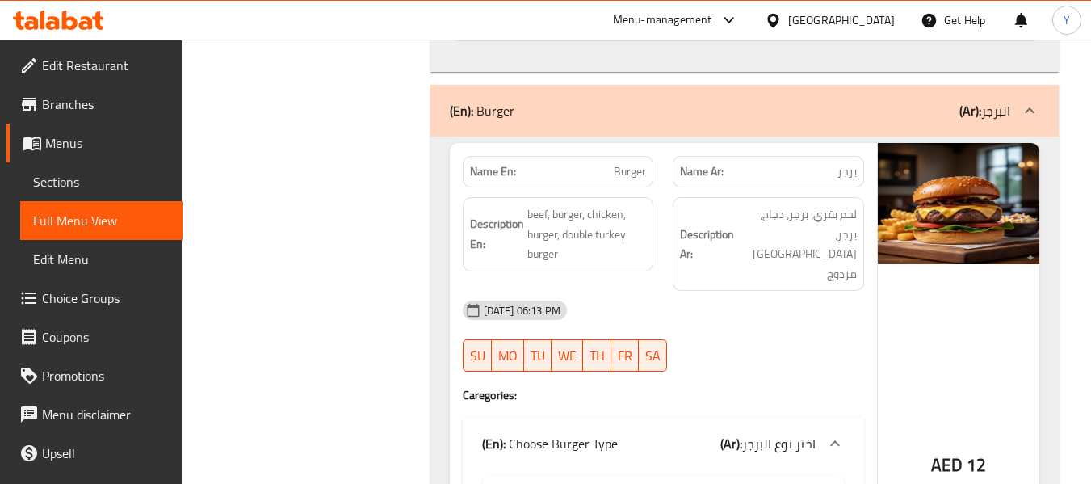
scroll to position [5168, 0]
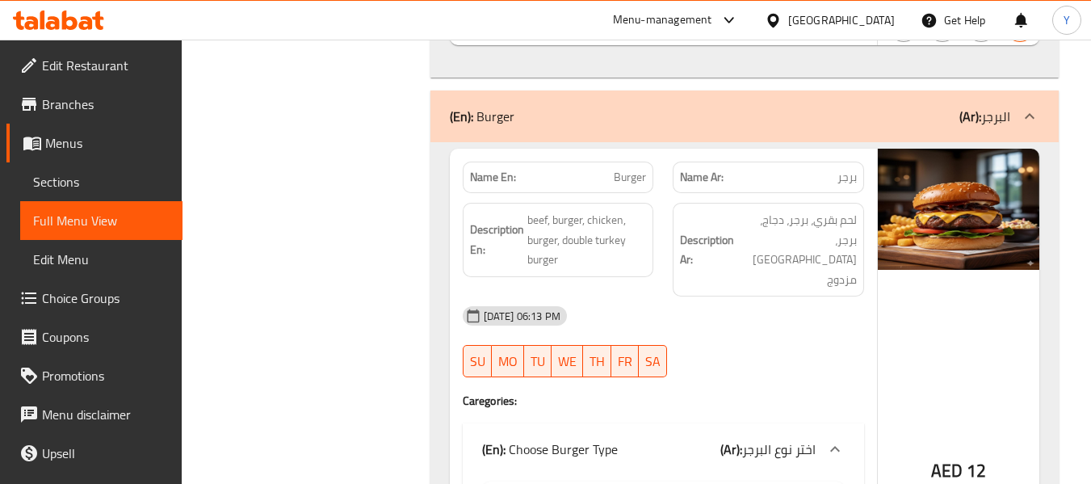
click at [883, 339] on div "AED 12" at bounding box center [959, 430] width 162 height 562
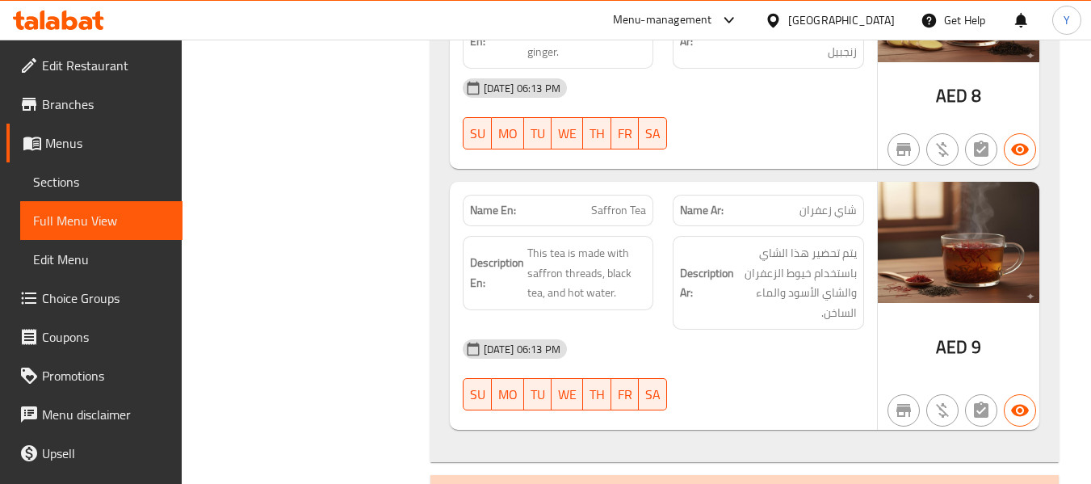
scroll to position [4748, 0]
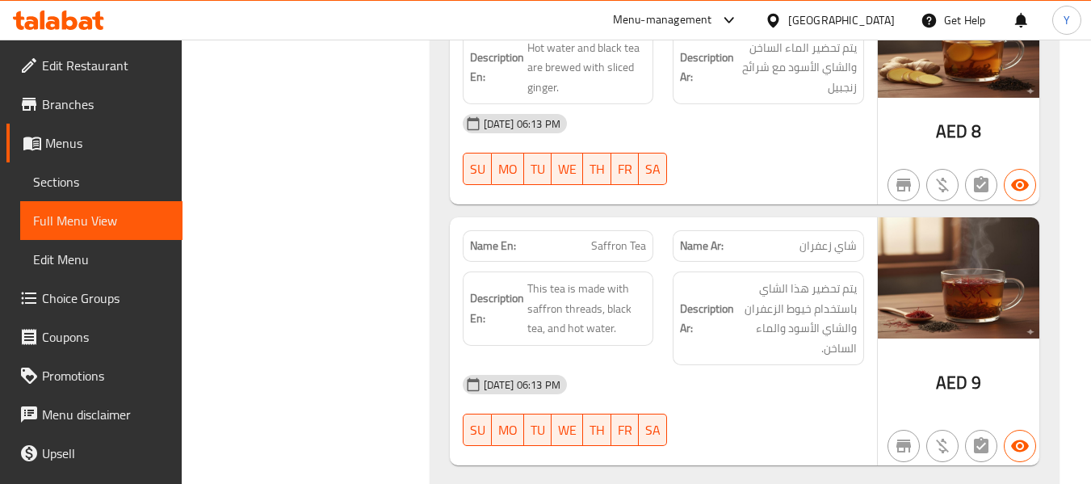
click at [582, 220] on div "Name En: Saffron Tea" at bounding box center [558, 245] width 211 height 51
click at [703, 279] on h6 "Description Ar: يتم تحضير هذا الشاي باستخدام خيوط الزعفران والشاي الأسود والماء…" at bounding box center [768, 318] width 177 height 79
click at [594, 157] on span "TH" at bounding box center [597, 168] width 15 height 23
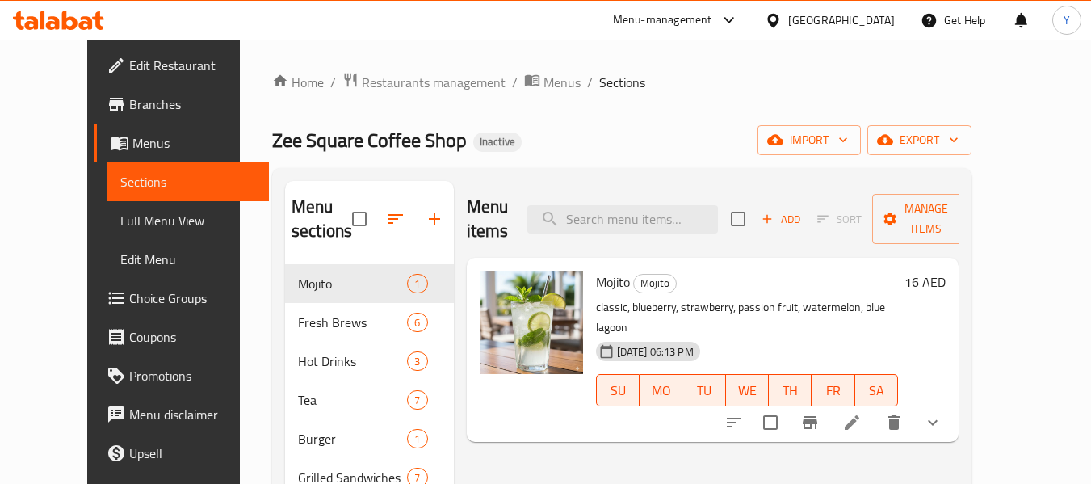
click at [631, 448] on div "Menu items Add Sort Manage items Mojito Mojito classic, blueberry, strawberry, …" at bounding box center [707, 423] width 506 height 484
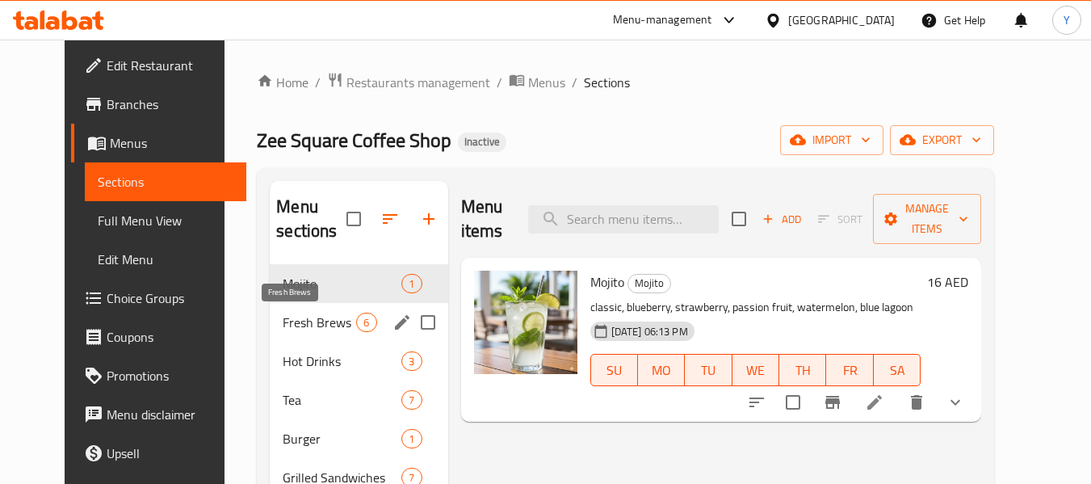
click at [283, 316] on span "Fresh Brews" at bounding box center [319, 322] width 73 height 19
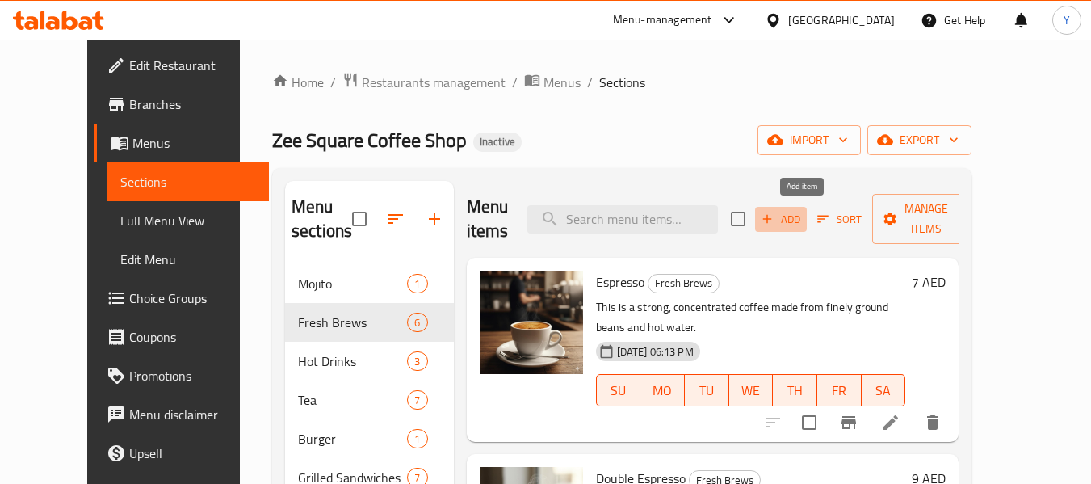
click at [775, 219] on icon "button" at bounding box center [767, 219] width 15 height 15
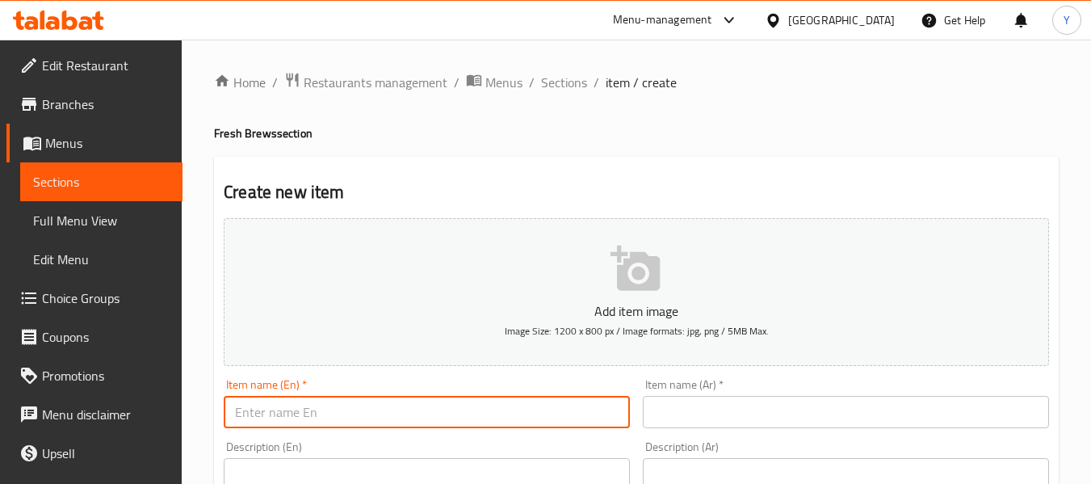
click at [292, 412] on input "text" at bounding box center [427, 412] width 406 height 32
paste input "Café latte"
type input "Café latte"
click at [726, 422] on input "text" at bounding box center [846, 412] width 406 height 32
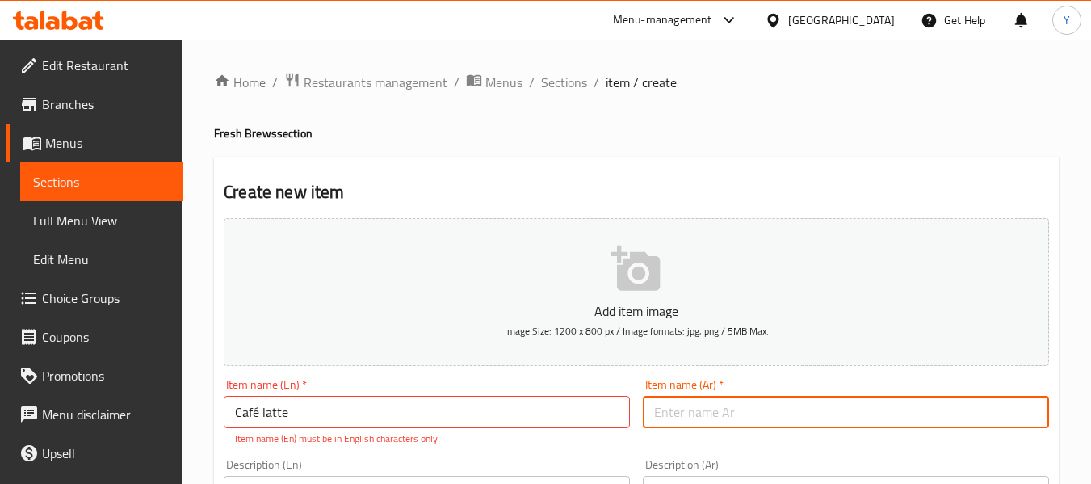
type input ";"
type input "كافيه لاتيه"
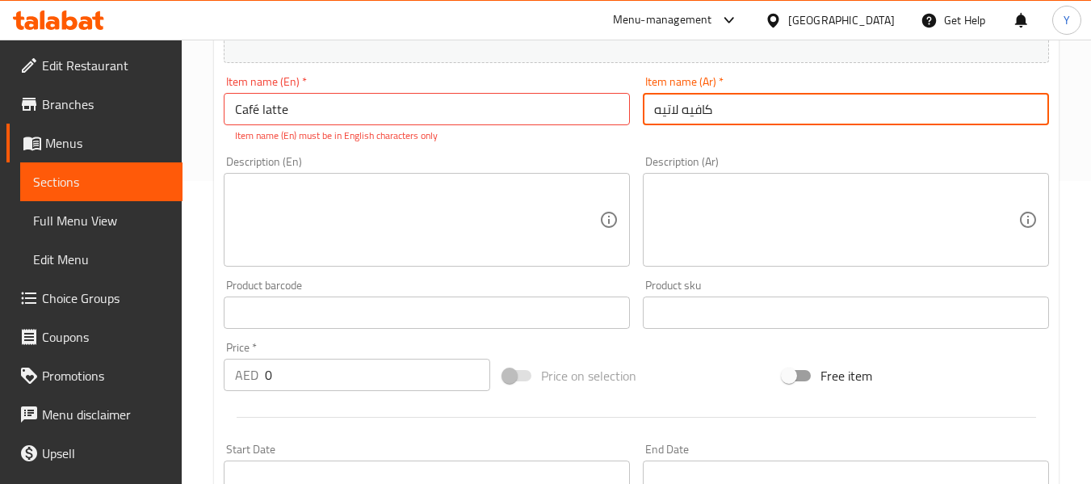
scroll to position [315, 0]
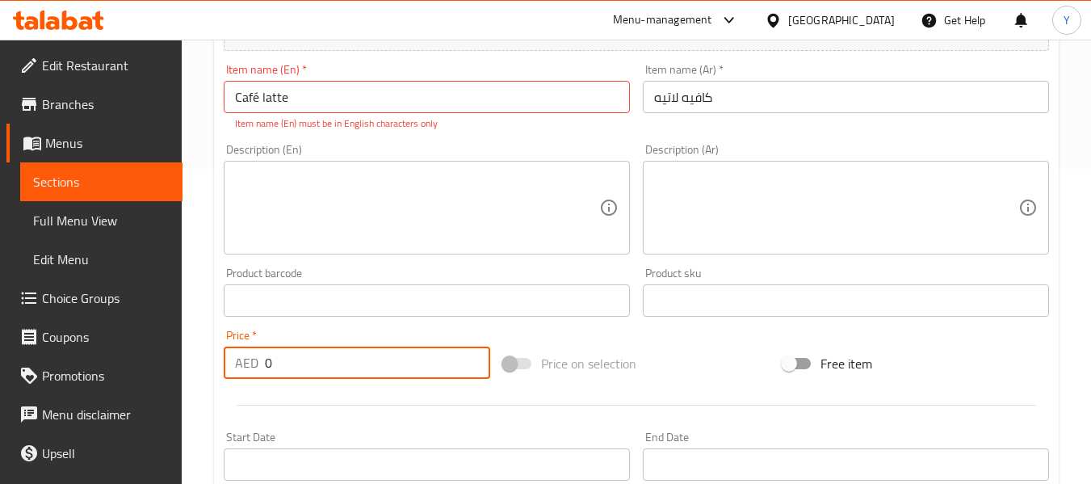
drag, startPoint x: 342, startPoint y: 353, endPoint x: 183, endPoint y: 370, distance: 160.0
click at [183, 370] on div "Home / Restaurants management / Menus / Sections / item / create Fresh Brews se…" at bounding box center [636, 284] width 909 height 1119
type input "14"
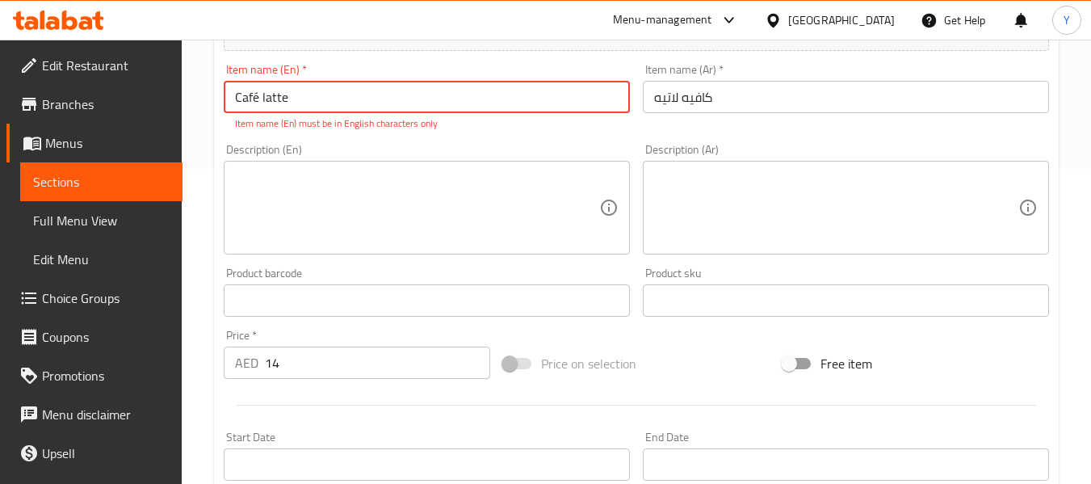
click at [258, 99] on input "Café latte" at bounding box center [427, 97] width 406 height 32
type input "Cafe latte"
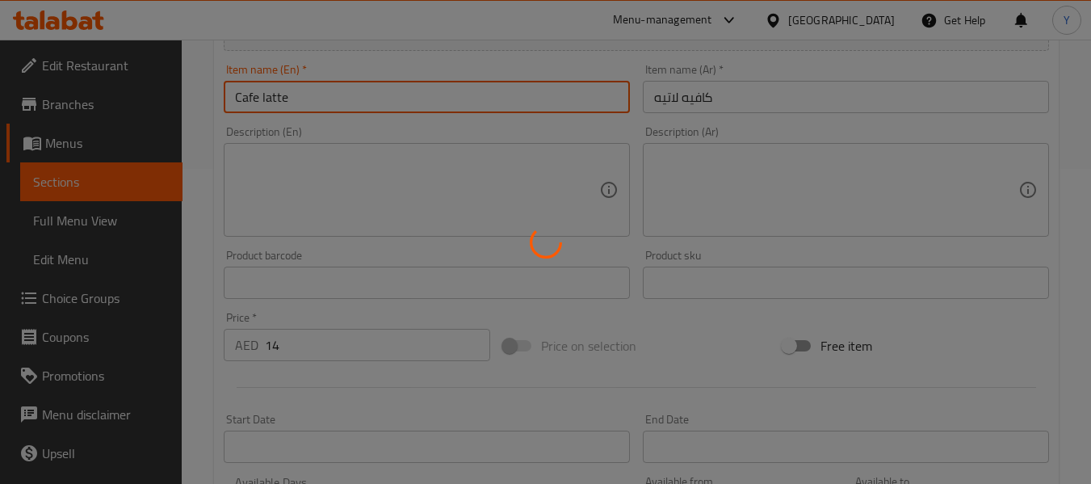
type input "0"
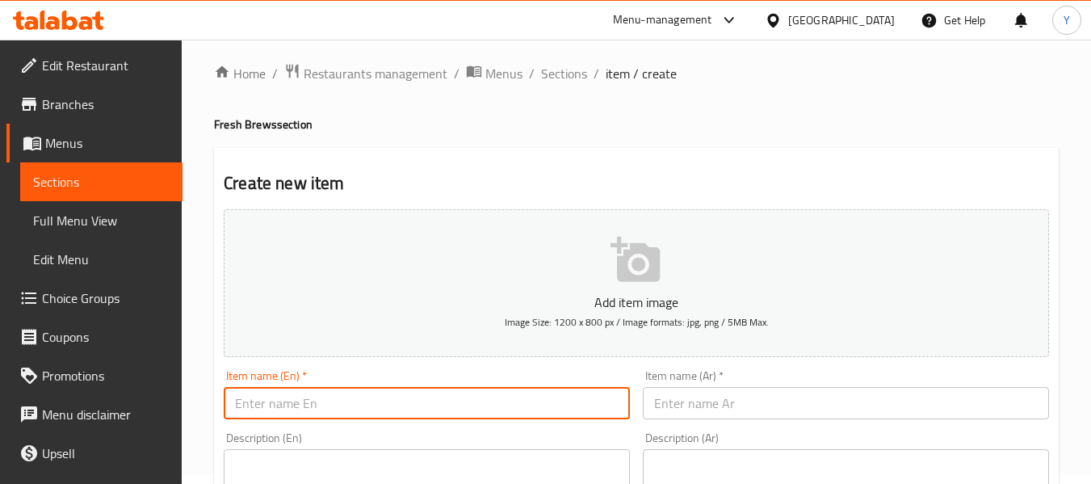
scroll to position [0, 0]
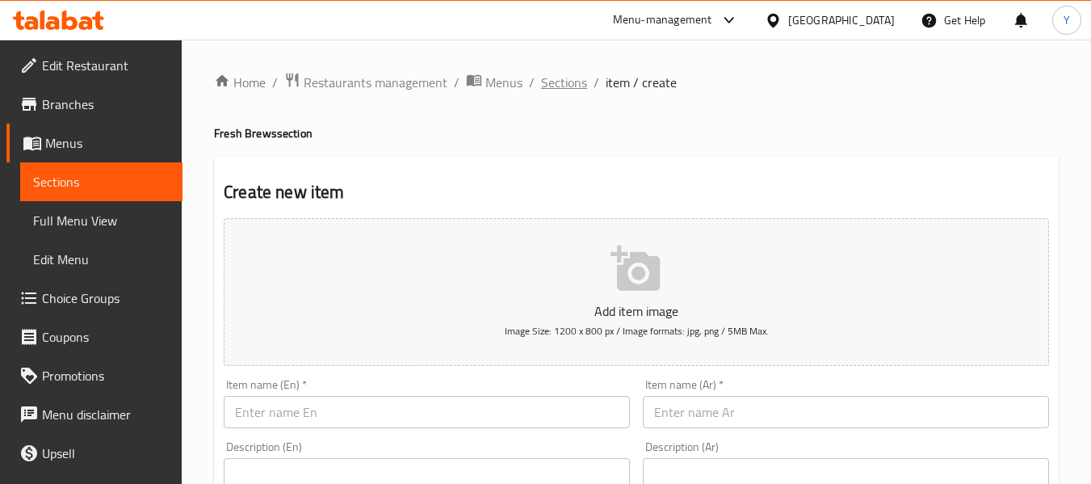
click at [557, 86] on span "Sections" at bounding box center [564, 82] width 46 height 19
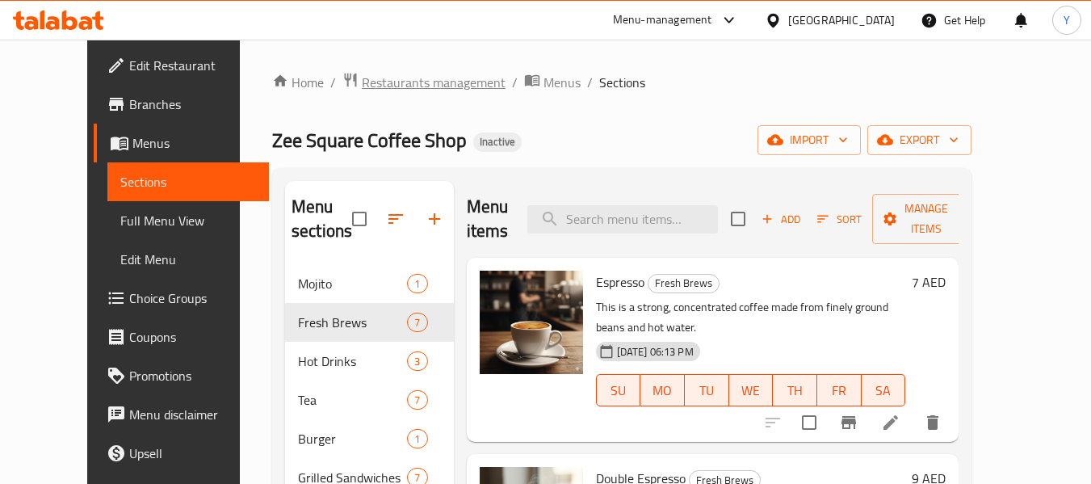
click at [377, 82] on span "Restaurants management" at bounding box center [434, 82] width 144 height 19
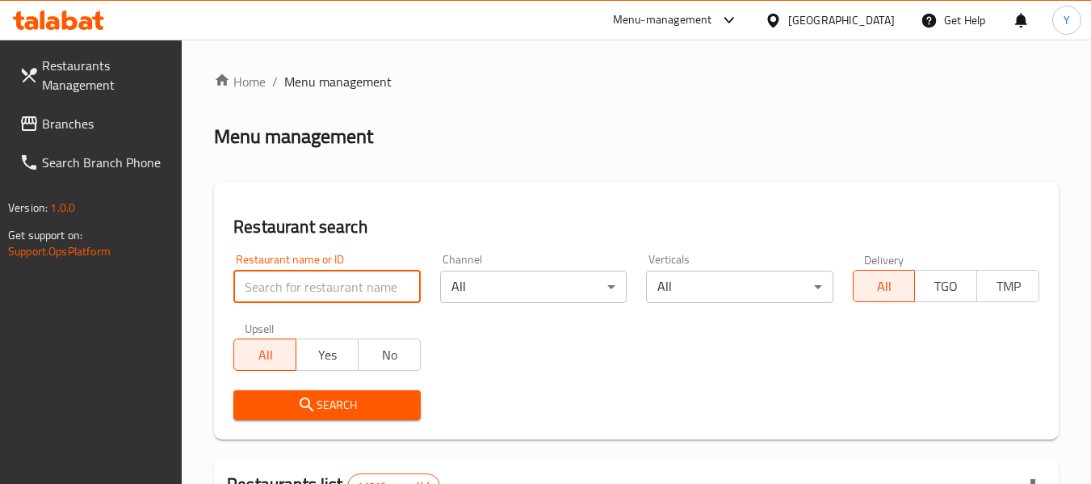
click at [341, 291] on input "search" at bounding box center [326, 287] width 187 height 32
paste input "CAF,"
type input "CAF"
click button "Search" at bounding box center [326, 405] width 187 height 30
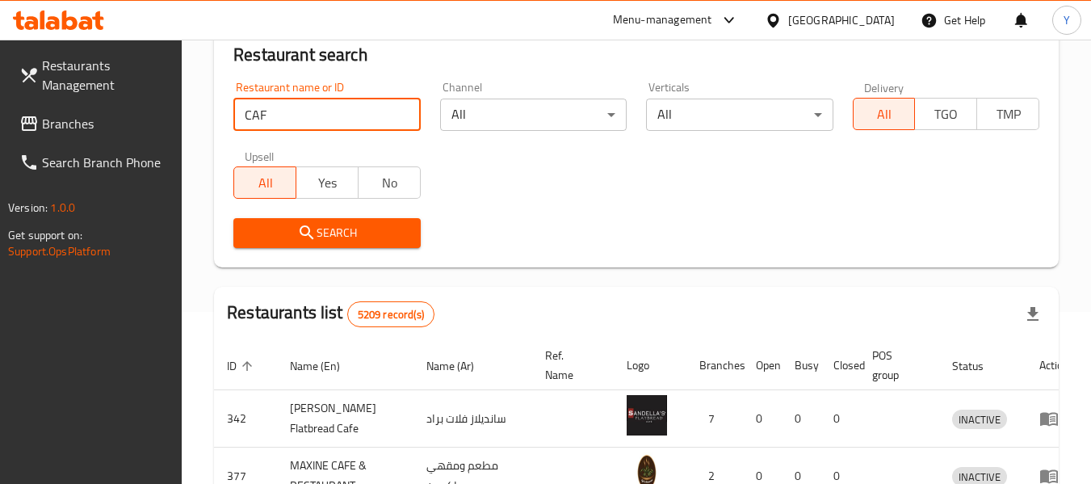
scroll to position [177, 0]
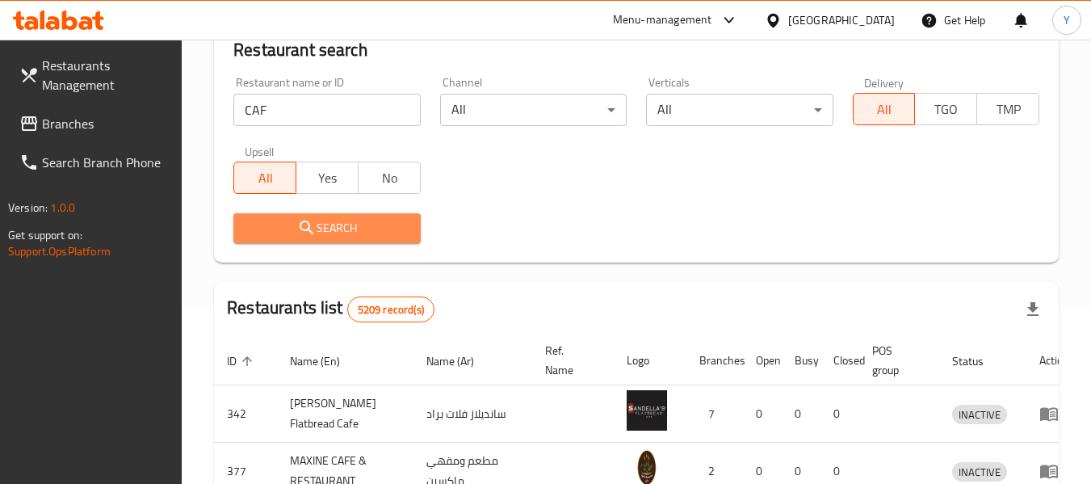
click at [292, 225] on span "Search" at bounding box center [326, 228] width 161 height 20
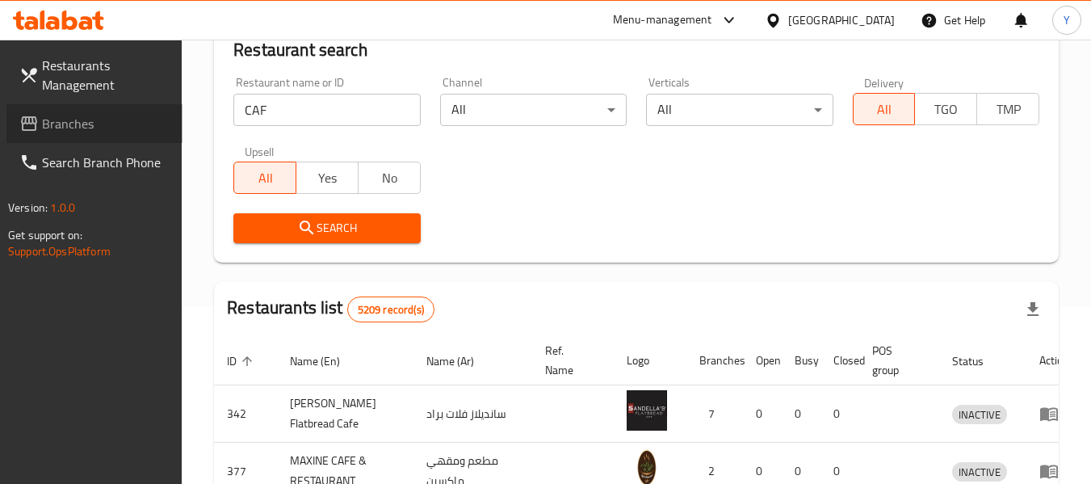
click at [125, 118] on span "Branches" at bounding box center [106, 123] width 128 height 19
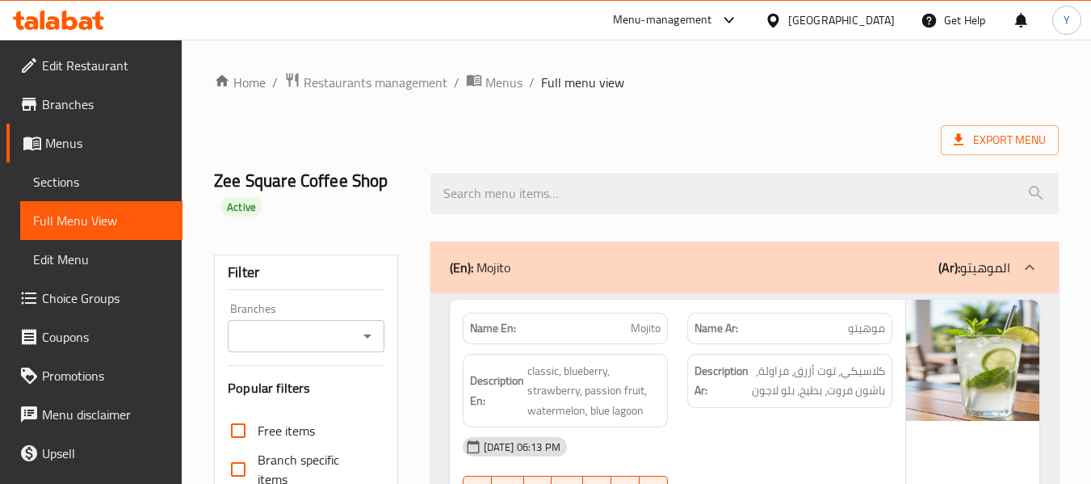
scroll to position [423, 0]
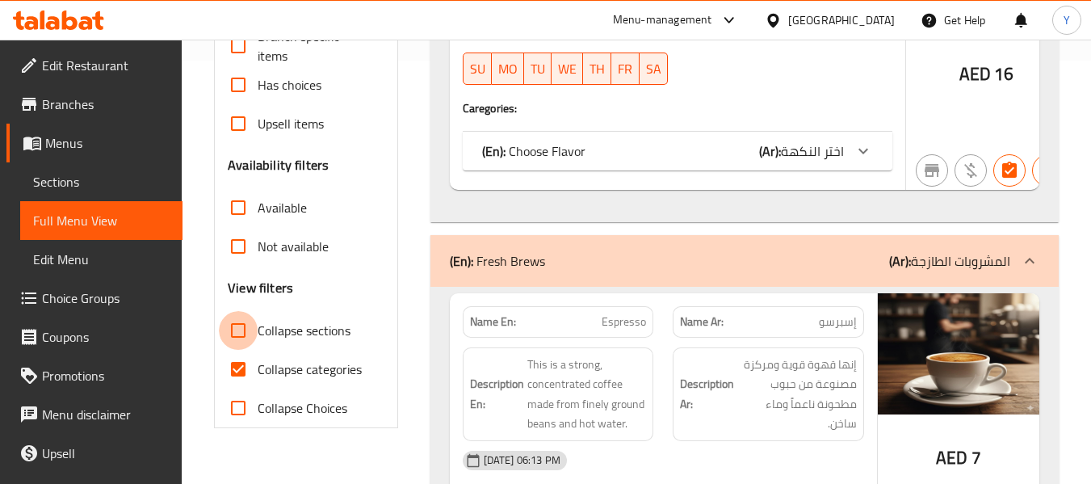
click at [246, 325] on input "Collapse sections" at bounding box center [238, 330] width 39 height 39
checkbox input "true"
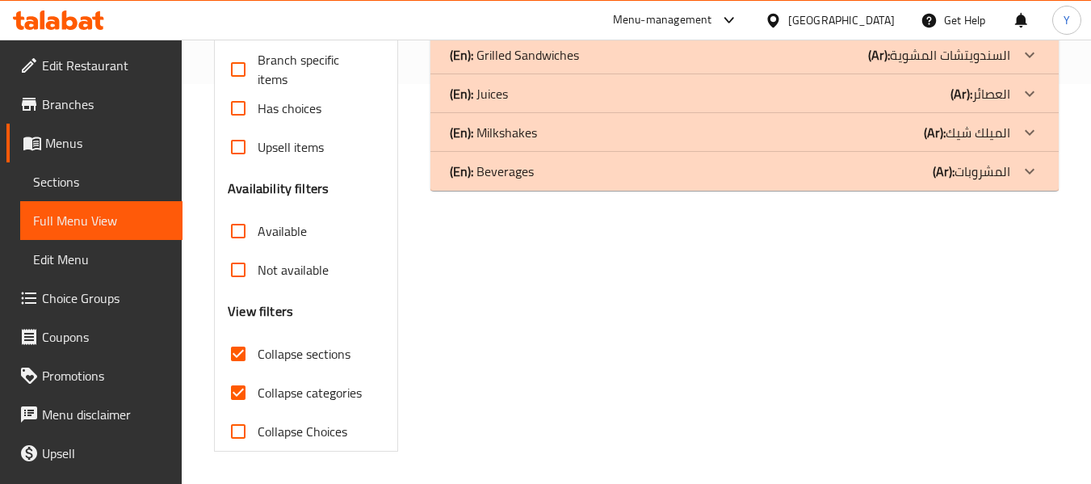
scroll to position [400, 0]
click at [241, 396] on input "Collapse categories" at bounding box center [238, 392] width 39 height 39
checkbox input "false"
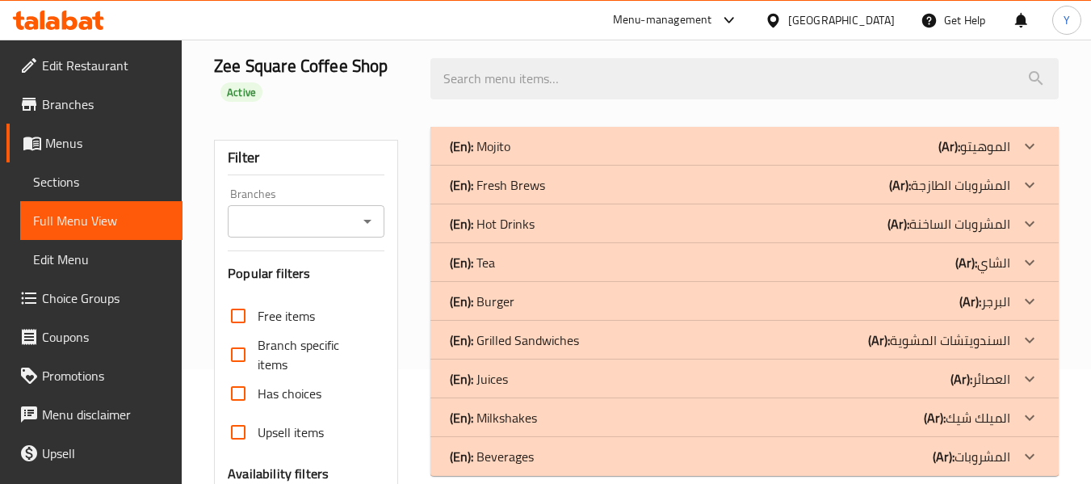
scroll to position [99, 0]
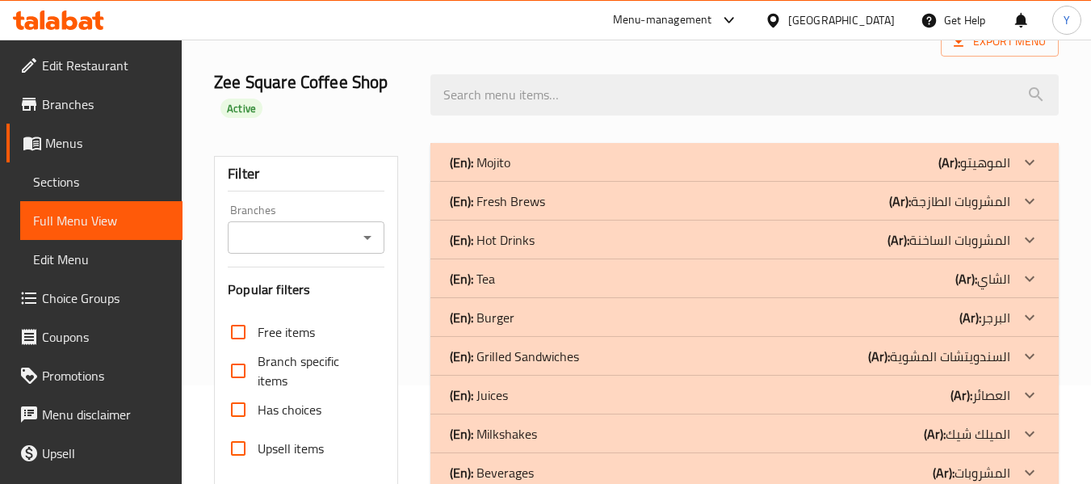
click at [706, 324] on div "(En): Burger (Ar): البرجر" at bounding box center [730, 317] width 561 height 19
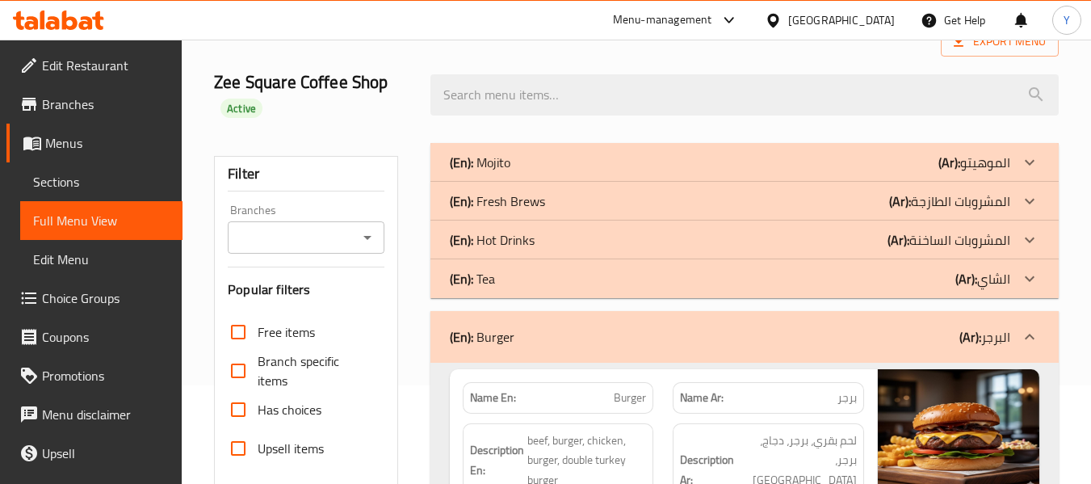
click at [678, 281] on div "(En): Tea (Ar): الشاي" at bounding box center [730, 278] width 561 height 19
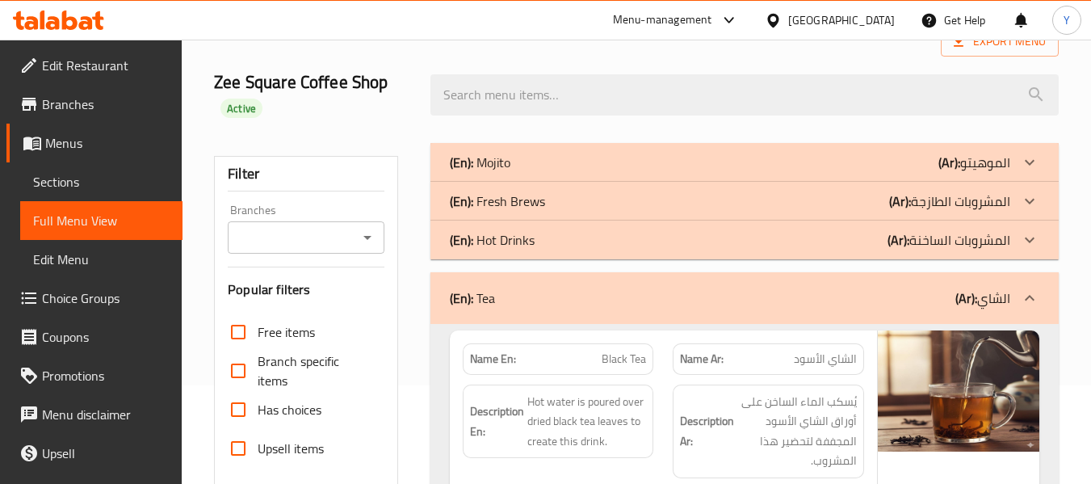
click at [670, 241] on div "(En): Hot Drinks (Ar): المشروبات الساخنة" at bounding box center [730, 239] width 561 height 19
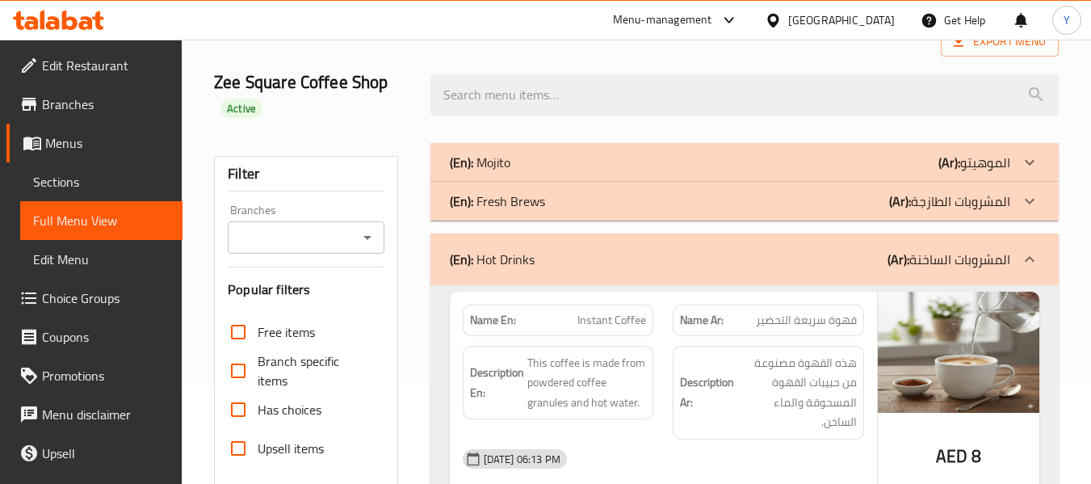
click at [652, 201] on div "(En): Fresh Brews (Ar): المشروبات الطازجة" at bounding box center [730, 200] width 561 height 19
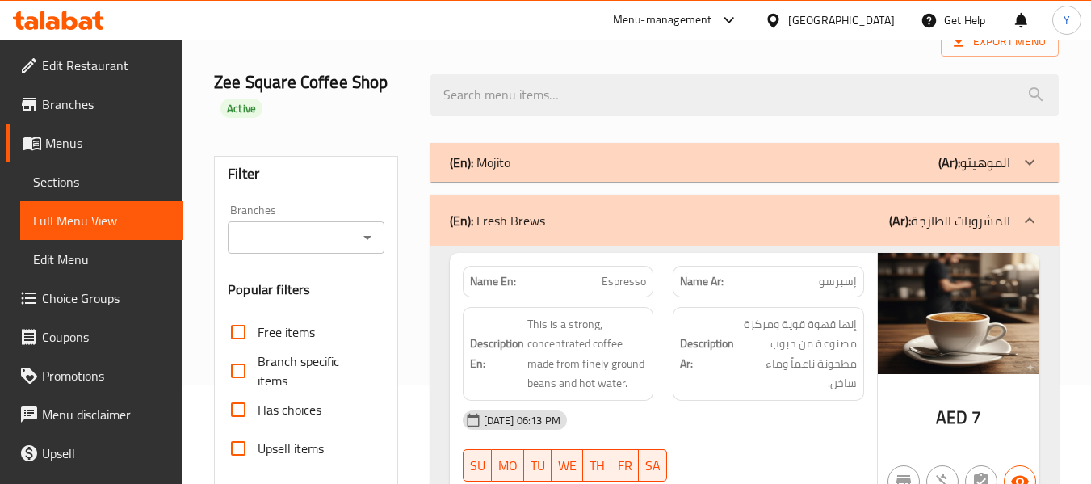
click at [649, 153] on div "(En): Mojito (Ar): الموهيتو" at bounding box center [730, 162] width 561 height 19
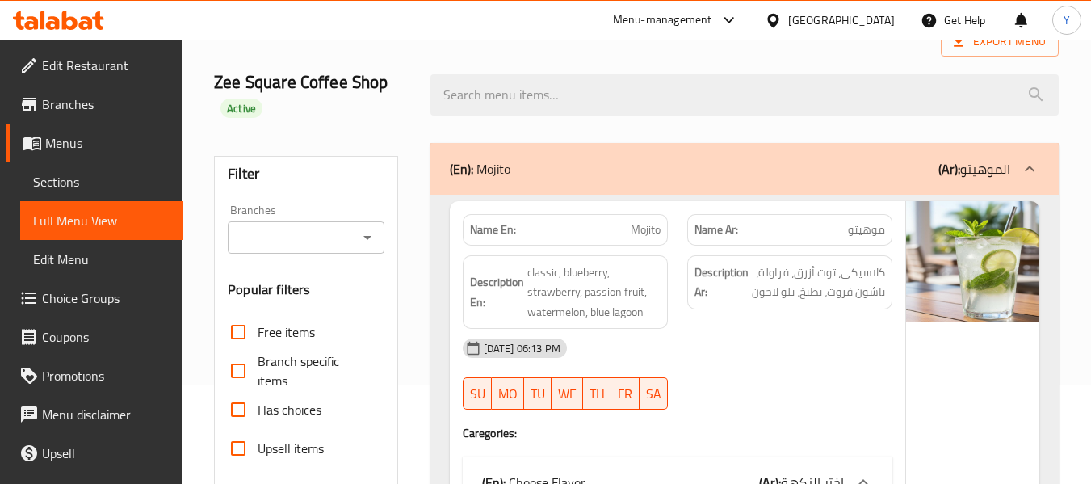
click at [694, 259] on div "Description Ar: كلاسيكي، توت أزرق، فراولة، باشون فروت، بطيخ، بلو لاجون" at bounding box center [789, 282] width 205 height 54
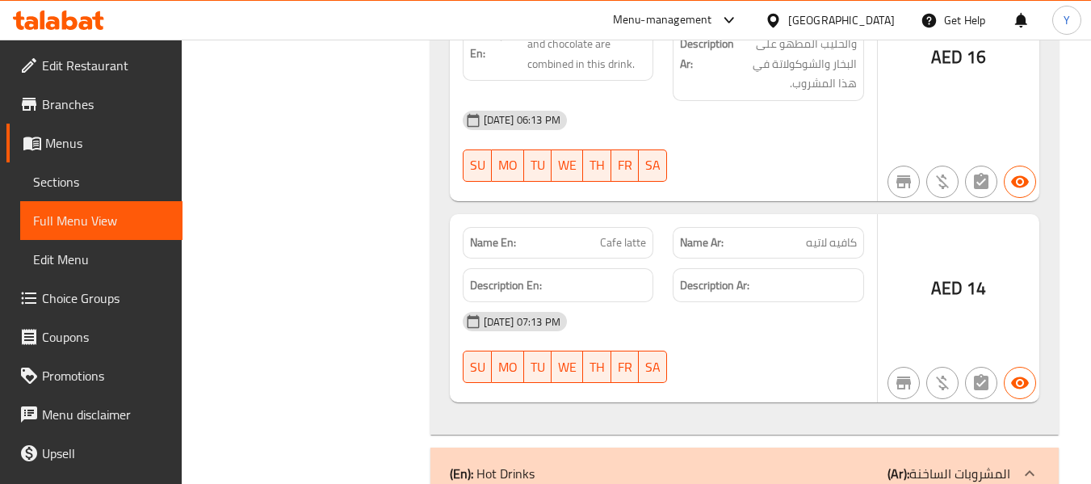
click at [694, 259] on div "Description Ar:" at bounding box center [768, 285] width 211 height 54
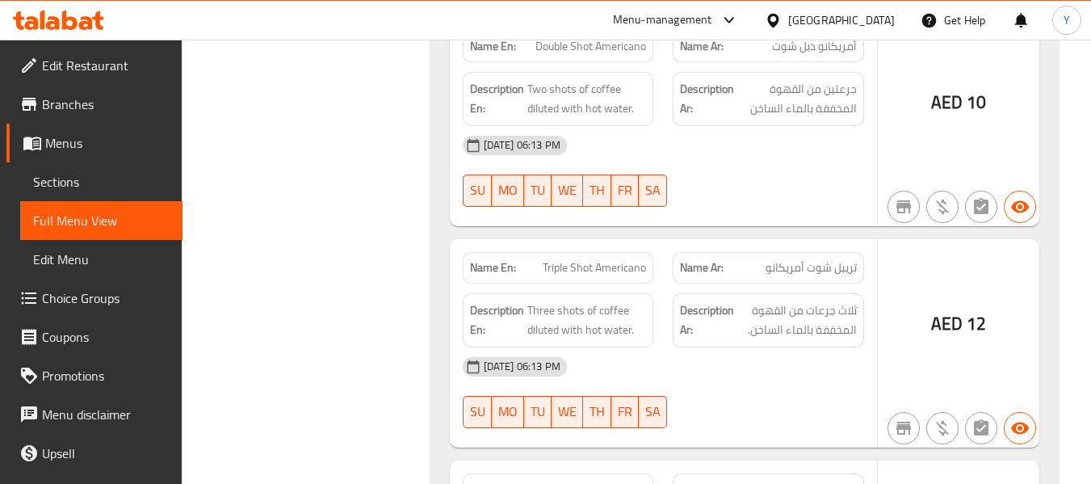
scroll to position [1482, 0]
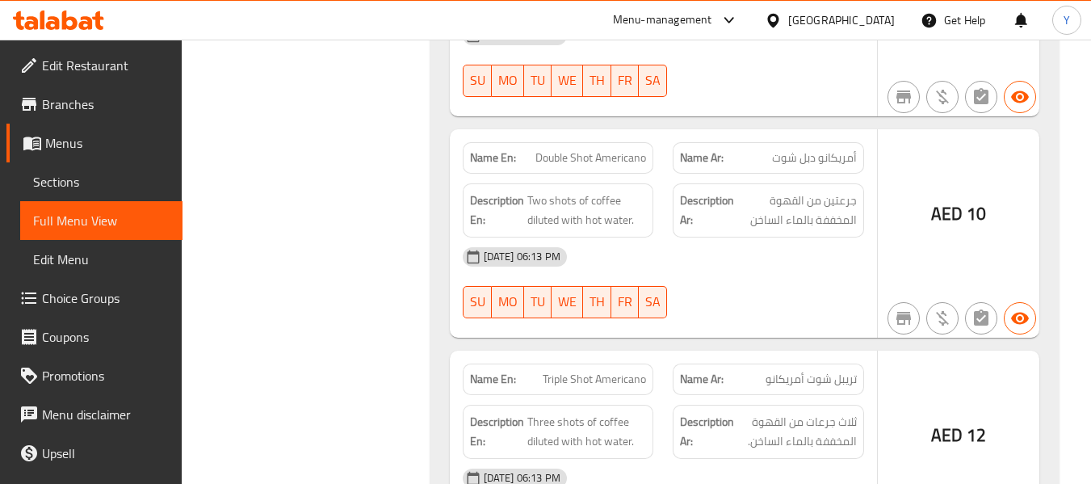
click at [791, 130] on div "Name En: Double Shot Americano Name Ar: أمريكانو دبل شوت Description En: Two sh…" at bounding box center [663, 233] width 427 height 208
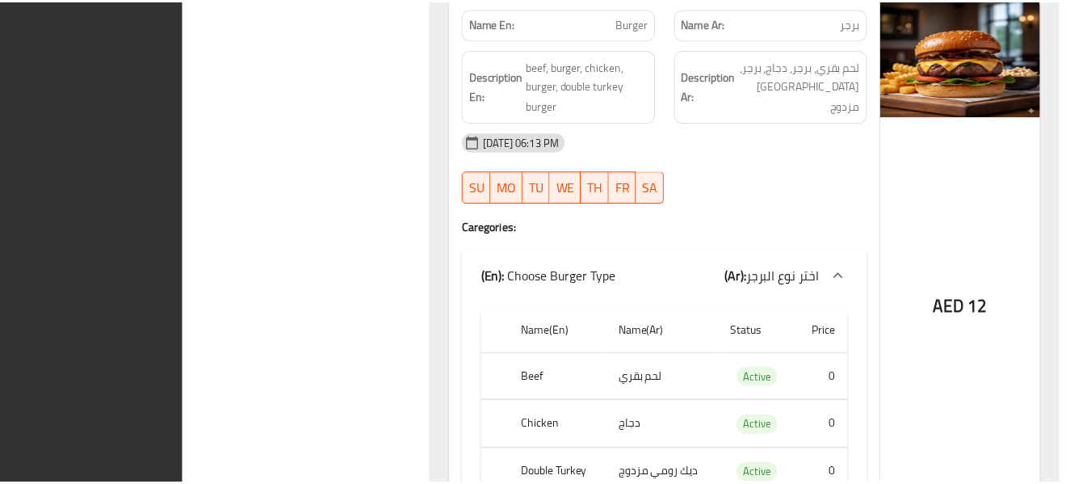
scroll to position [5731, 0]
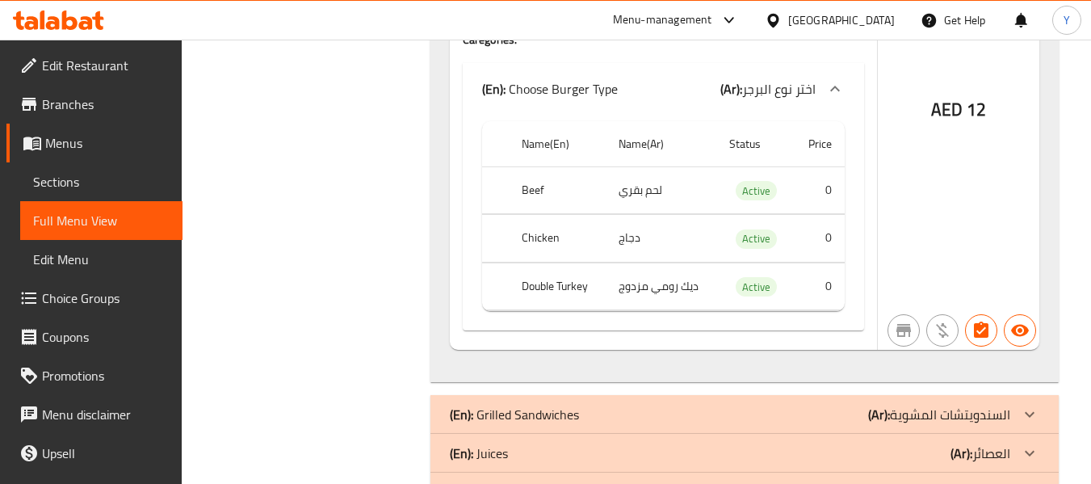
click at [550, 262] on th "Double Turkey" at bounding box center [557, 286] width 96 height 48
click at [934, 212] on div "AED 12" at bounding box center [959, 69] width 162 height 562
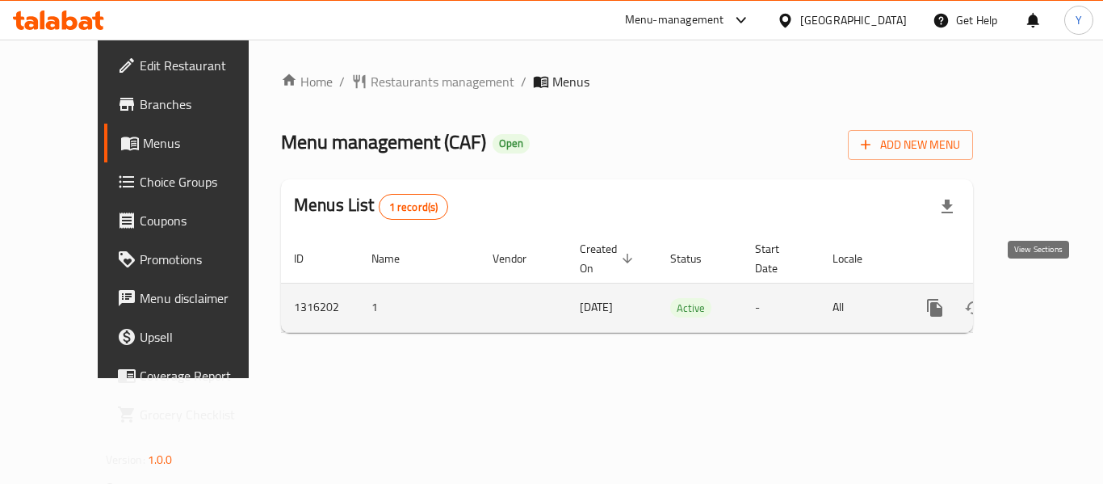
click at [1042, 298] on icon "enhanced table" at bounding box center [1051, 307] width 19 height 19
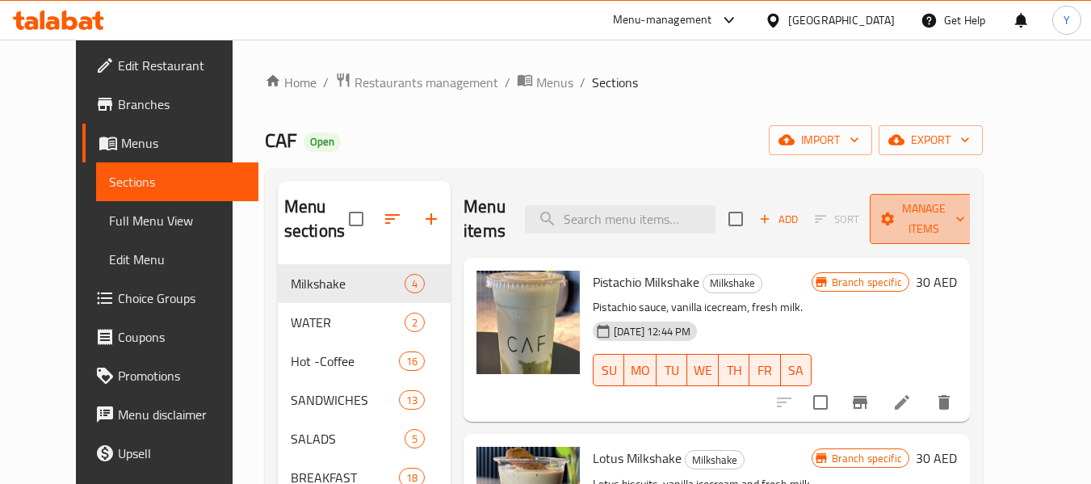
click at [939, 217] on span "Manage items" at bounding box center [924, 219] width 82 height 40
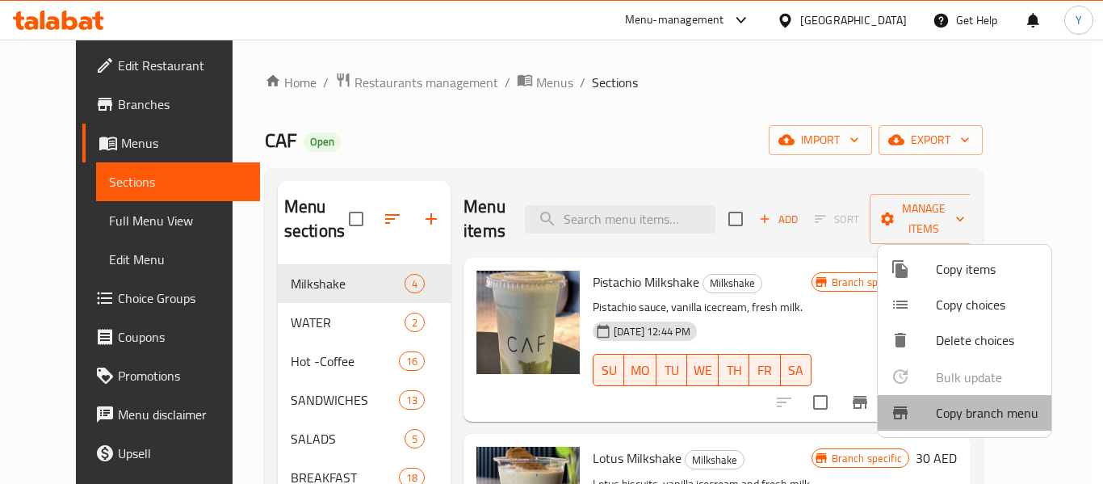
click at [976, 409] on span "Copy branch menu" at bounding box center [987, 412] width 103 height 19
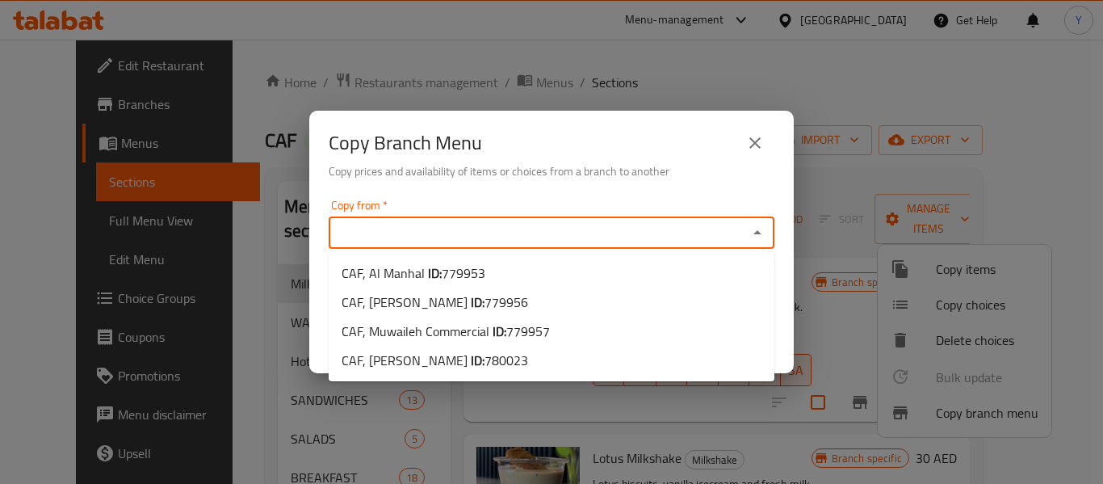
click at [691, 241] on input "Copy from   *" at bounding box center [538, 232] width 409 height 23
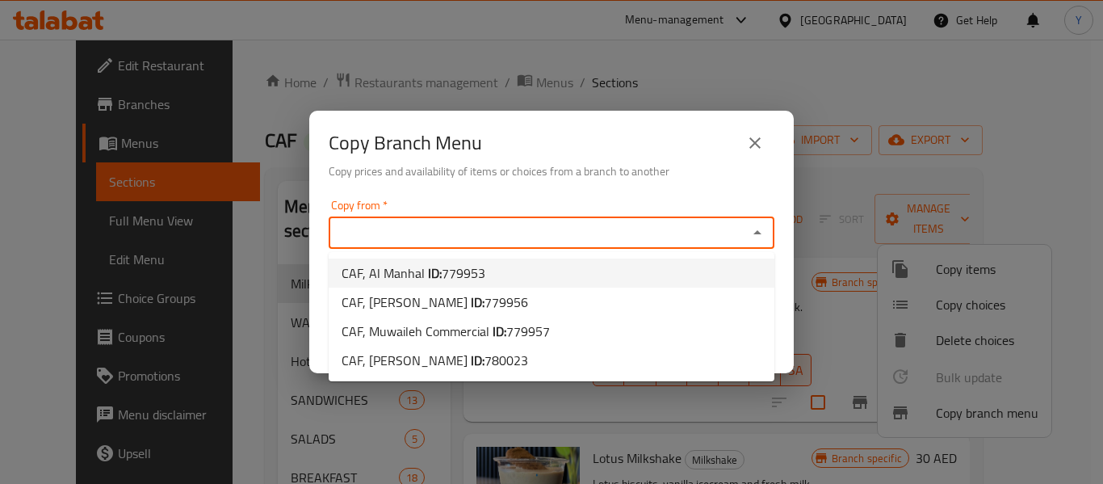
click at [586, 273] on li "CAF, Al Manhal ID: 779953" at bounding box center [552, 272] width 446 height 29
type input "CAF, Al Manhal"
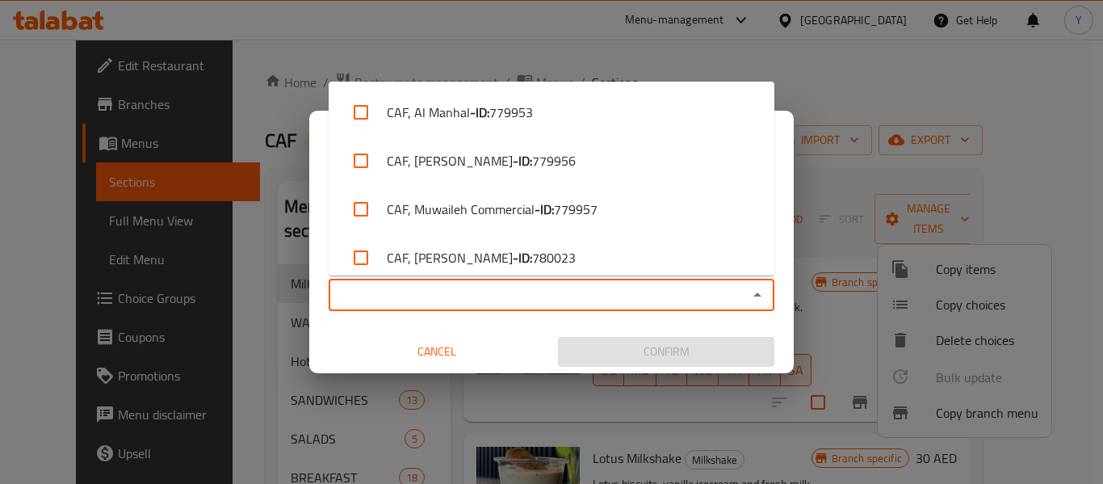
click at [573, 304] on input "Copy to   *" at bounding box center [538, 294] width 409 height 23
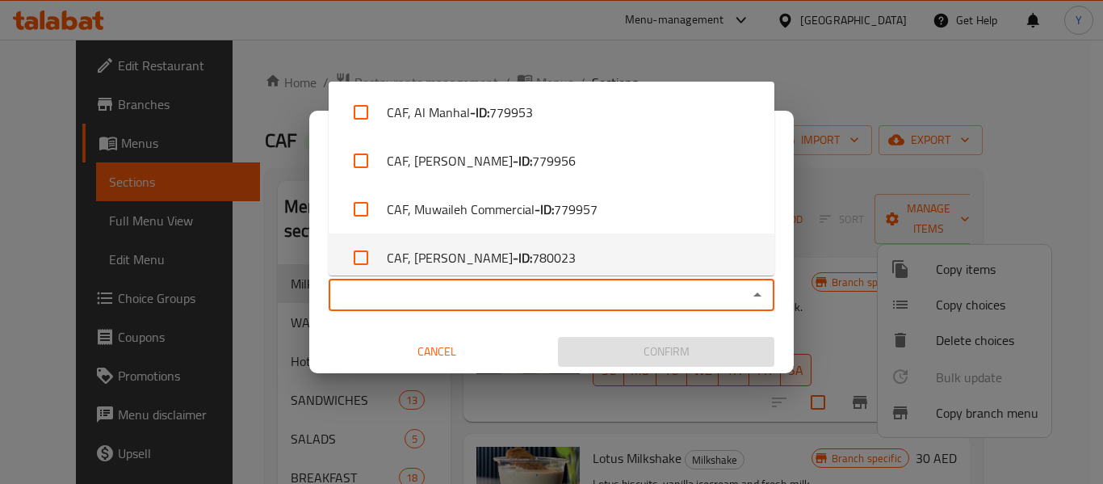
click at [554, 258] on span "780023" at bounding box center [554, 257] width 44 height 19
checkbox input "true"
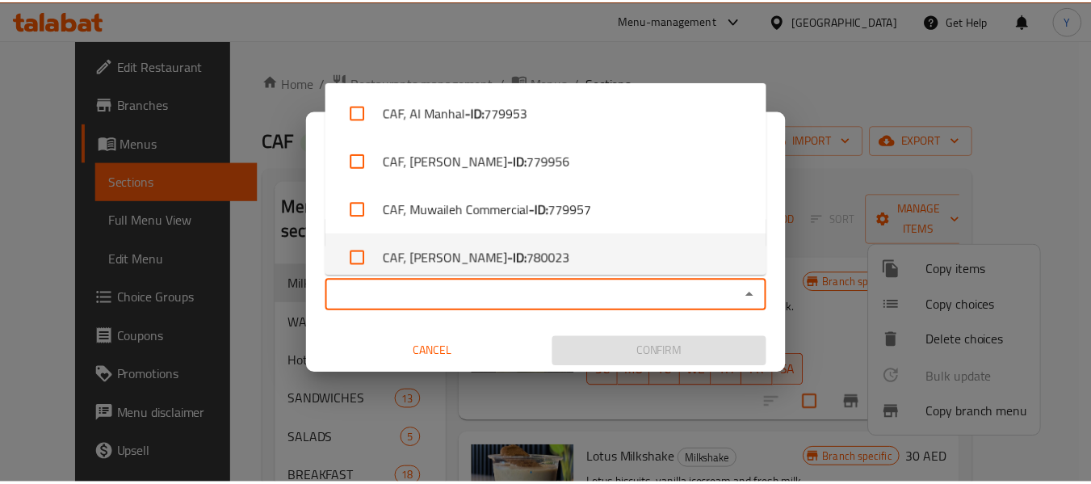
scroll to position [10, 0]
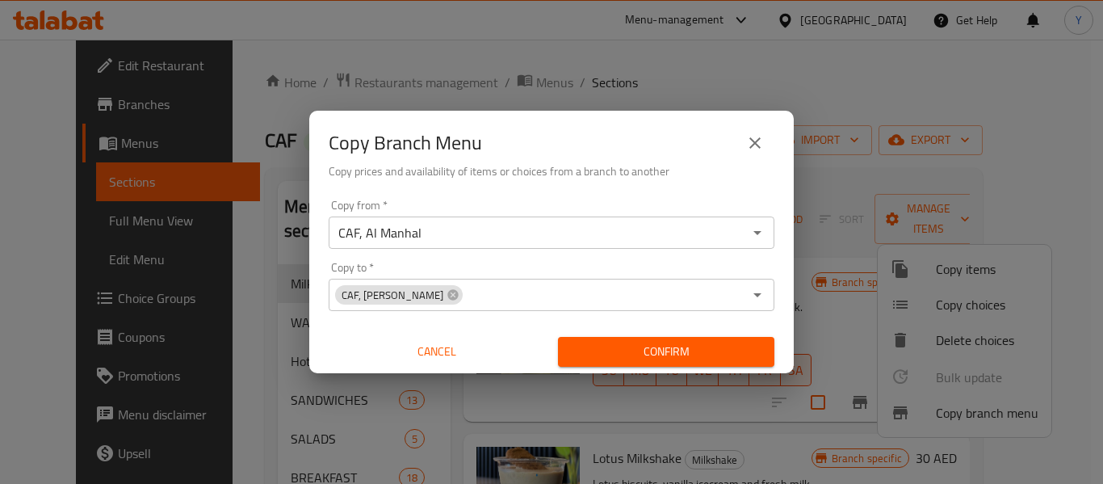
click at [317, 311] on div "Copy from   * CAF, Al Manhal Copy from * Copy to   * CAF, Al Shawamekh Copy to …" at bounding box center [551, 283] width 485 height 180
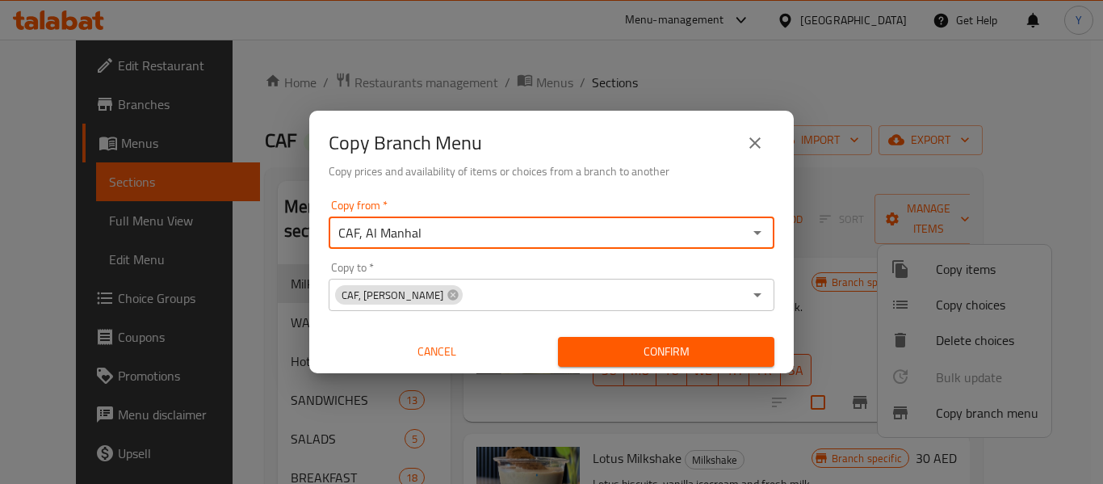
click at [456, 231] on input "CAF, Al Manhal" at bounding box center [538, 232] width 409 height 23
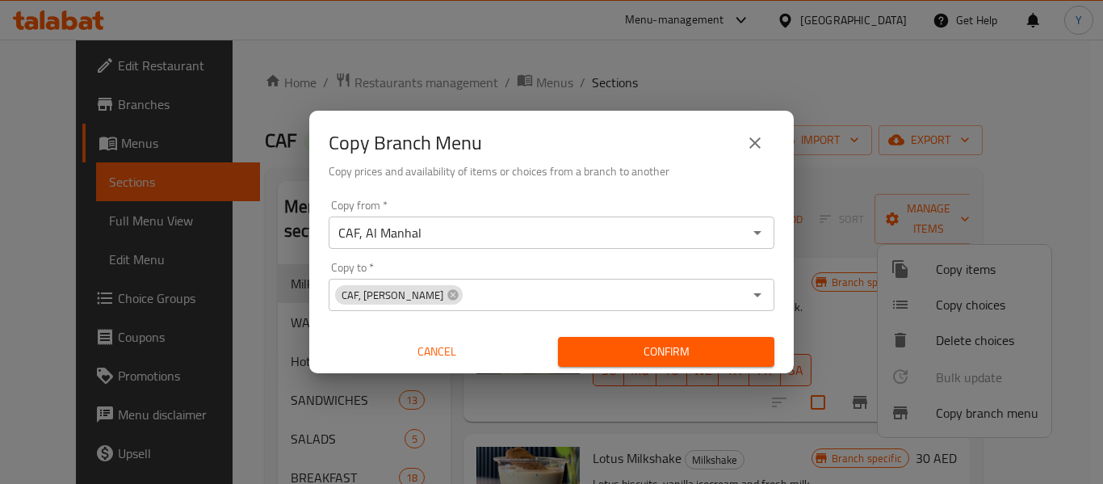
click at [545, 321] on div "Copy from   * CAF, Al Manhal Copy from * Copy to   * CAF, Al Shawamekh Copy to …" at bounding box center [551, 283] width 485 height 180
click at [599, 346] on span "Confirm" at bounding box center [666, 352] width 191 height 20
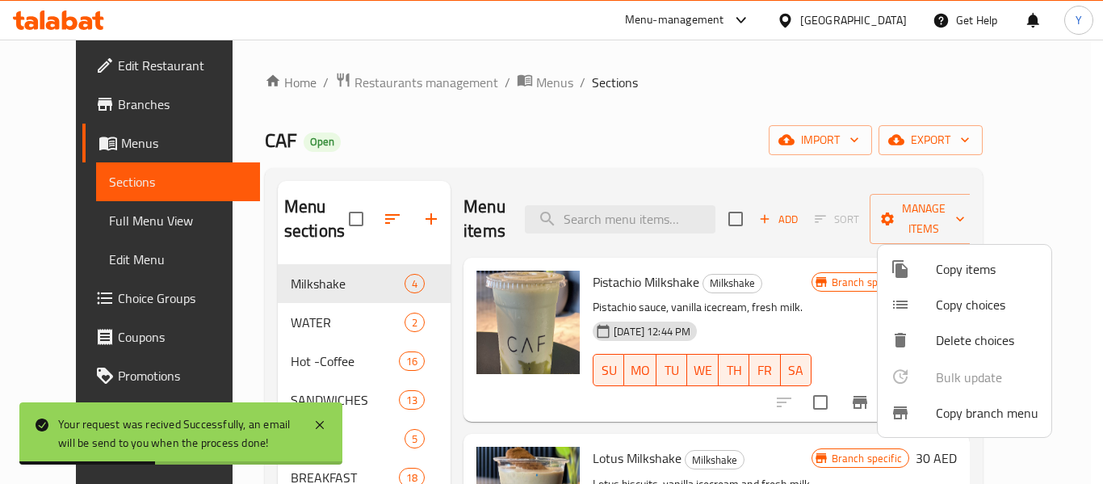
click at [90, 105] on div at bounding box center [551, 242] width 1103 height 484
